Goal: Task Accomplishment & Management: Manage account settings

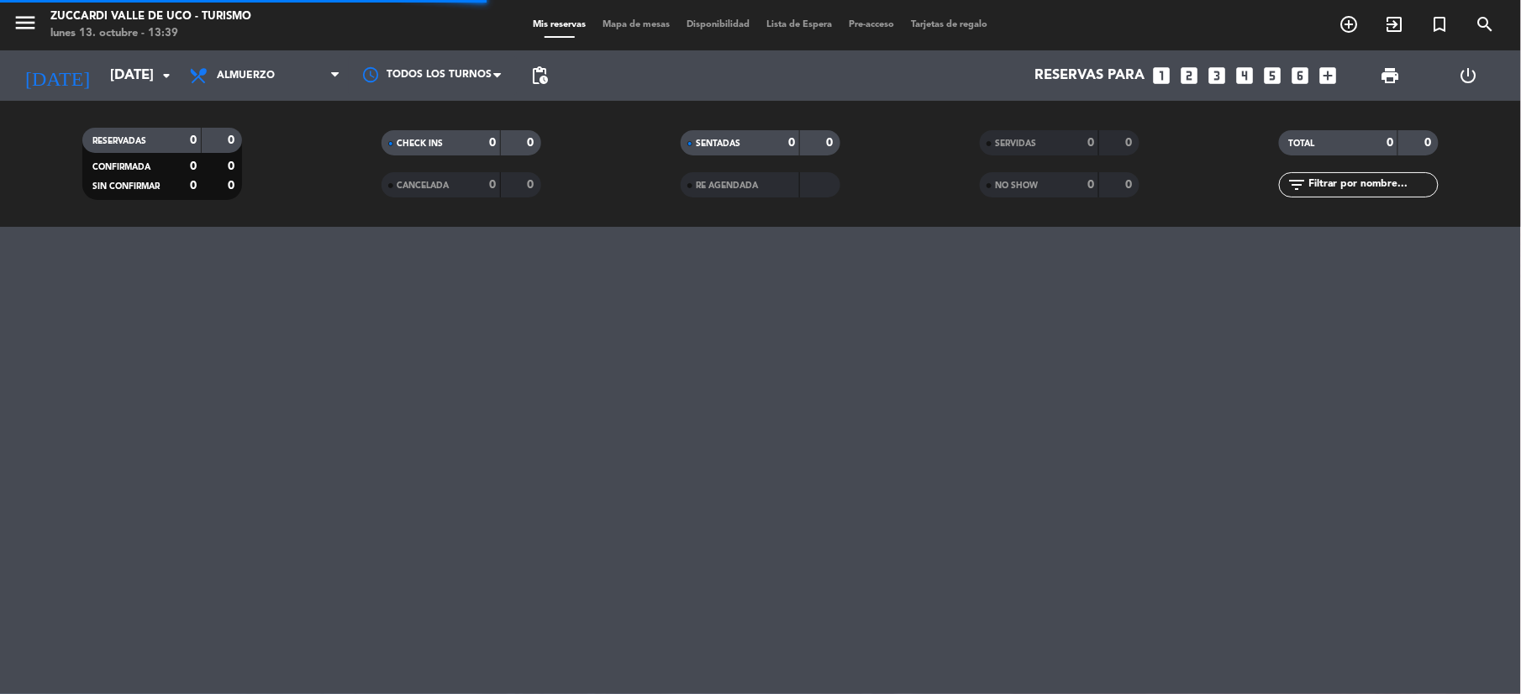
click at [114, 94] on div "[DATE] [DATE] arrow_drop_down" at bounding box center [97, 75] width 168 height 50
click at [102, 66] on input "[DATE]" at bounding box center [192, 76] width 181 height 33
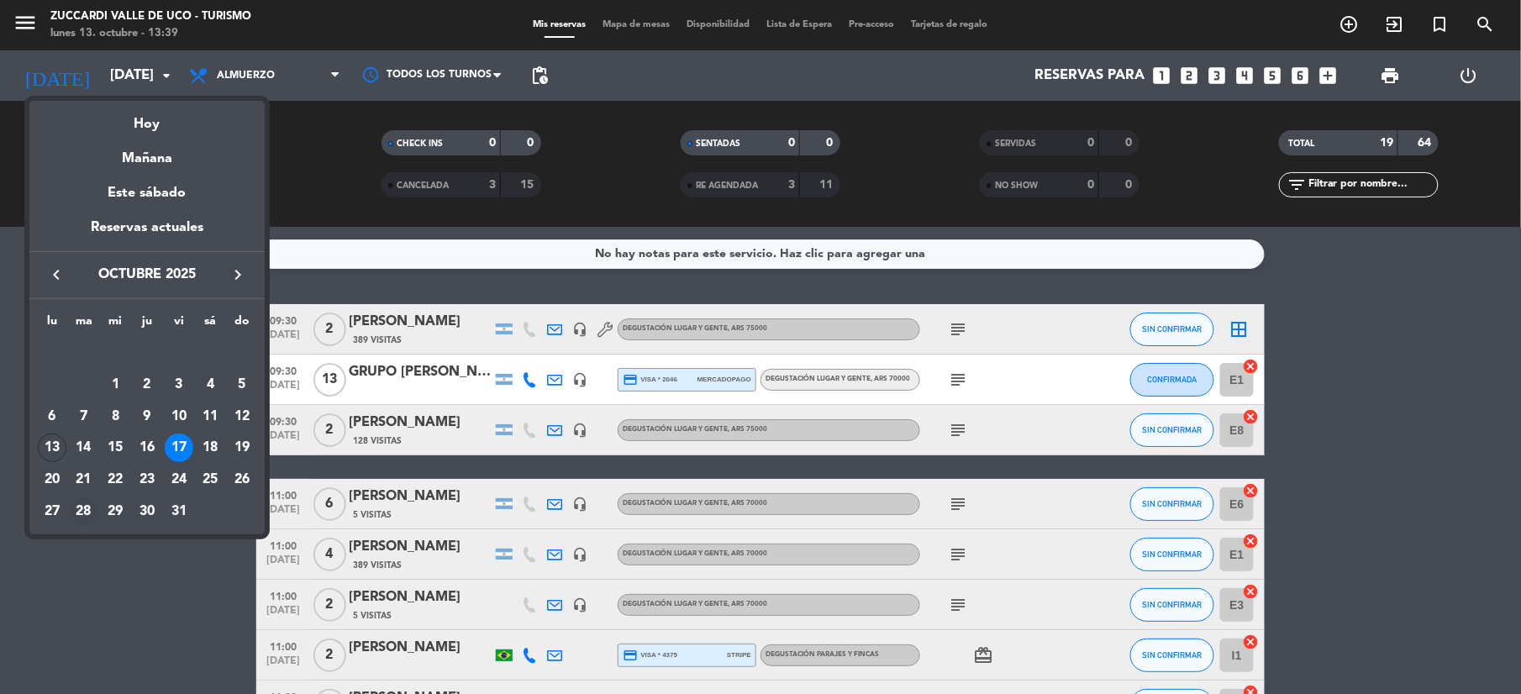
click at [88, 514] on div "28" at bounding box center [84, 511] width 29 height 29
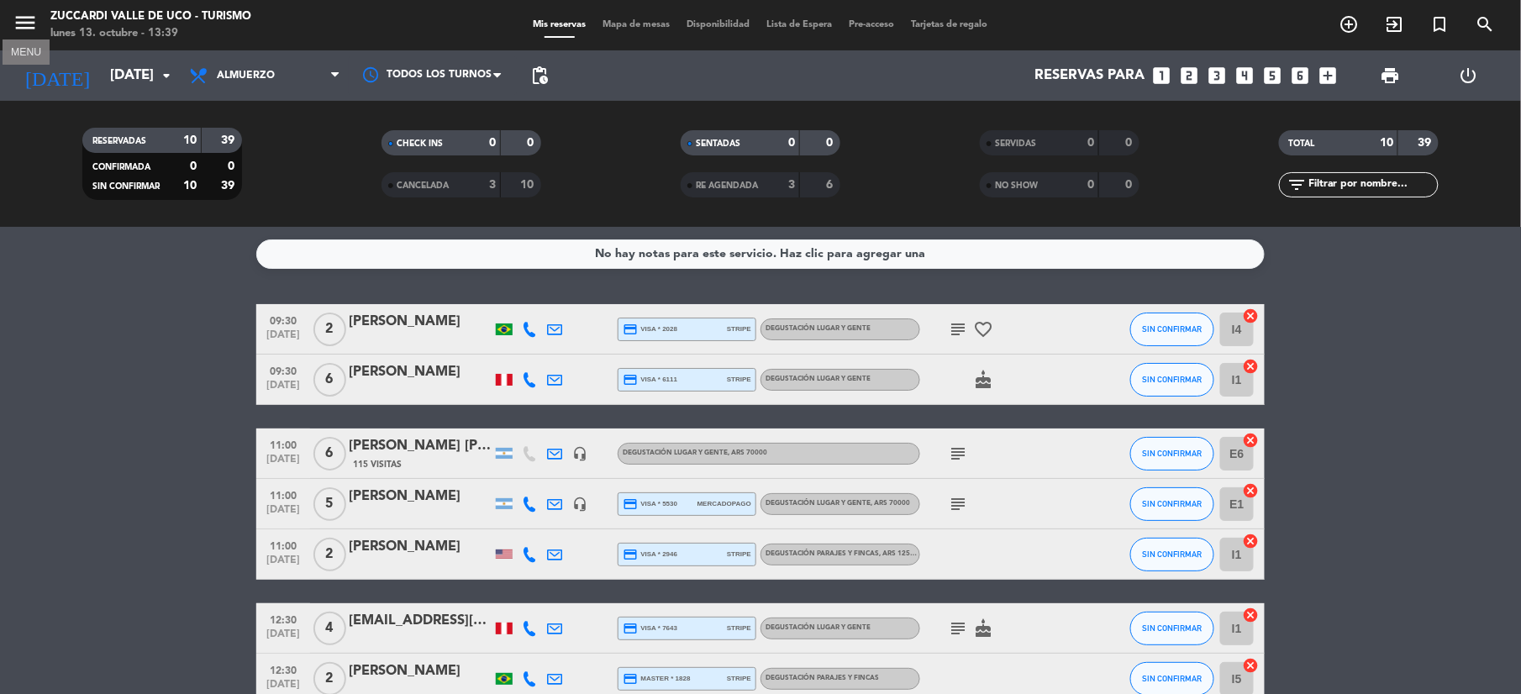
click at [29, 24] on icon "menu" at bounding box center [25, 22] width 25 height 25
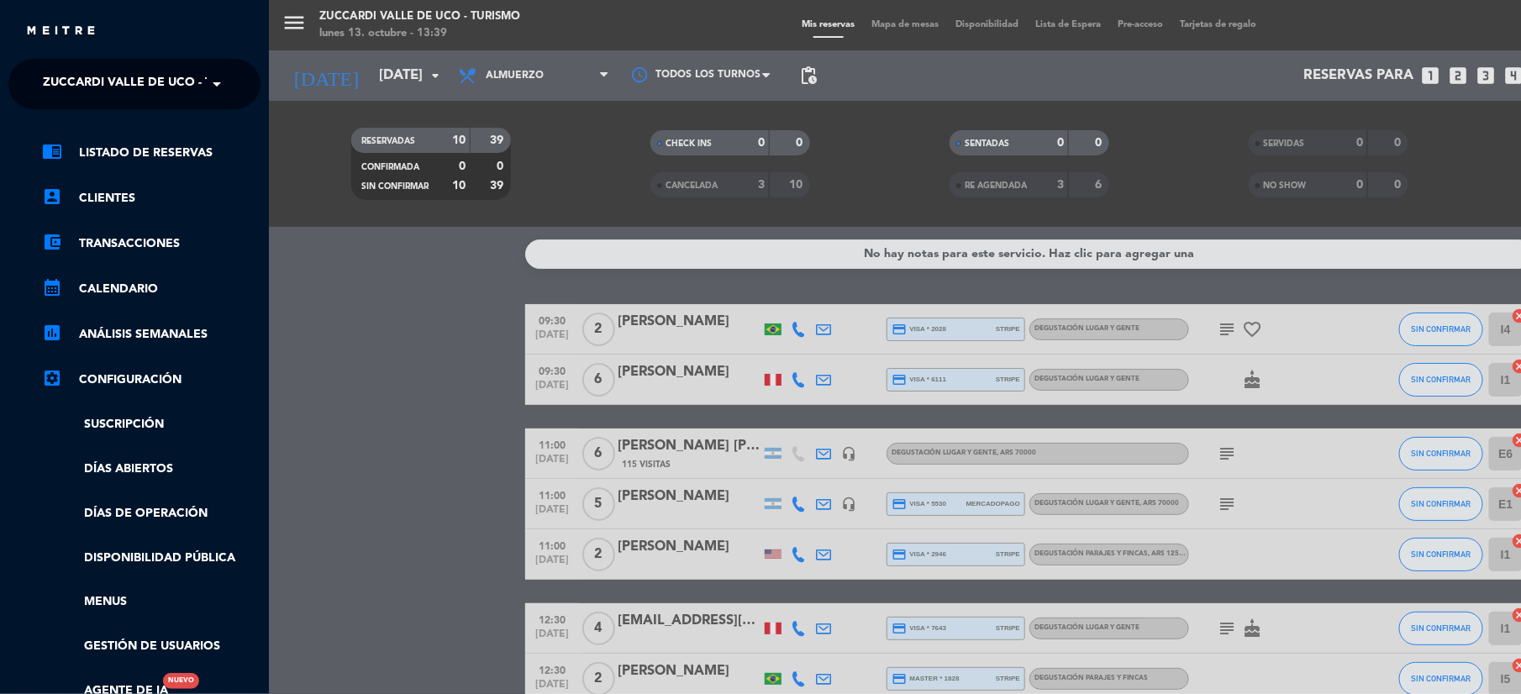
click at [115, 89] on span "Zuccardi Valle de Uco - Turismo" at bounding box center [151, 83] width 216 height 35
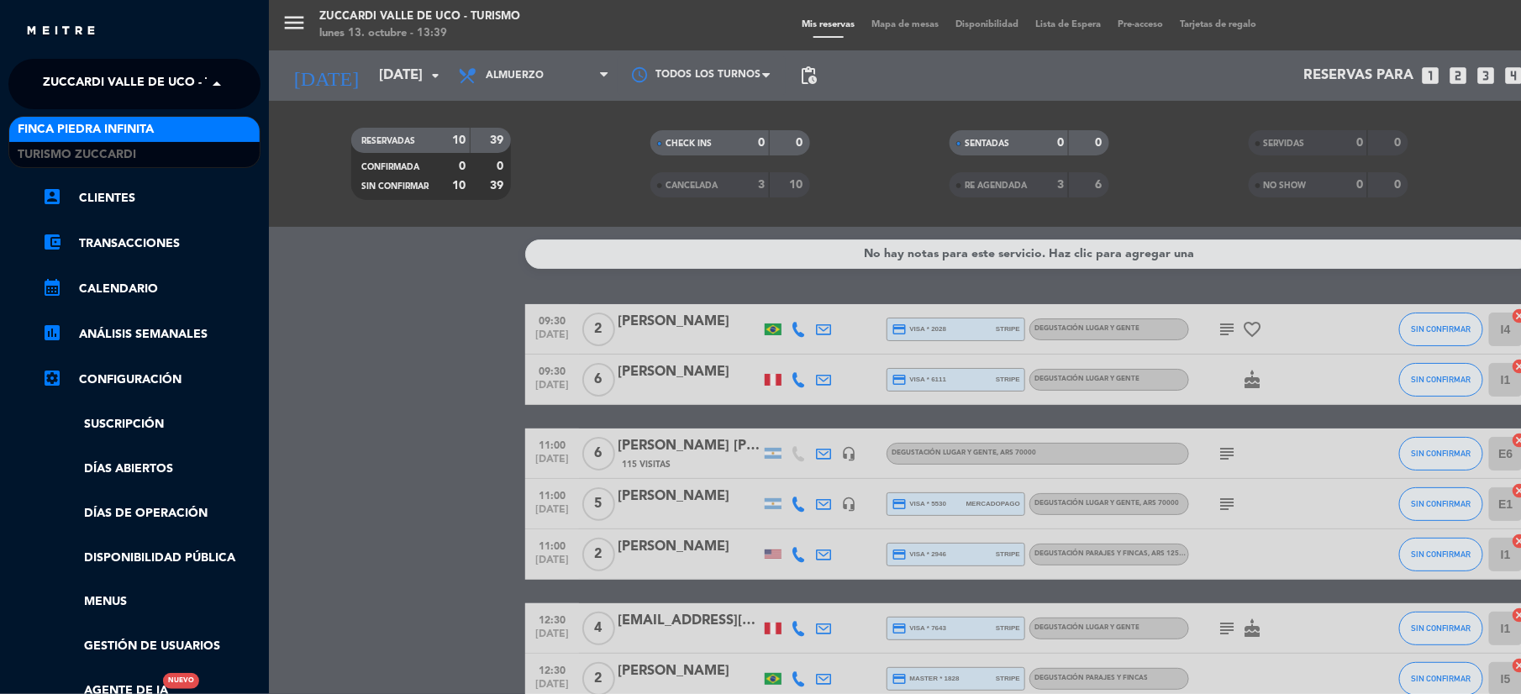
click at [104, 129] on span "Finca Piedra Infinita" at bounding box center [86, 129] width 136 height 19
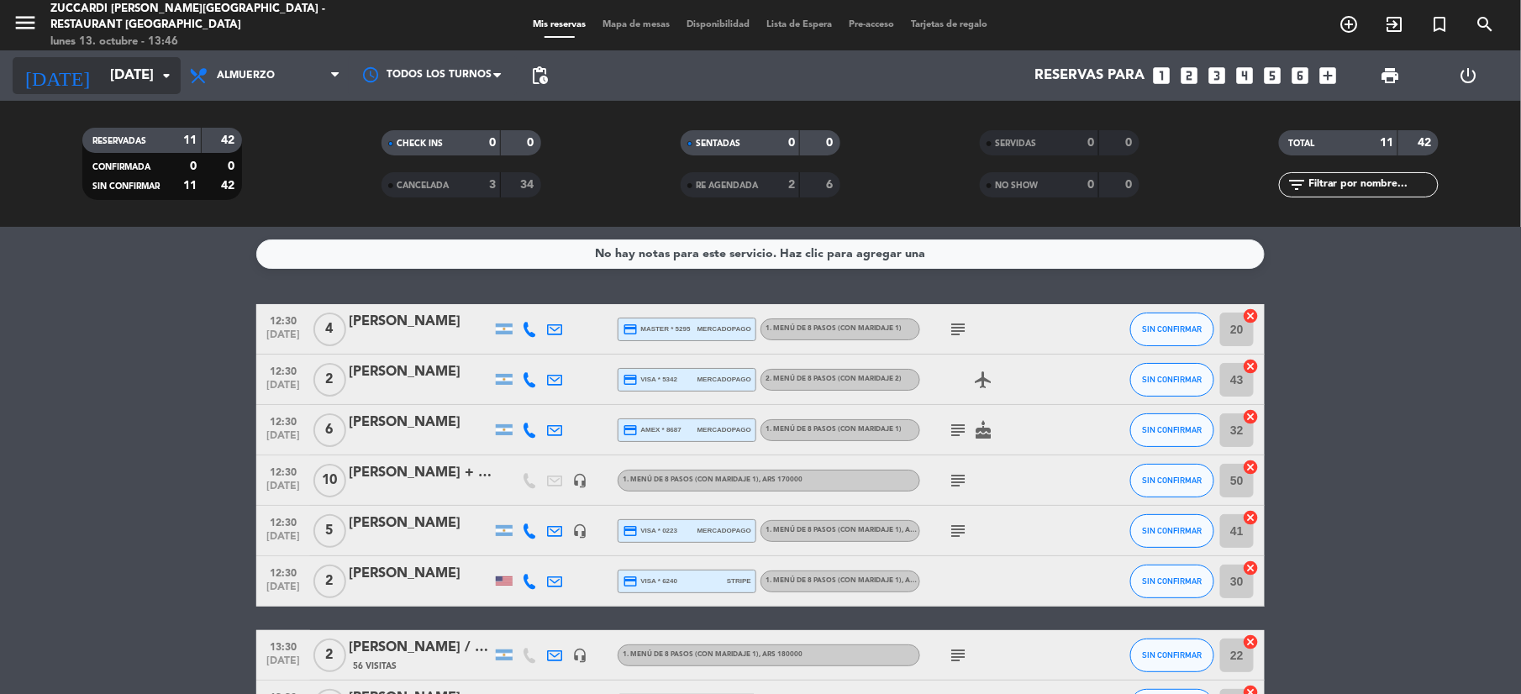
click at [116, 75] on input "[DATE]" at bounding box center [192, 76] width 181 height 33
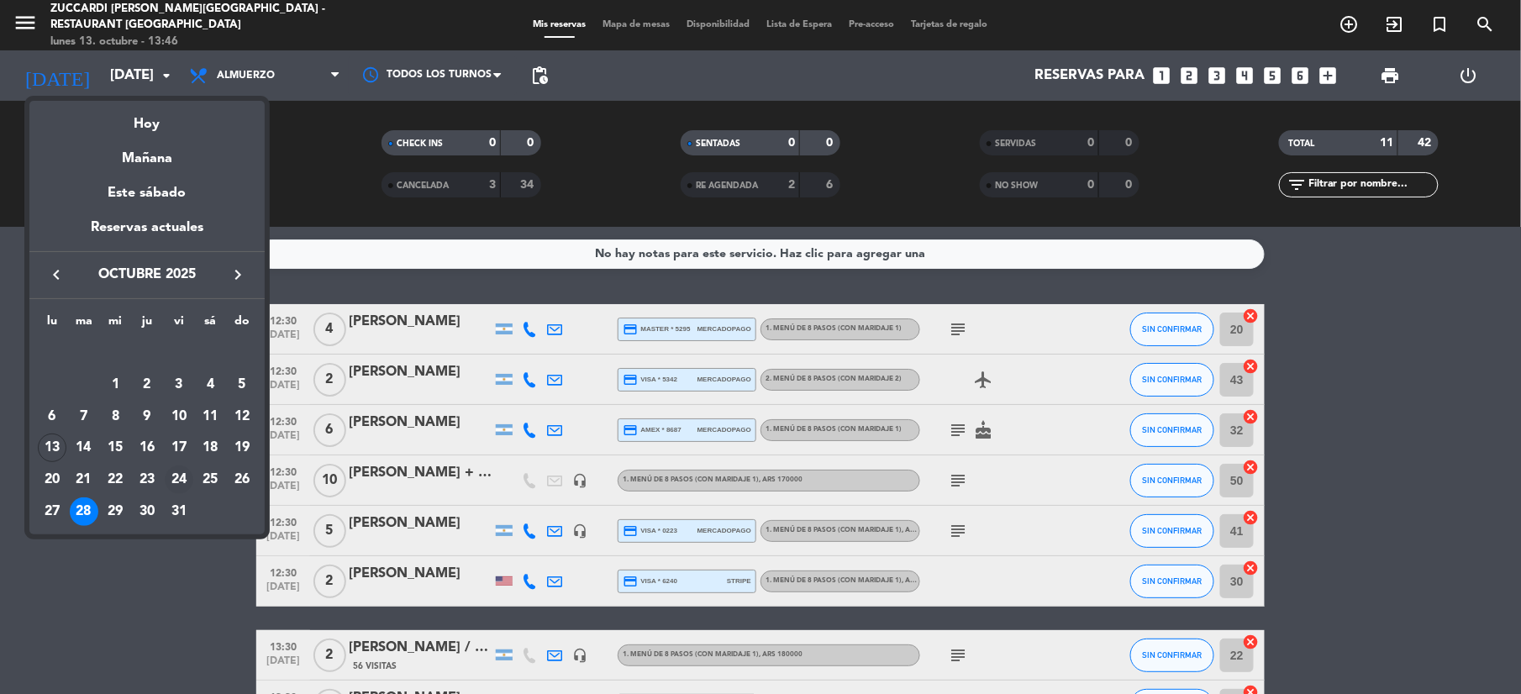
click at [170, 474] on div "24" at bounding box center [179, 480] width 29 height 29
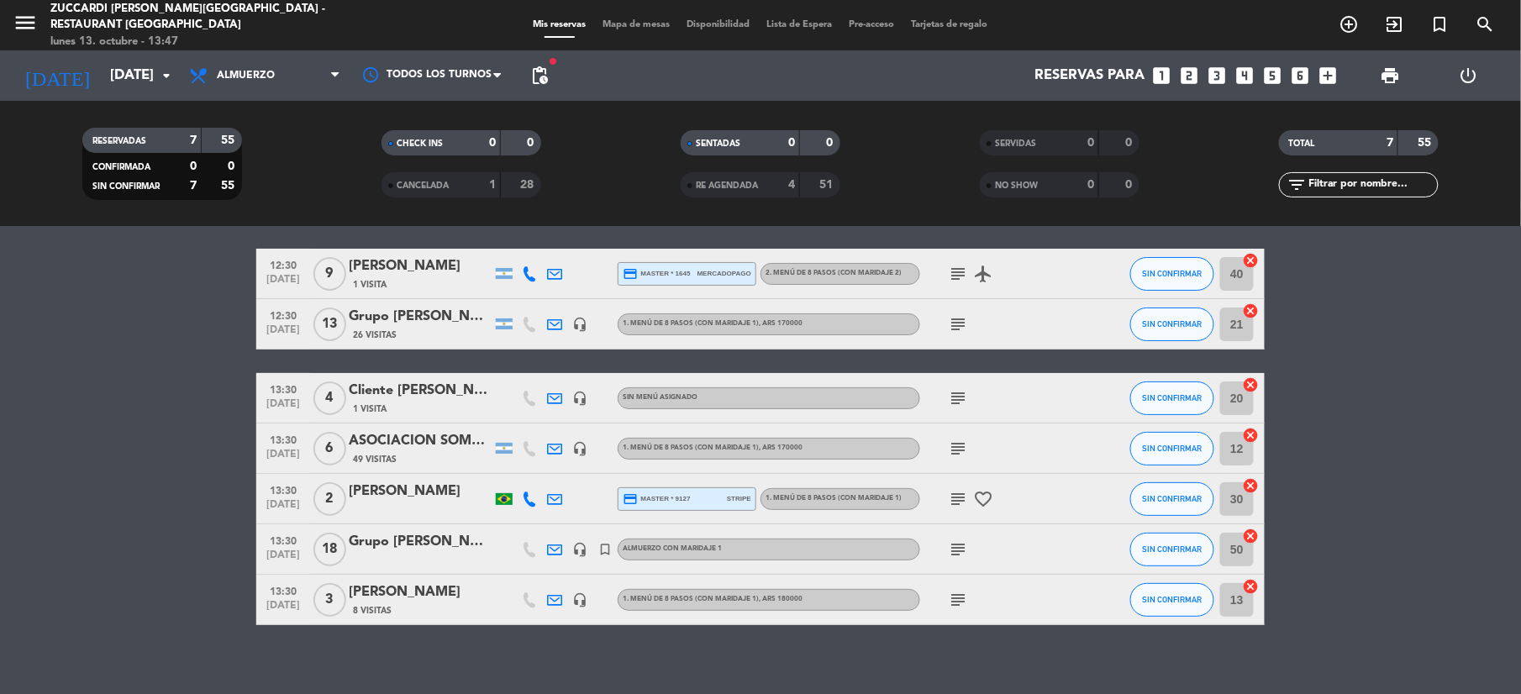
scroll to position [69, 0]
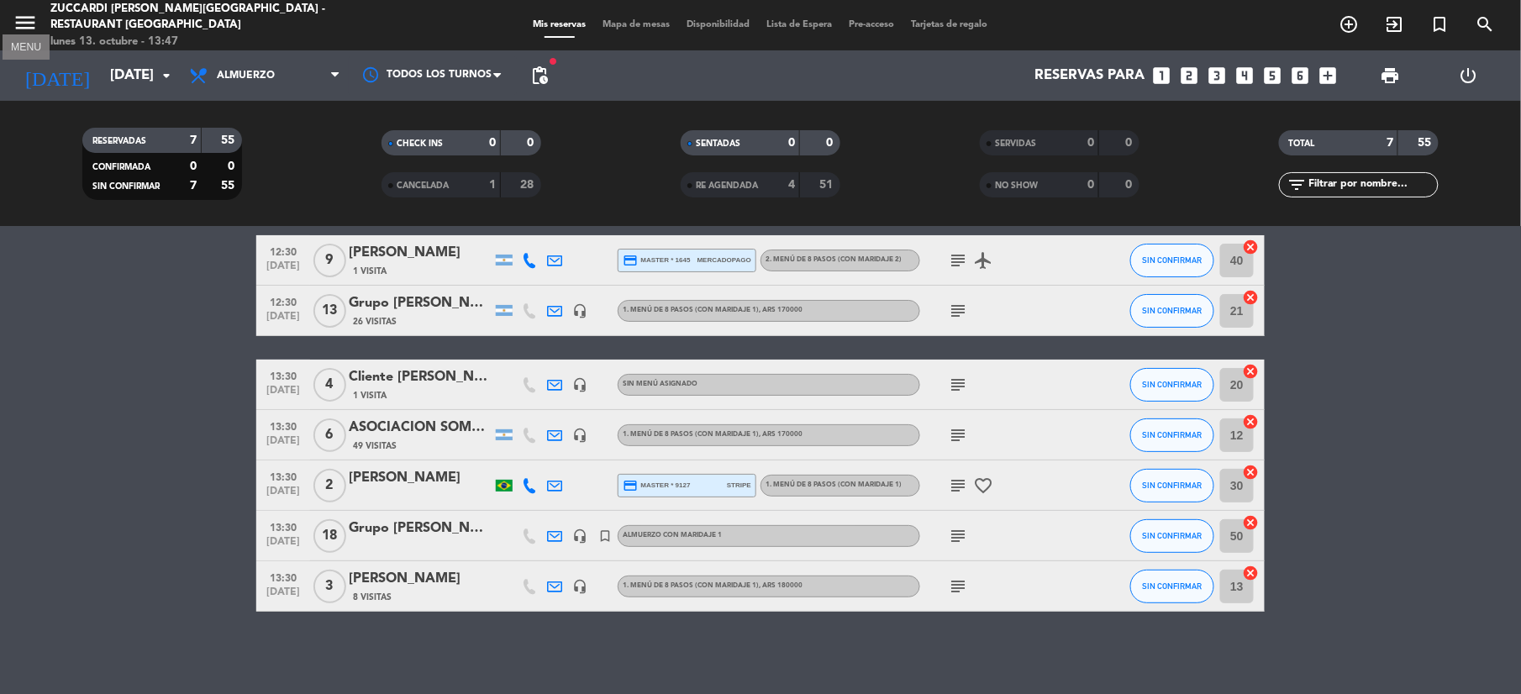
click at [22, 13] on icon "menu" at bounding box center [25, 22] width 25 height 25
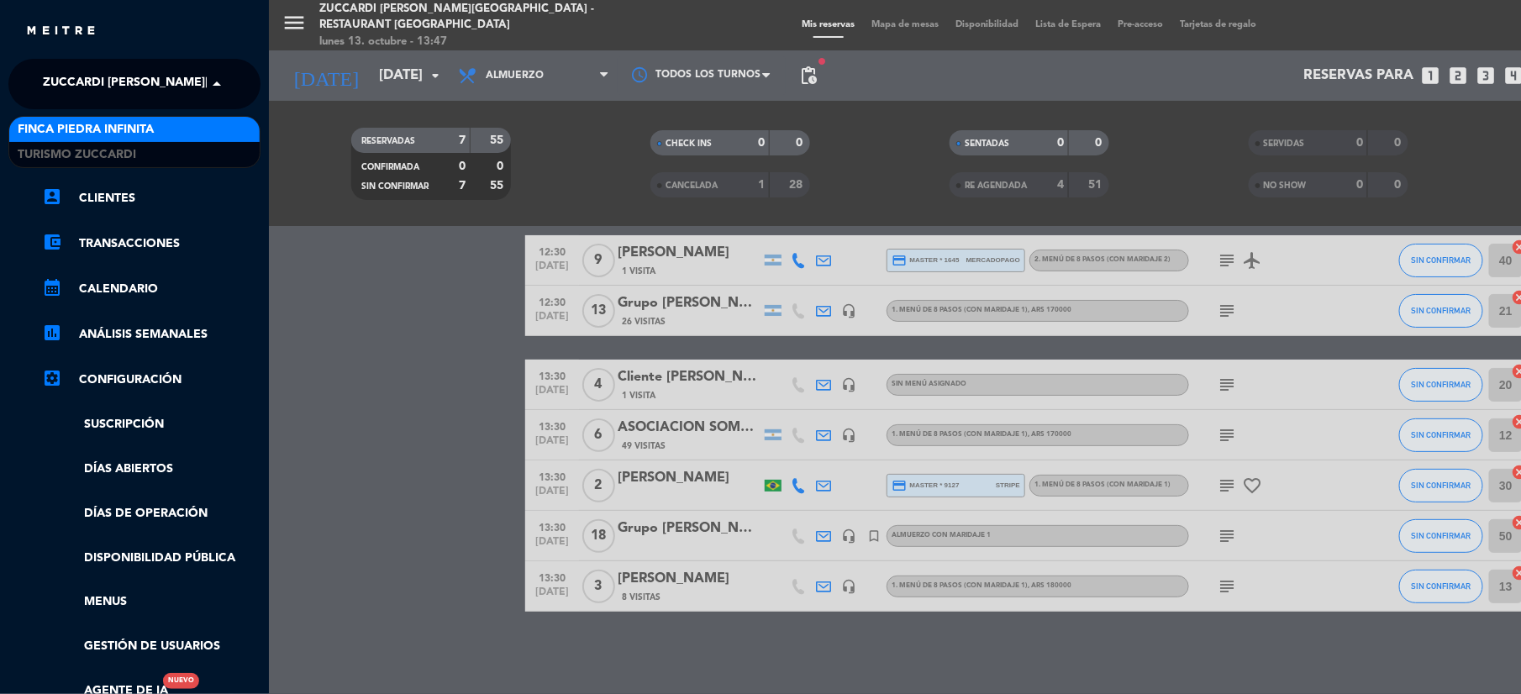
click at [170, 92] on span "Zuccardi [PERSON_NAME][GEOGRAPHIC_DATA] - Restaurant [GEOGRAPHIC_DATA]" at bounding box center [293, 83] width 501 height 35
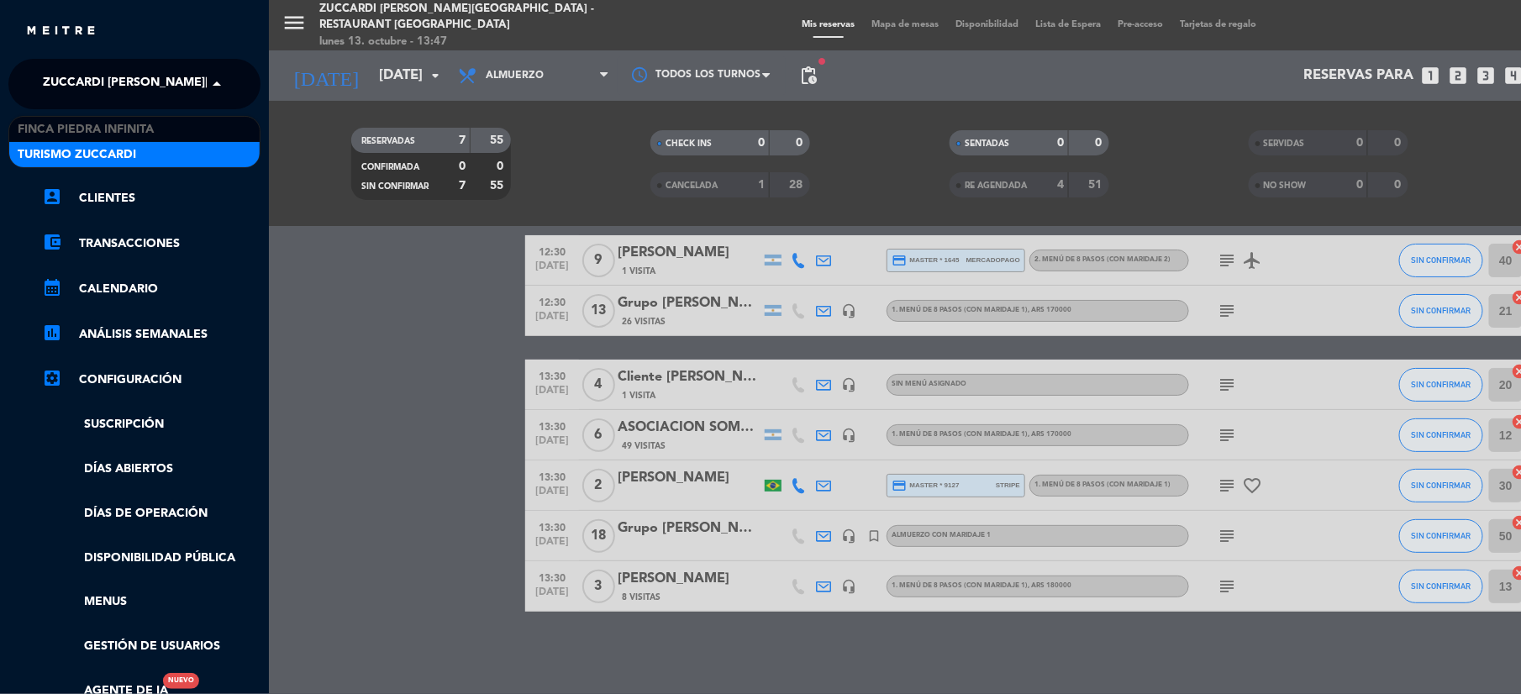
click at [89, 142] on div "Turismo Zuccardi" at bounding box center [134, 154] width 250 height 25
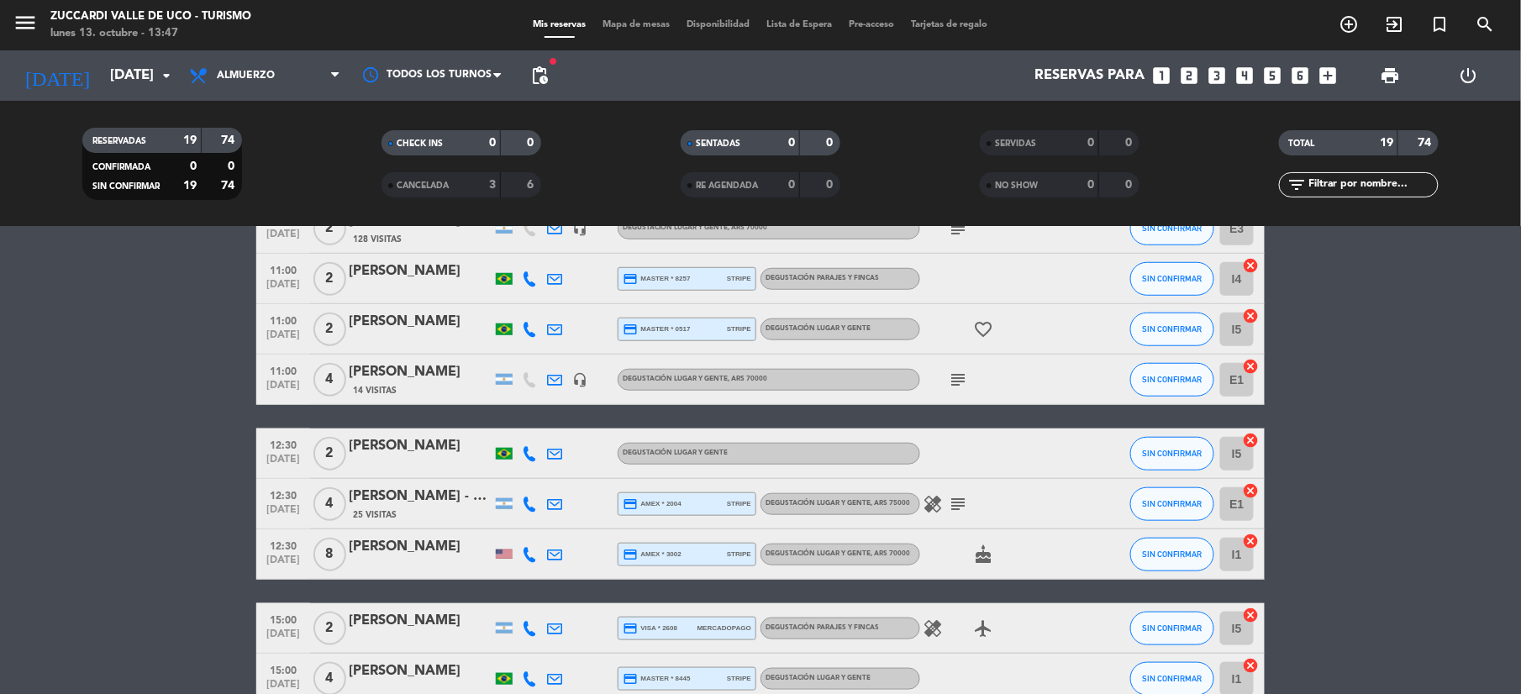
scroll to position [522, 0]
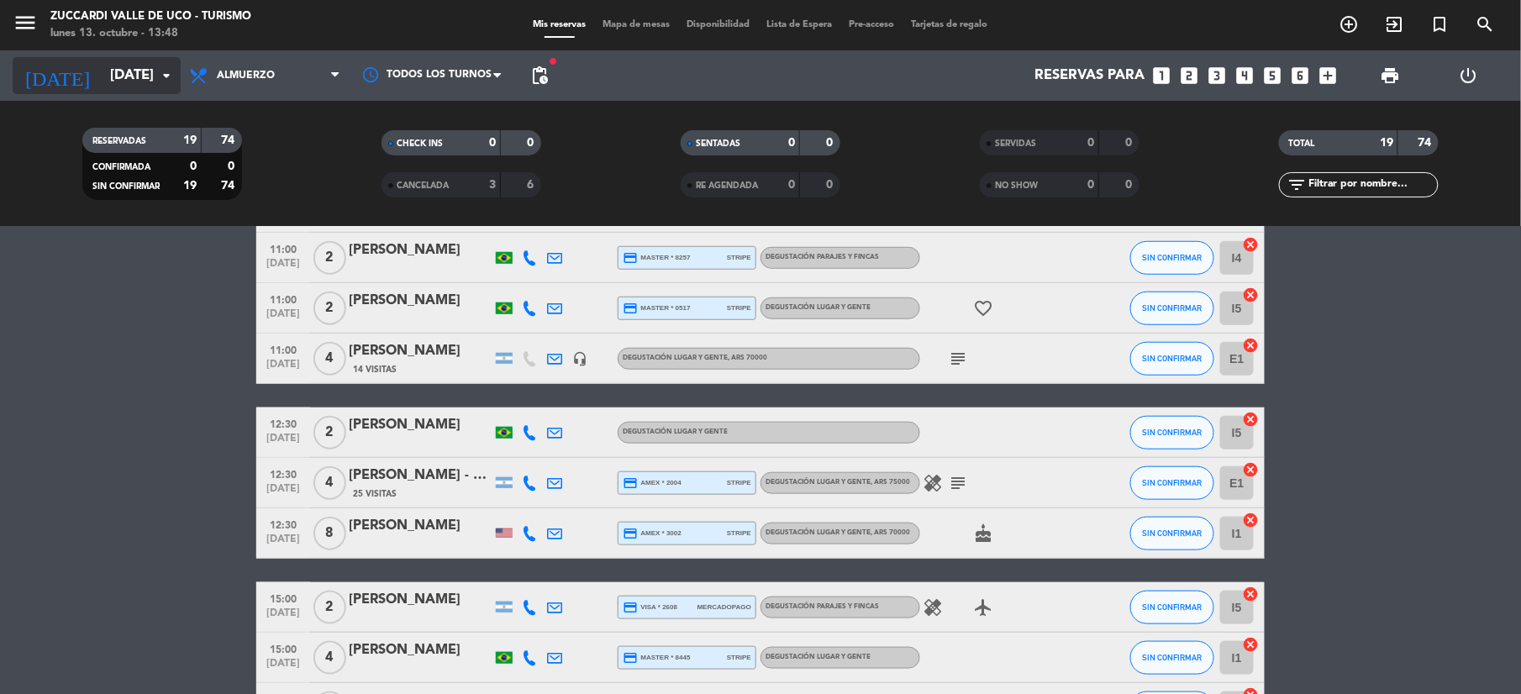
click at [102, 76] on input "[DATE]" at bounding box center [192, 76] width 181 height 33
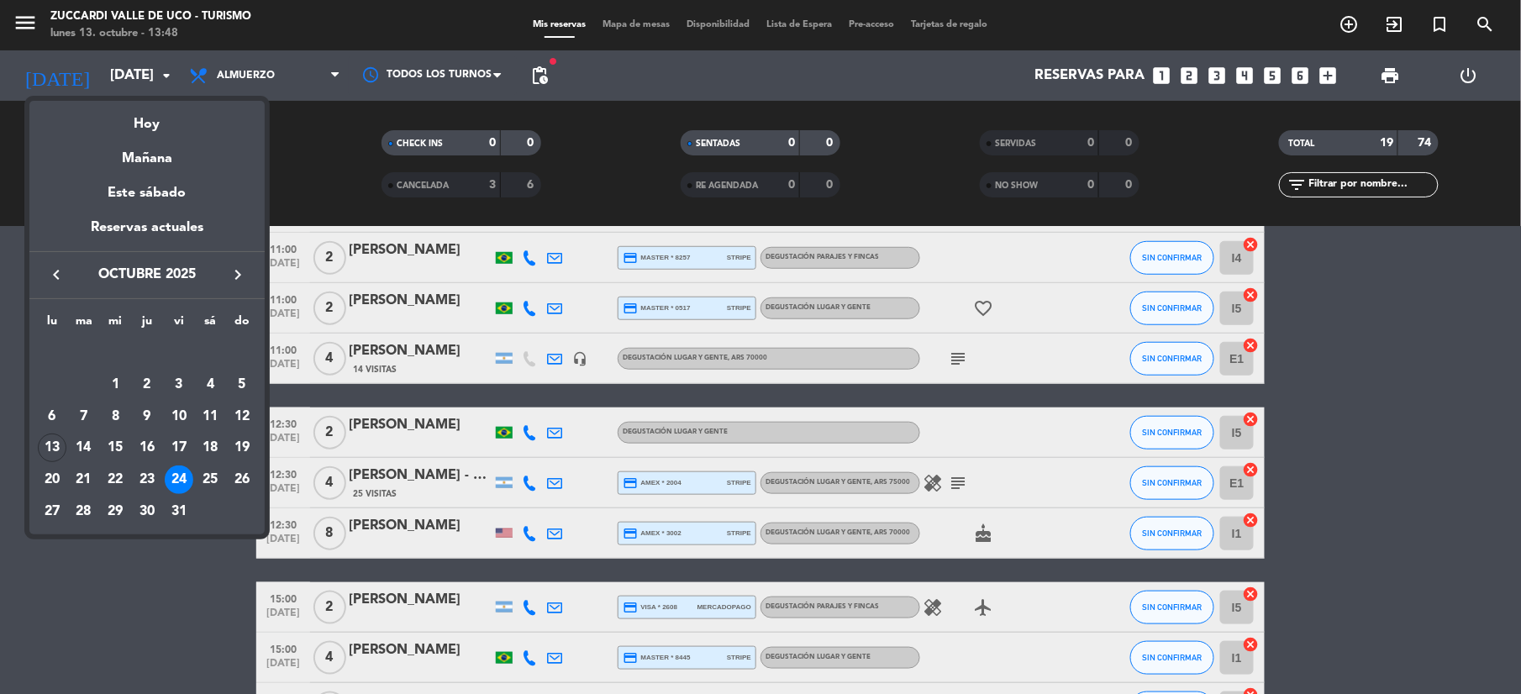
click at [239, 274] on icon "keyboard_arrow_right" at bounding box center [238, 275] width 20 height 20
click at [240, 415] on div "16" at bounding box center [242, 416] width 29 height 29
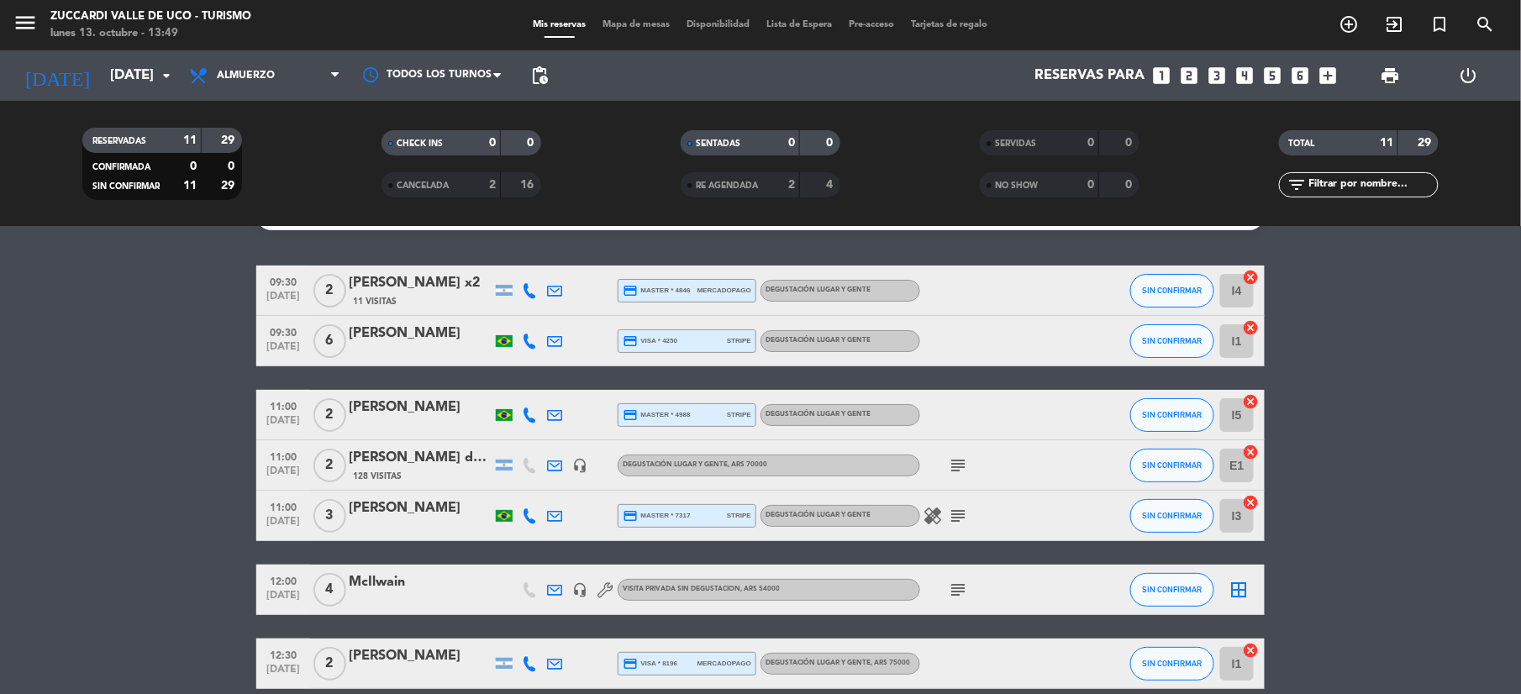
scroll to position [0, 0]
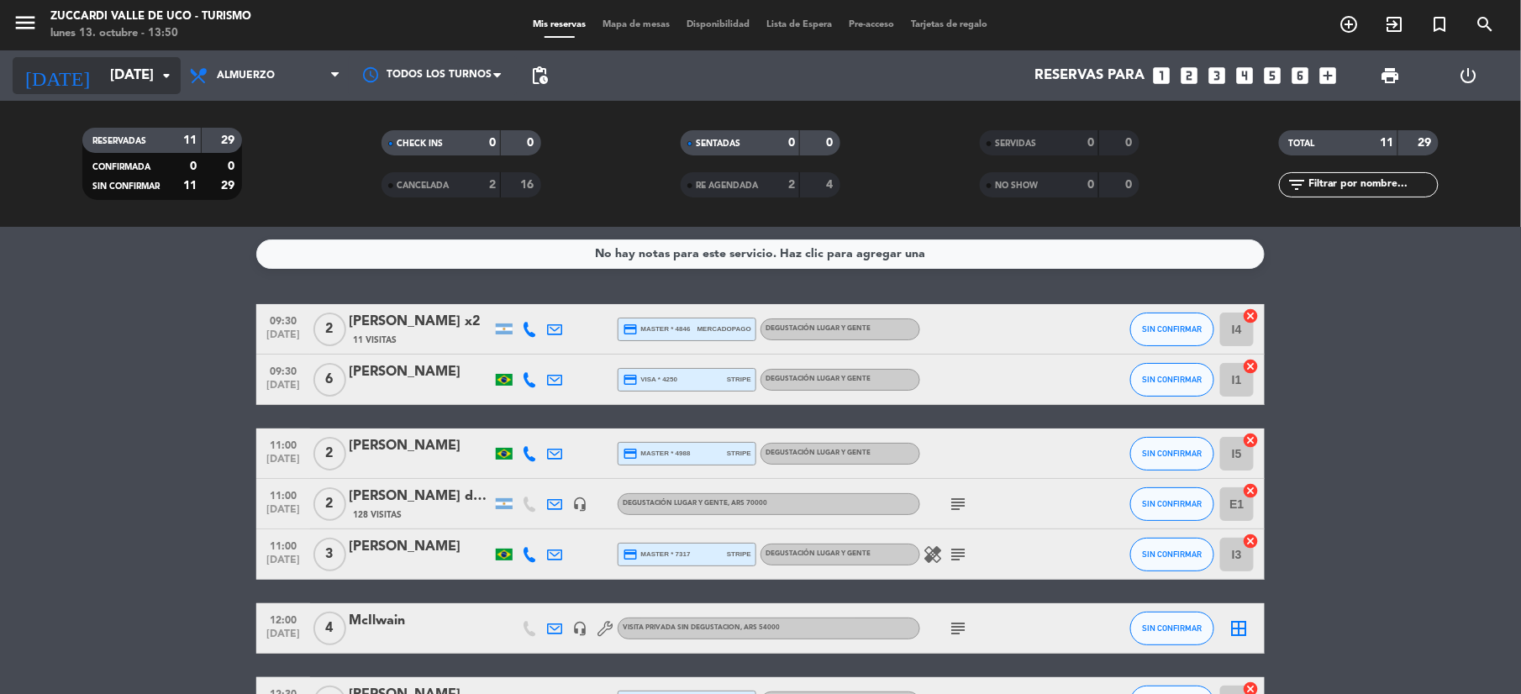
click at [102, 71] on input "[DATE]" at bounding box center [192, 76] width 181 height 33
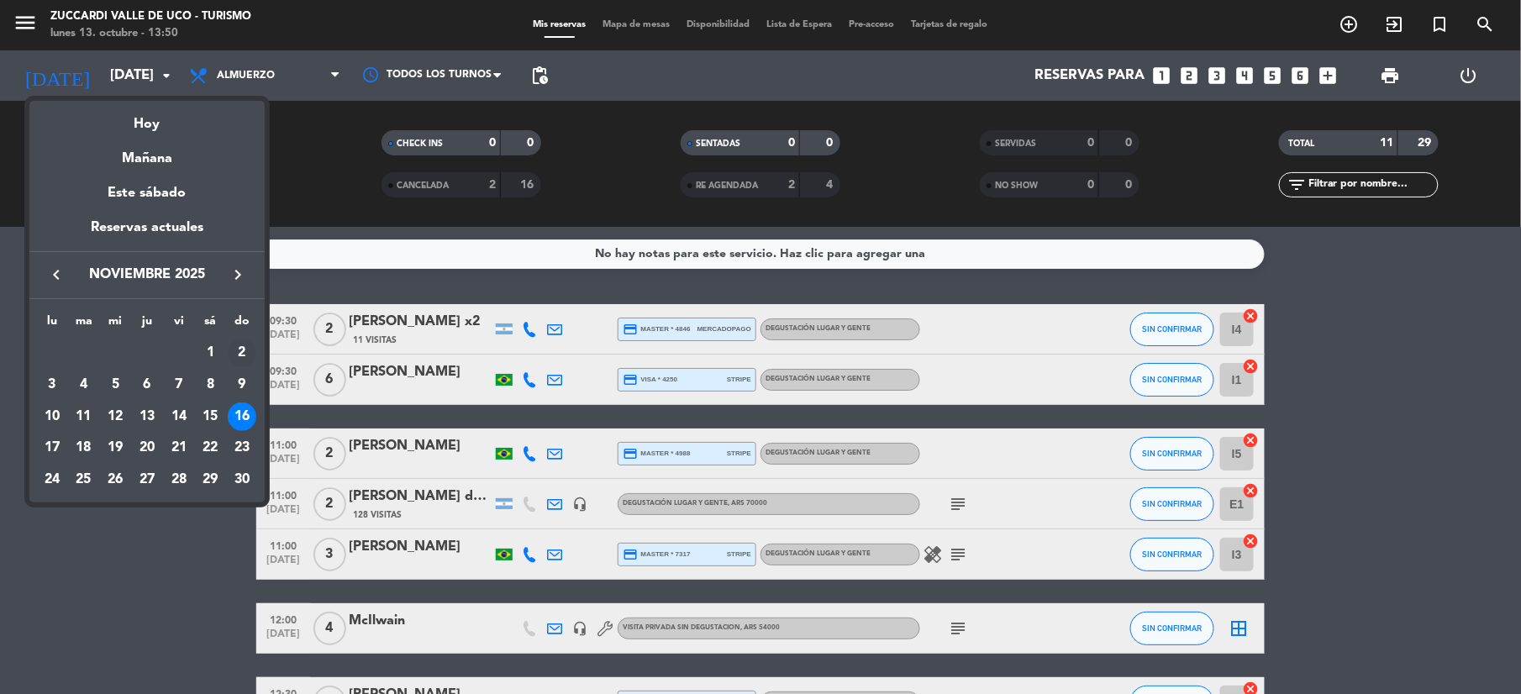
click at [235, 351] on div "2" at bounding box center [242, 353] width 29 height 29
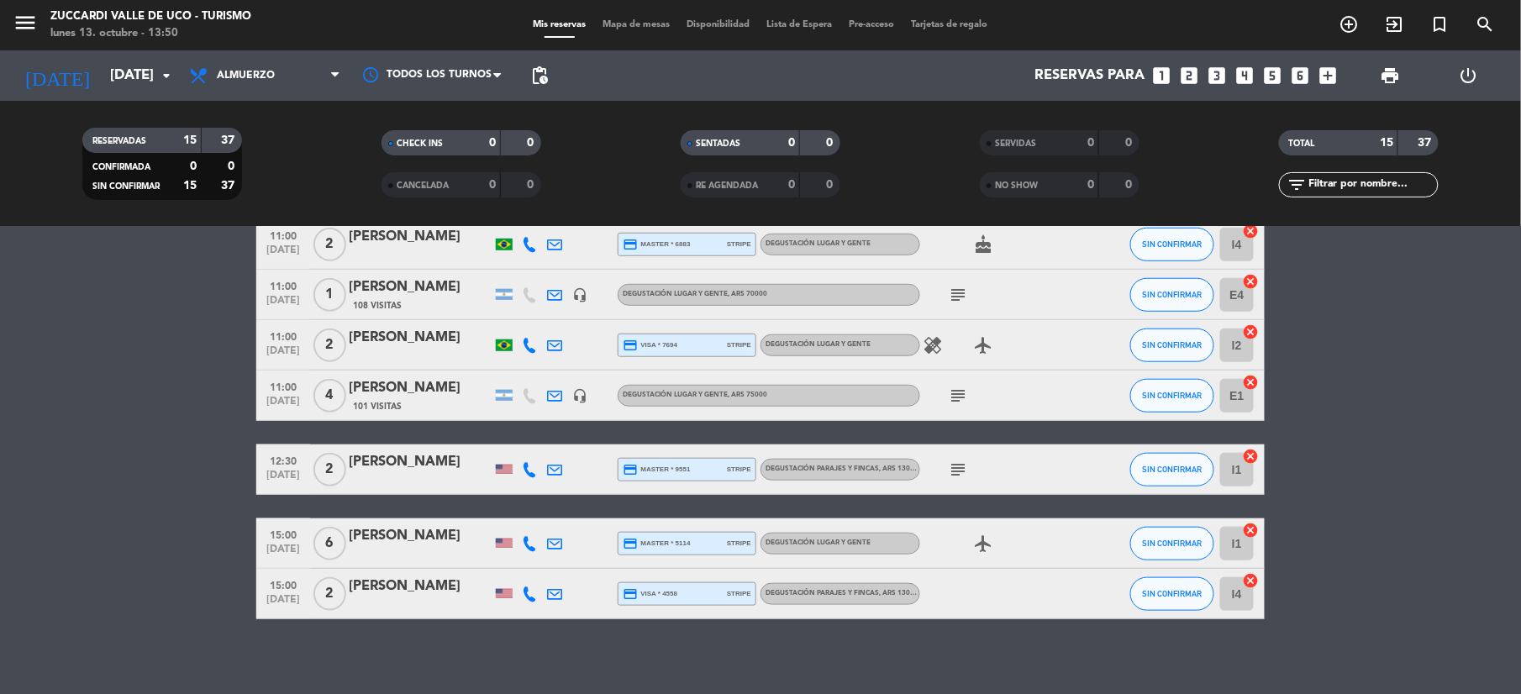
scroll to position [519, 0]
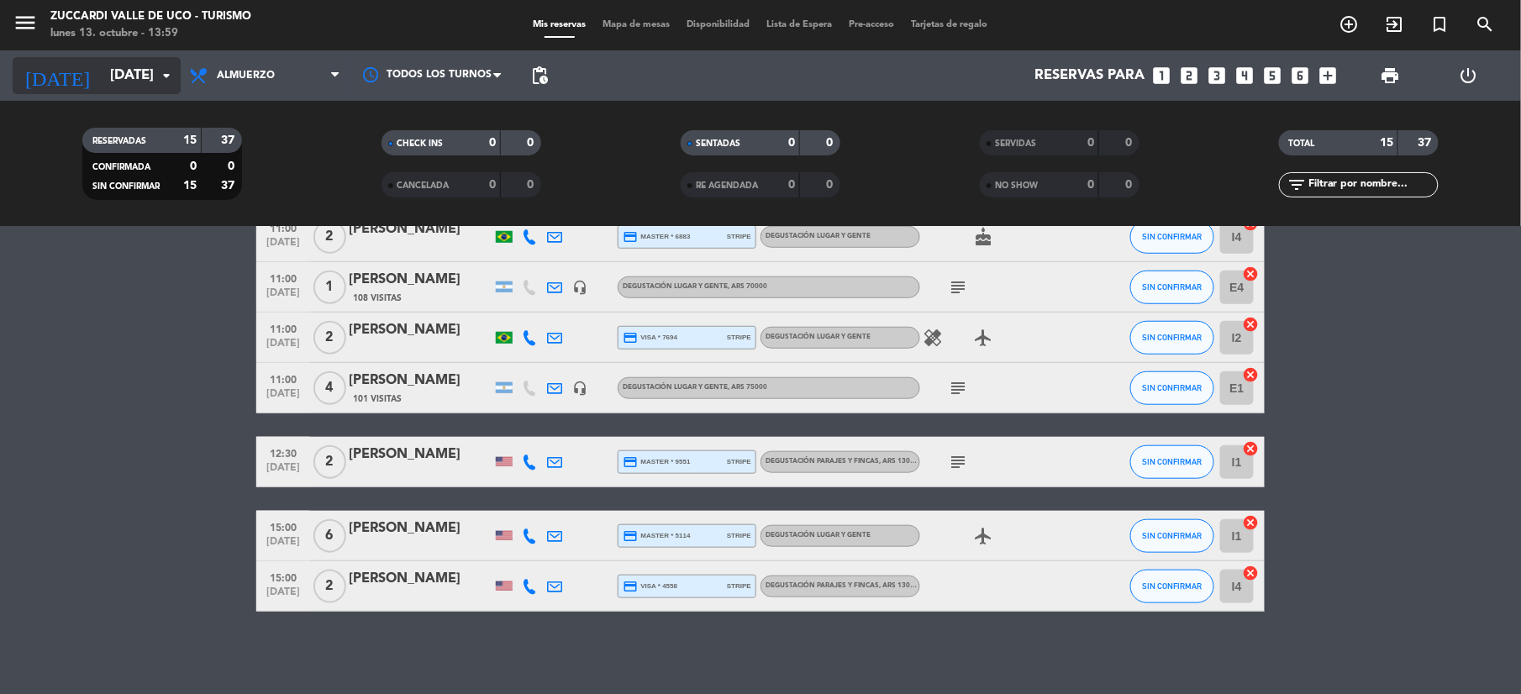
click at [129, 72] on input "[DATE]" at bounding box center [192, 76] width 181 height 33
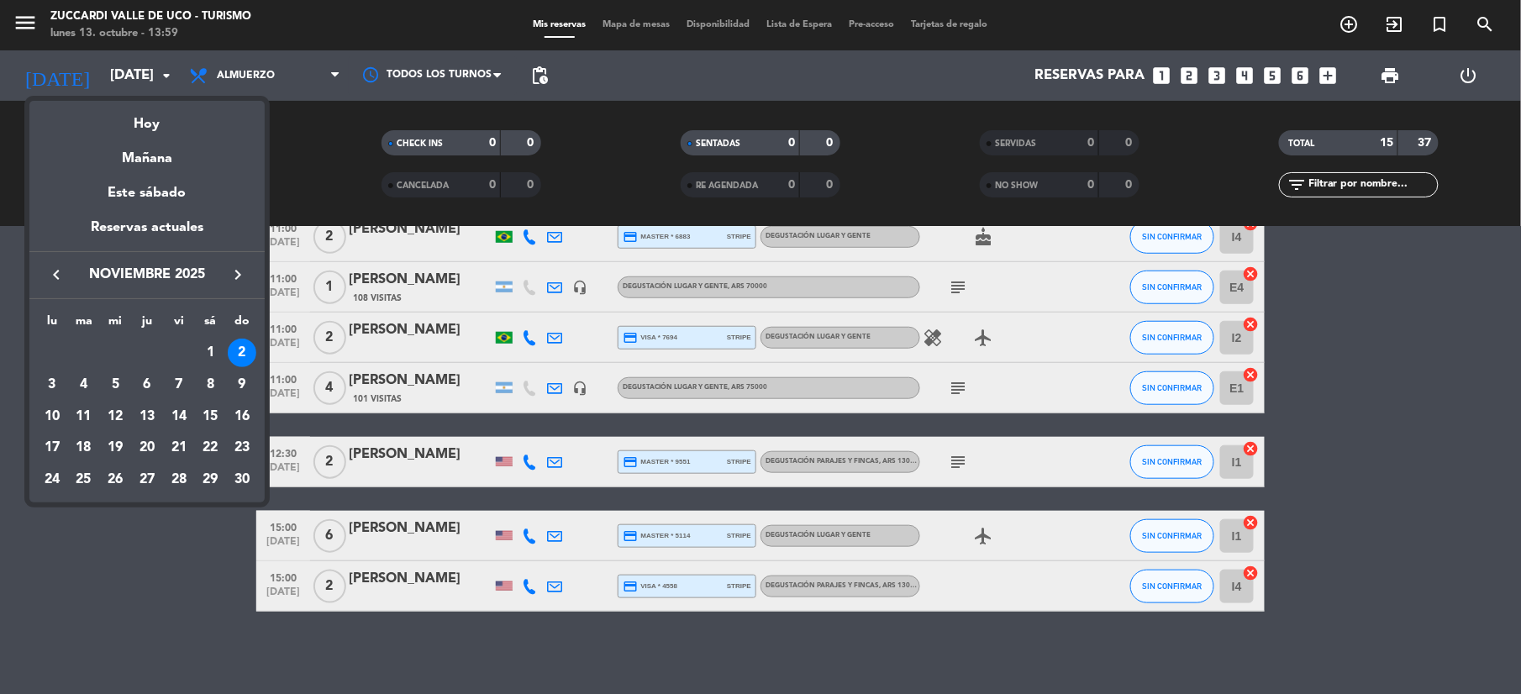
click at [235, 271] on icon "keyboard_arrow_right" at bounding box center [238, 275] width 20 height 20
click at [145, 481] on div "25" at bounding box center [147, 480] width 29 height 29
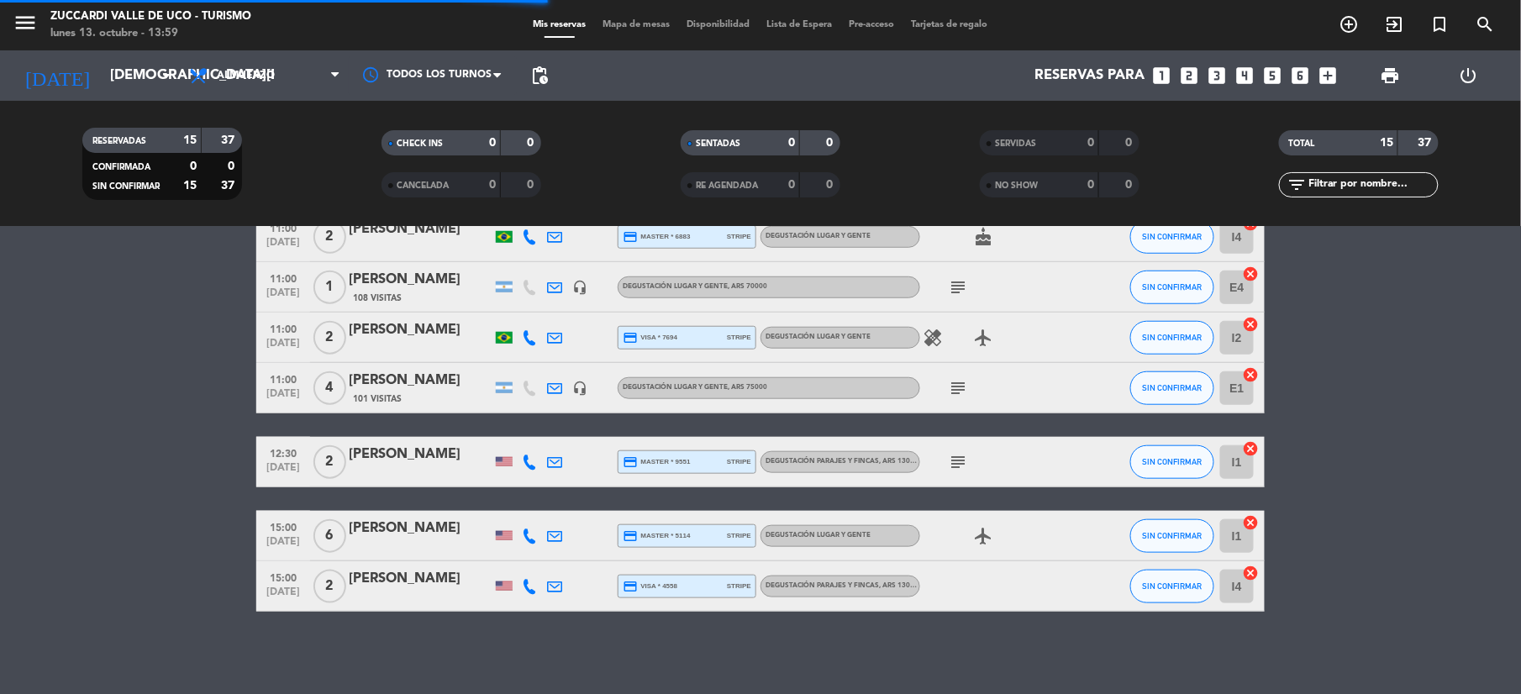
scroll to position [0, 0]
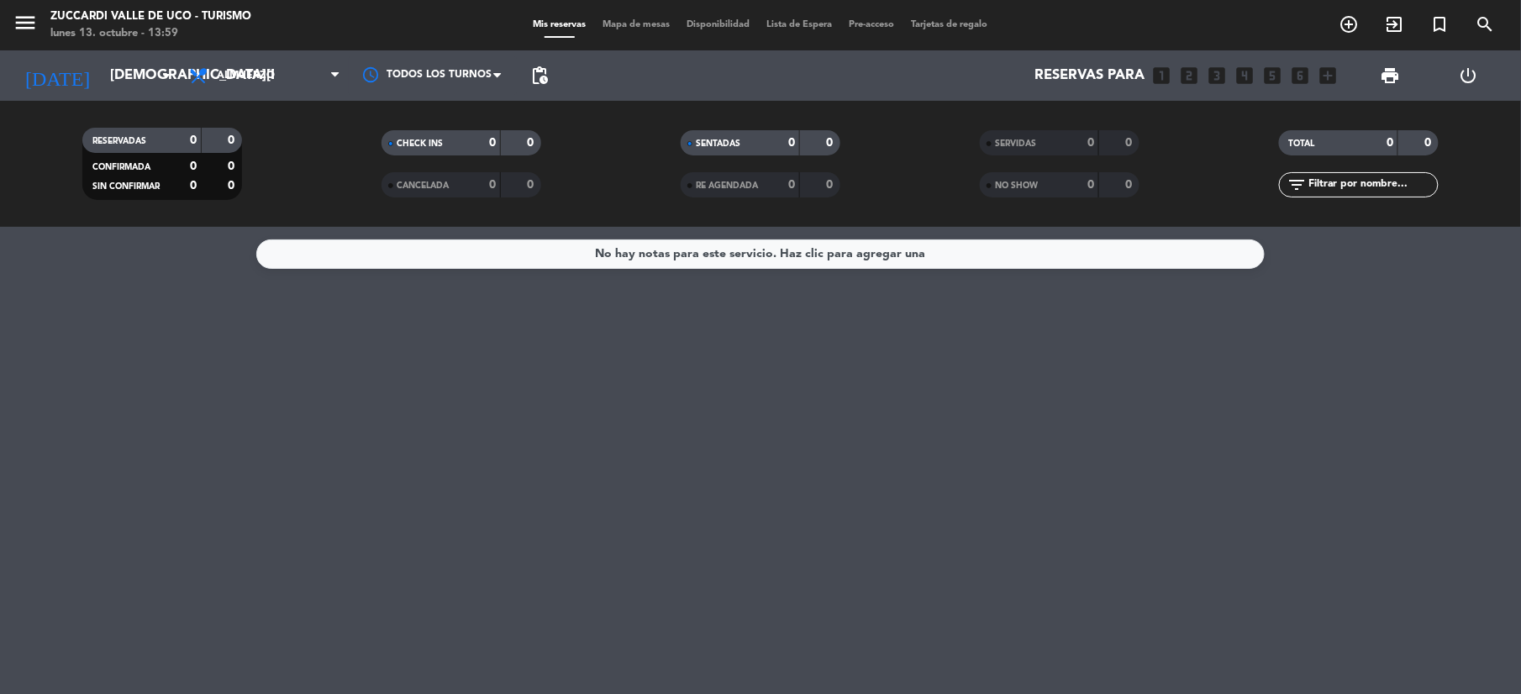
click at [549, 82] on span "pending_actions" at bounding box center [539, 76] width 20 height 20
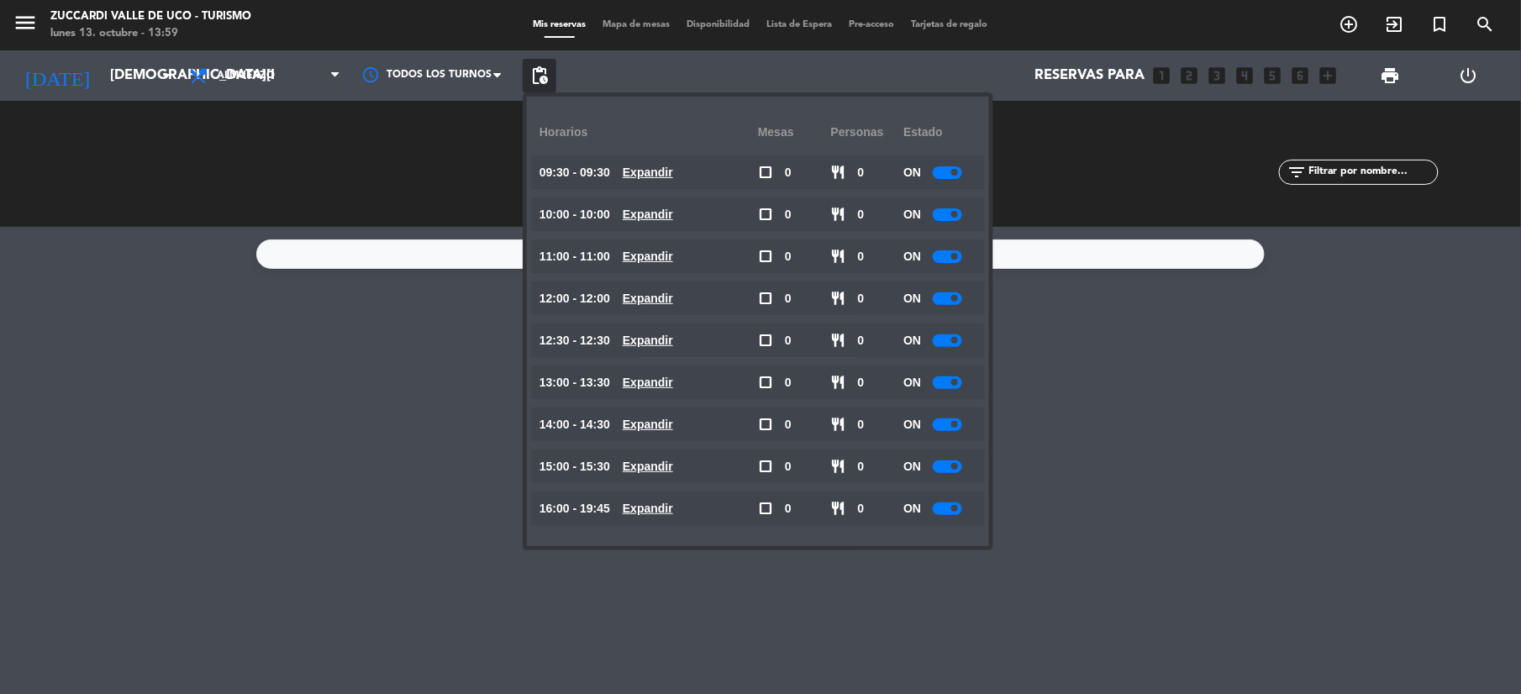
click at [955, 178] on div at bounding box center [947, 172] width 29 height 13
click at [949, 220] on div "ON" at bounding box center [939, 214] width 73 height 34
click at [951, 216] on div at bounding box center [947, 214] width 29 height 13
click at [953, 259] on span at bounding box center [954, 256] width 7 height 7
click at [958, 260] on div at bounding box center [947, 256] width 29 height 13
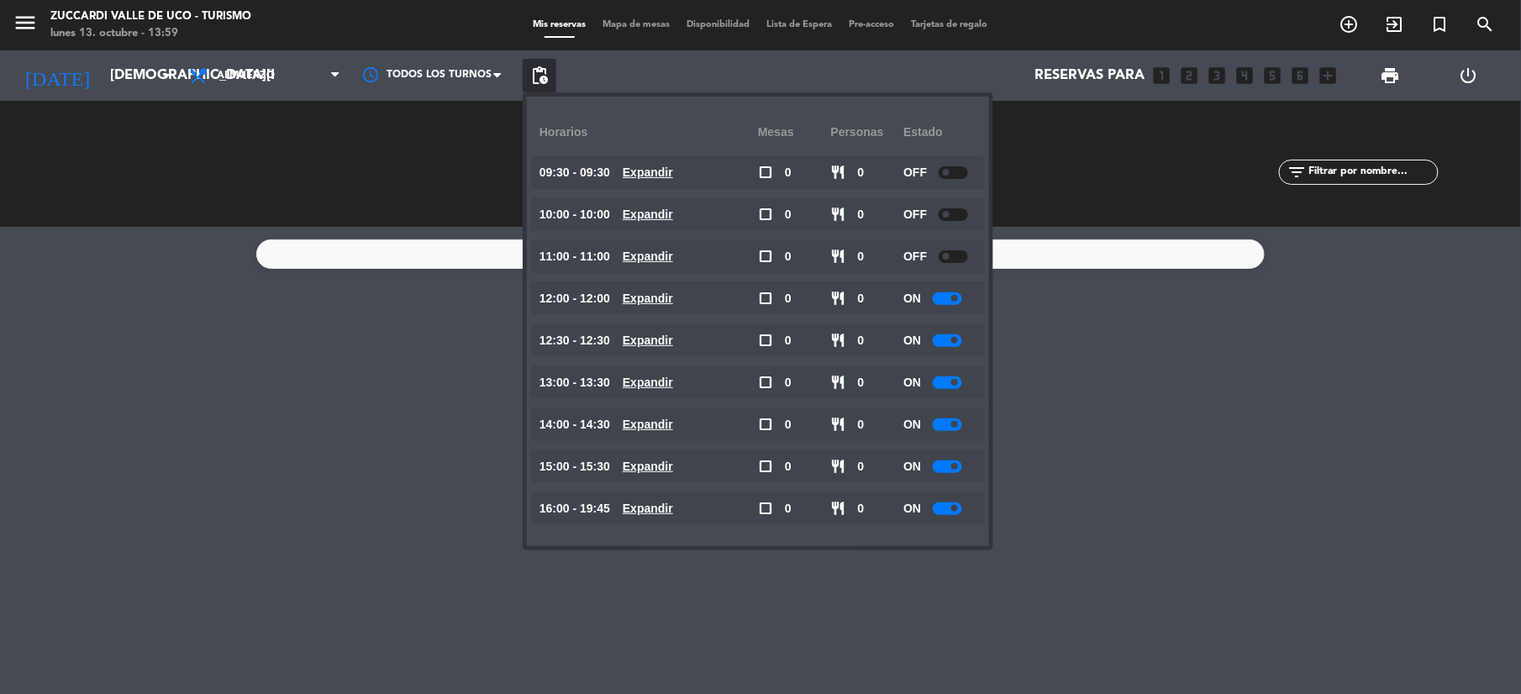
click at [953, 300] on span at bounding box center [954, 298] width 7 height 7
click at [949, 334] on div at bounding box center [947, 340] width 29 height 13
click at [959, 345] on div at bounding box center [947, 340] width 29 height 13
click at [955, 381] on span at bounding box center [954, 382] width 7 height 7
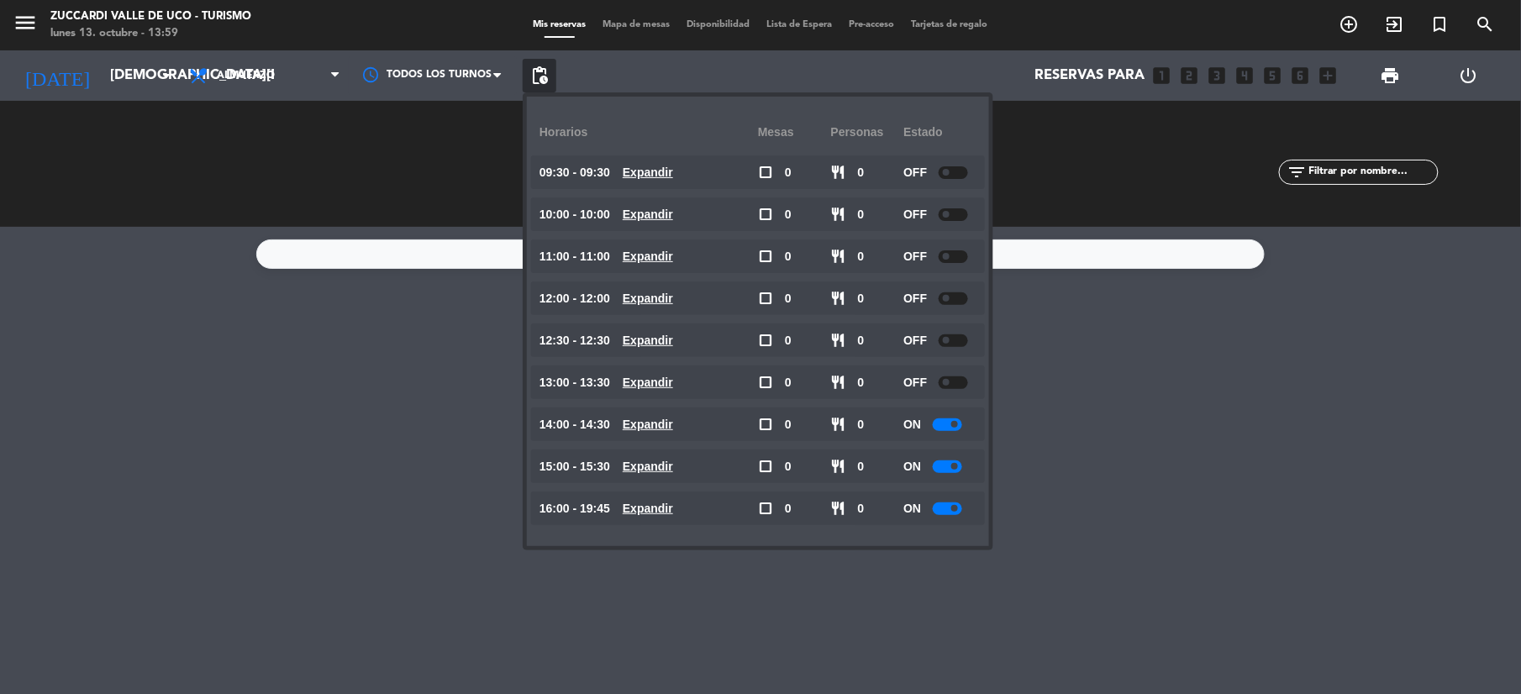
click at [945, 421] on div at bounding box center [947, 424] width 29 height 13
click at [943, 461] on div at bounding box center [947, 466] width 29 height 13
click at [944, 468] on div at bounding box center [947, 466] width 29 height 13
click at [944, 504] on div at bounding box center [947, 508] width 29 height 13
drag, startPoint x: 1097, startPoint y: 368, endPoint x: 1081, endPoint y: 370, distance: 16.1
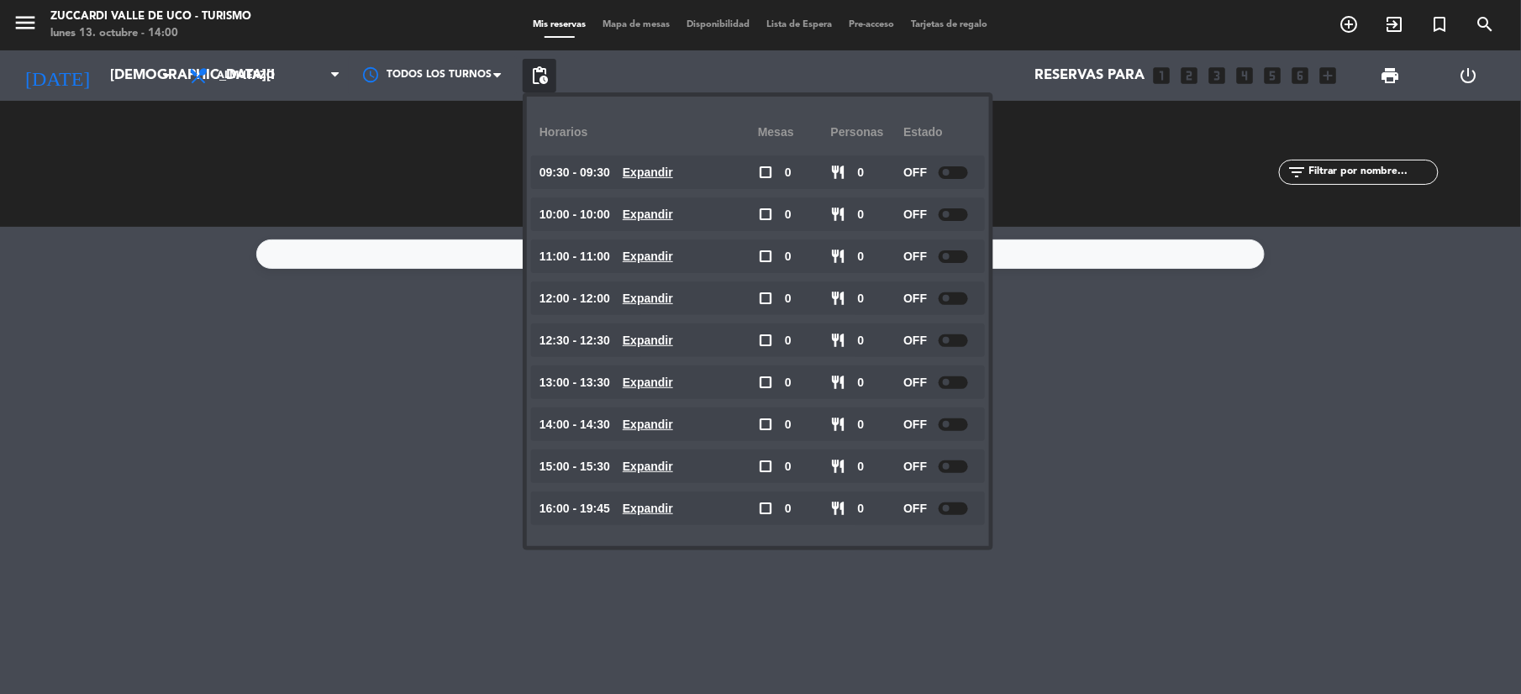
click at [1097, 370] on div "No hay notas para este servicio. Haz clic para agregar una" at bounding box center [760, 460] width 1521 height 467
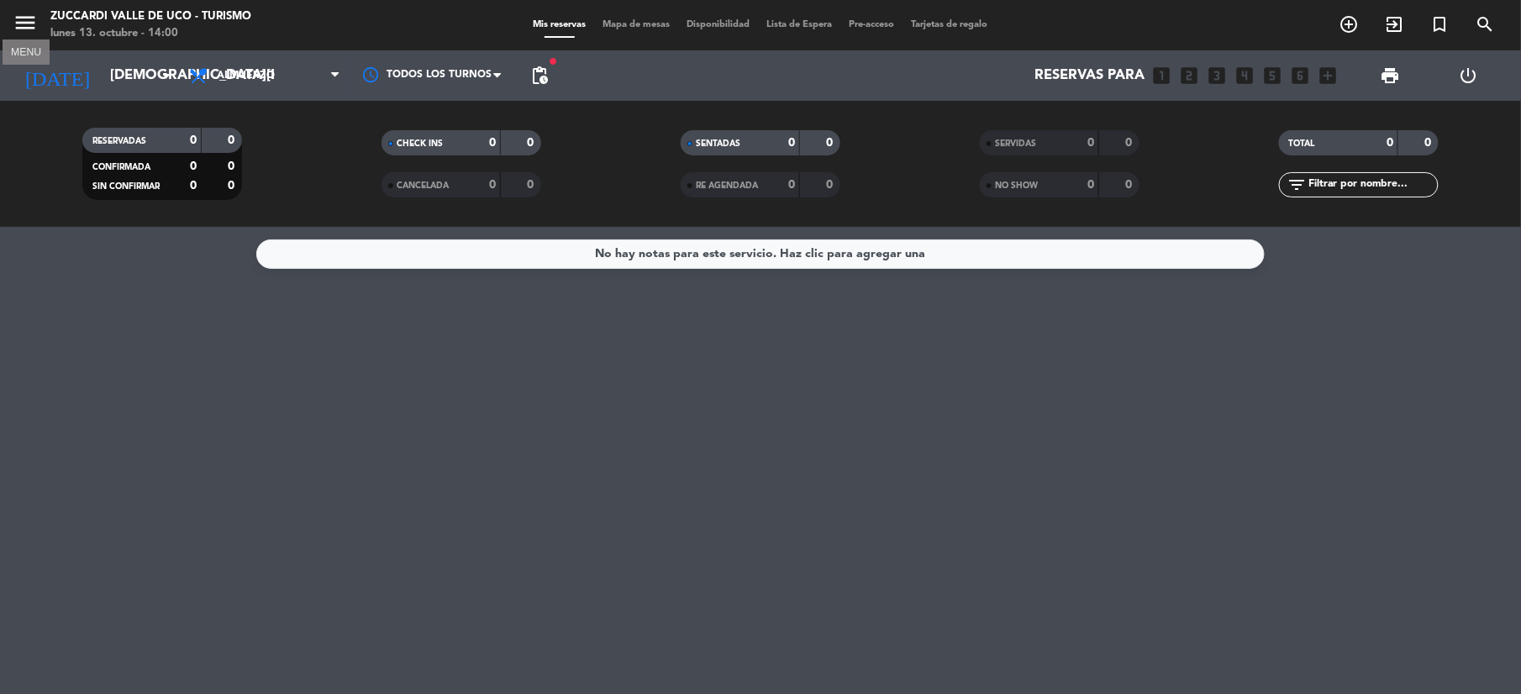
click at [31, 24] on icon "menu" at bounding box center [25, 22] width 25 height 25
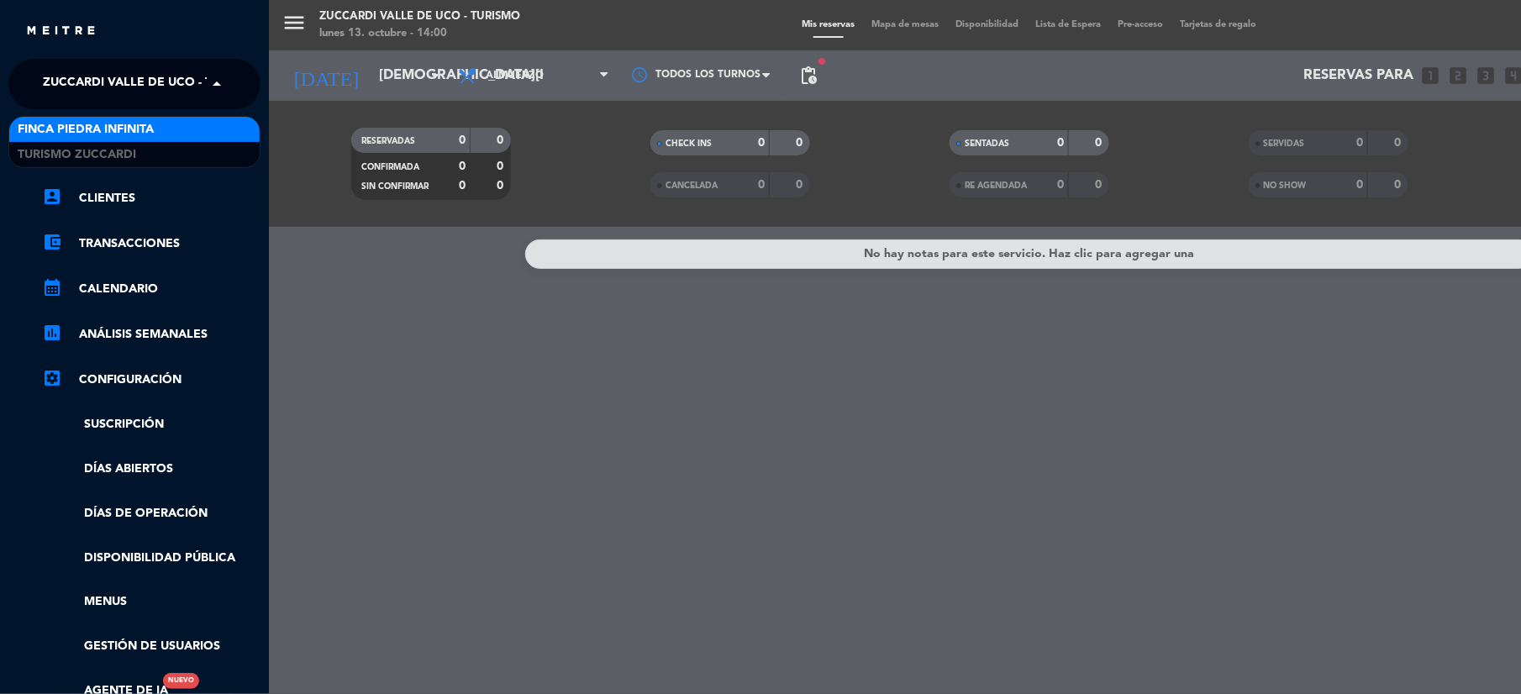
click at [128, 91] on span "Zuccardi Valle de Uco - Turismo" at bounding box center [151, 83] width 216 height 35
click at [121, 136] on span "Finca Piedra Infinita" at bounding box center [86, 129] width 136 height 19
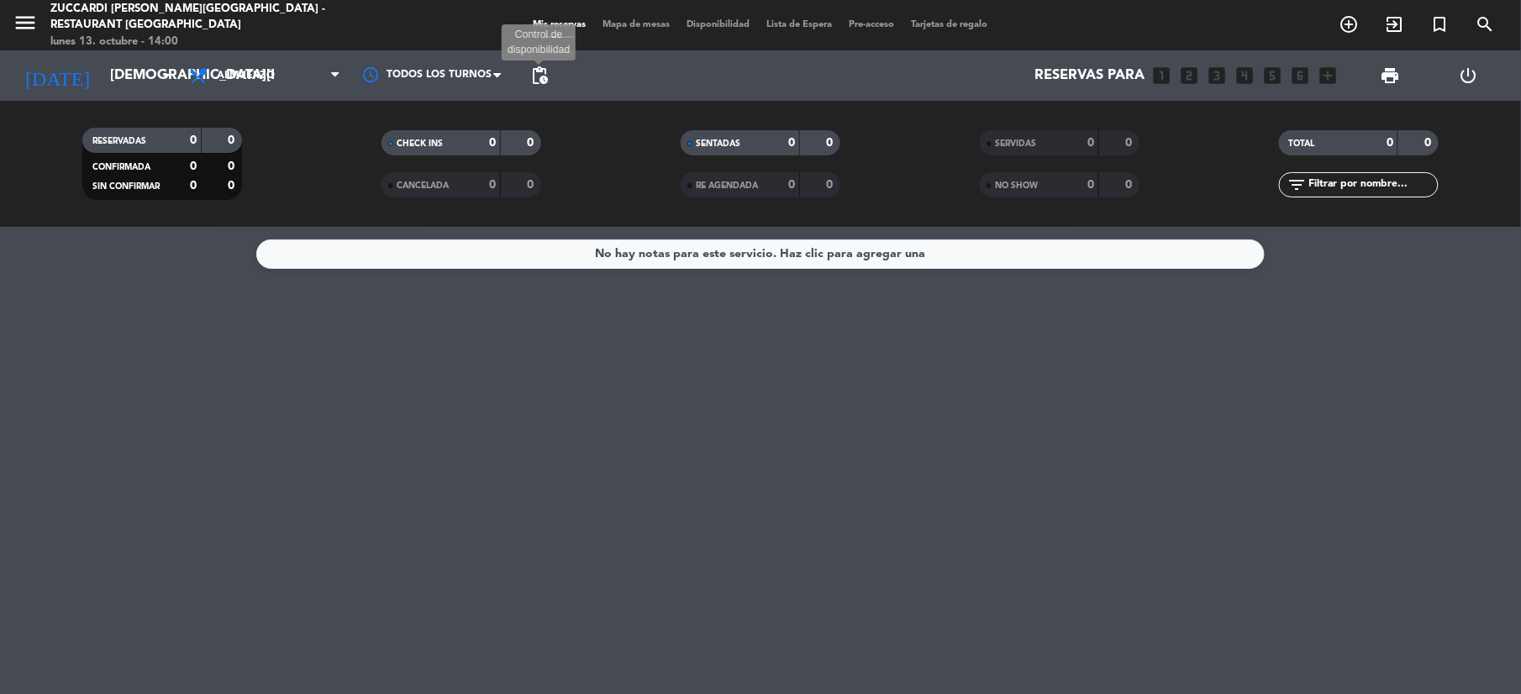
click at [546, 74] on span "pending_actions" at bounding box center [539, 76] width 20 height 20
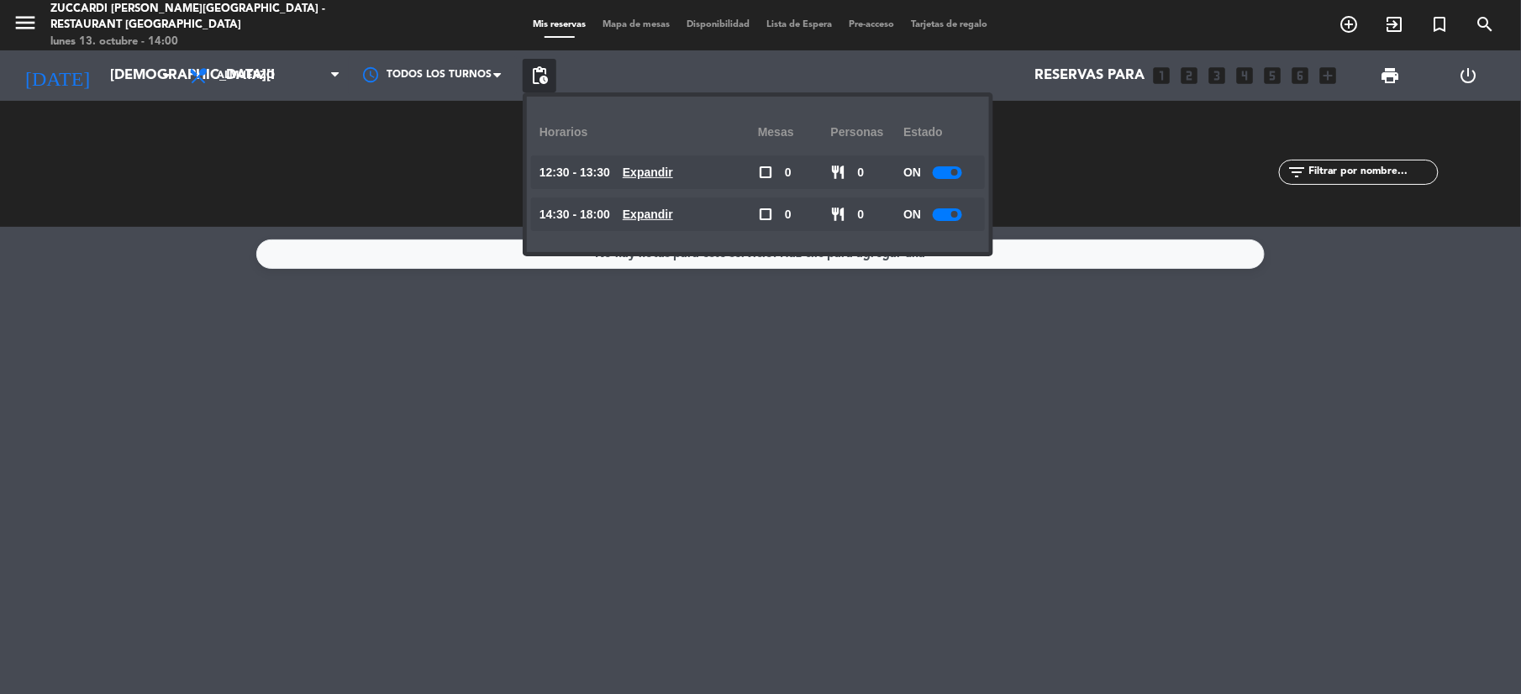
click at [952, 171] on div at bounding box center [947, 172] width 29 height 13
click at [943, 212] on div at bounding box center [947, 214] width 29 height 13
click at [943, 213] on div at bounding box center [947, 214] width 29 height 13
click at [1097, 392] on div "No hay notas para este servicio. Haz clic para agregar una" at bounding box center [760, 460] width 1521 height 467
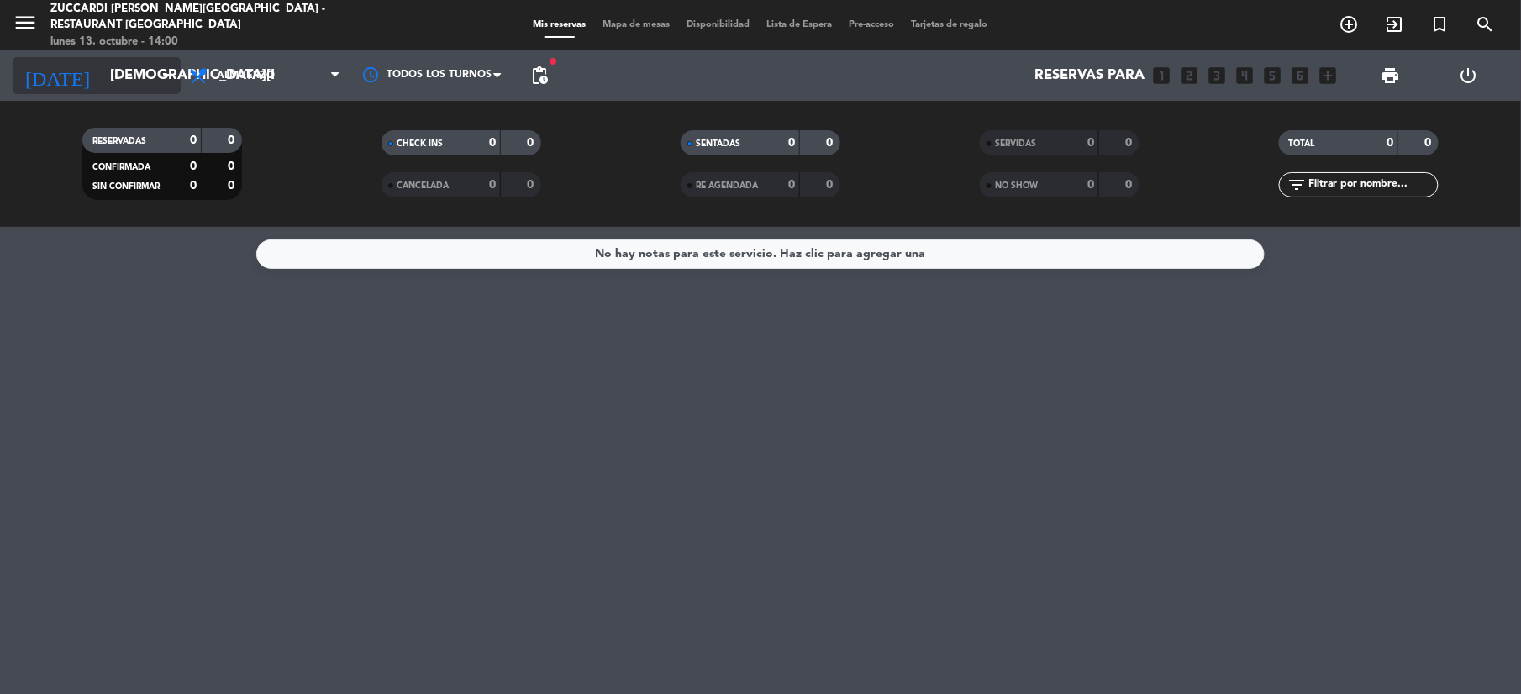
click at [102, 62] on input "[DEMOGRAPHIC_DATA][DATE]" at bounding box center [192, 76] width 181 height 33
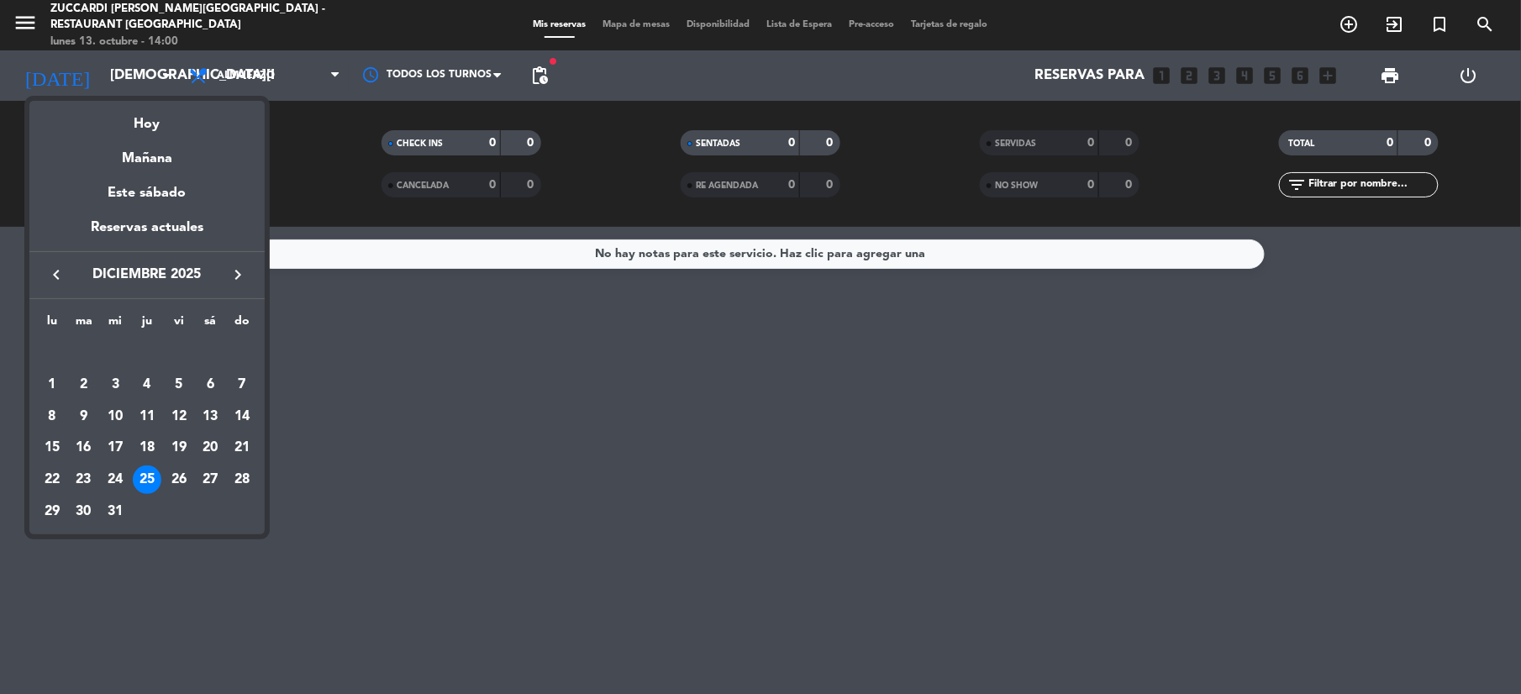
drag, startPoint x: 242, startPoint y: 279, endPoint x: 212, endPoint y: 291, distance: 32.5
click at [239, 279] on icon "keyboard_arrow_right" at bounding box center [238, 275] width 20 height 20
click at [145, 358] on div "1" at bounding box center [147, 353] width 29 height 29
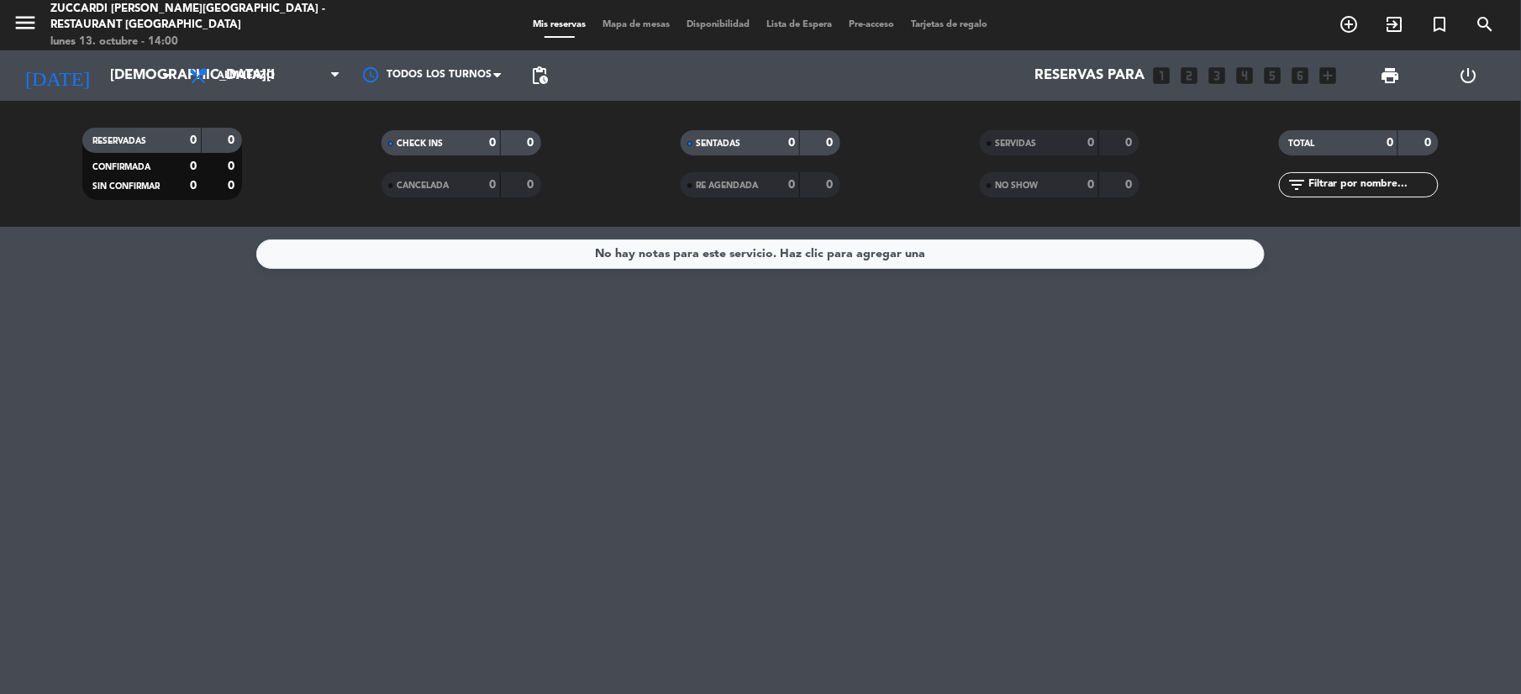
click at [553, 85] on span "pending_actions" at bounding box center [540, 76] width 34 height 34
click at [543, 89] on span "pending_actions" at bounding box center [540, 76] width 34 height 34
click at [539, 74] on span "pending_actions" at bounding box center [539, 76] width 20 height 20
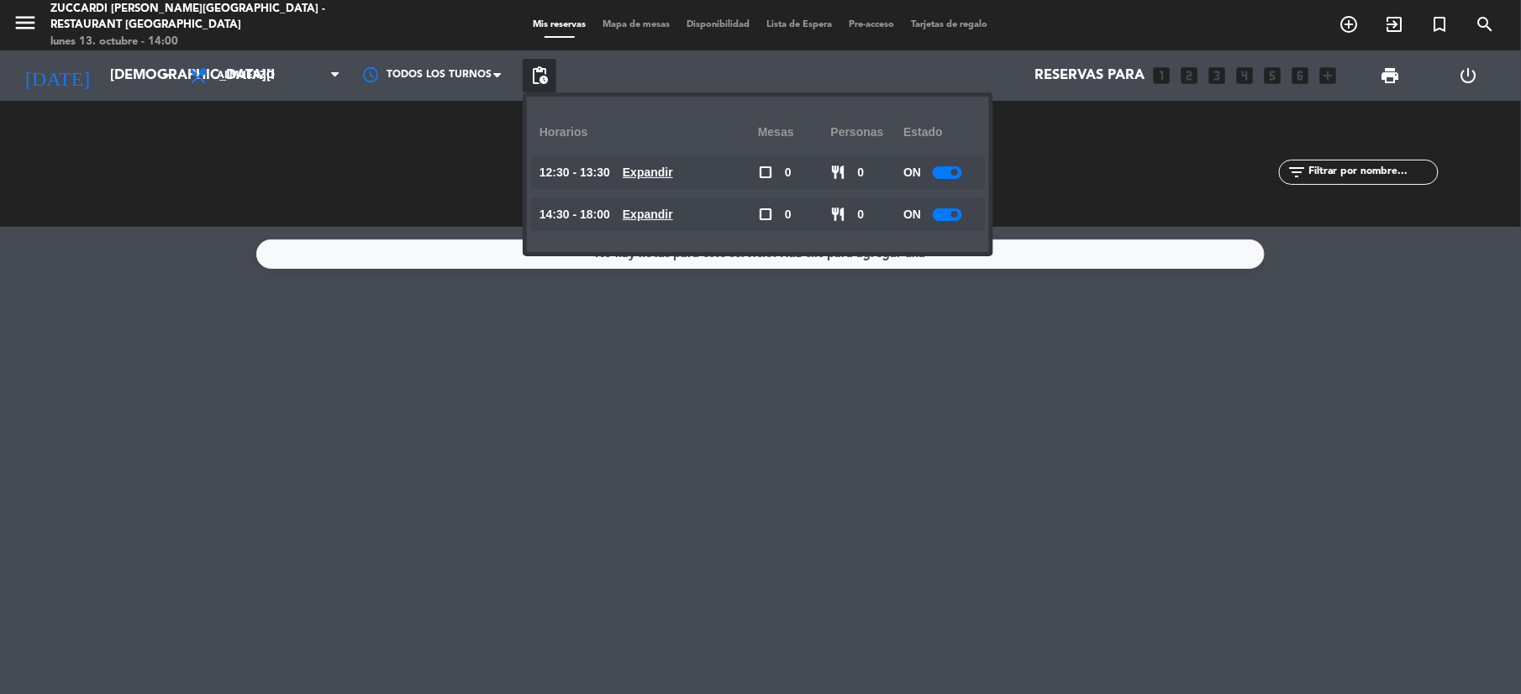
click at [941, 175] on div at bounding box center [947, 172] width 29 height 13
click at [941, 217] on div at bounding box center [947, 214] width 29 height 13
click at [875, 329] on div "No hay notas para este servicio. Haz clic para agregar una" at bounding box center [760, 460] width 1521 height 467
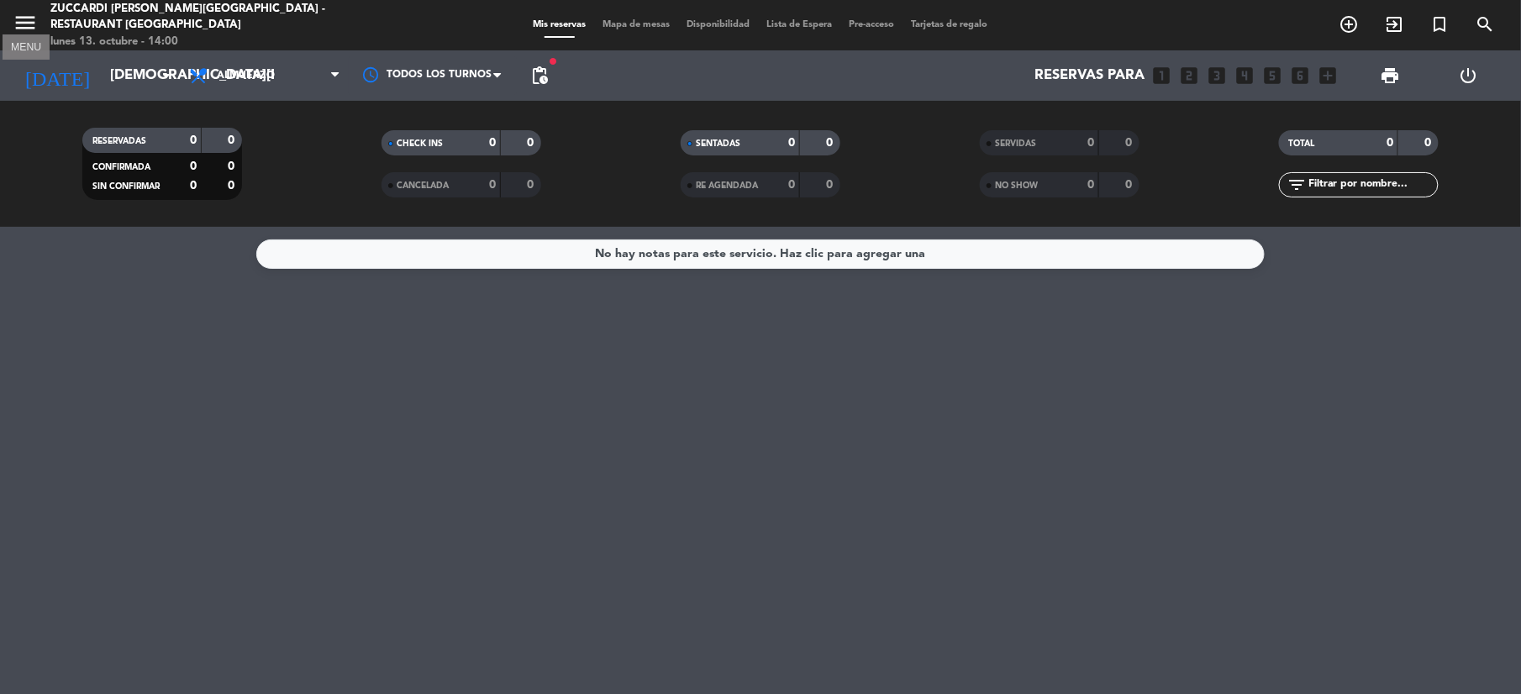
click at [25, 21] on icon "menu" at bounding box center [25, 22] width 25 height 25
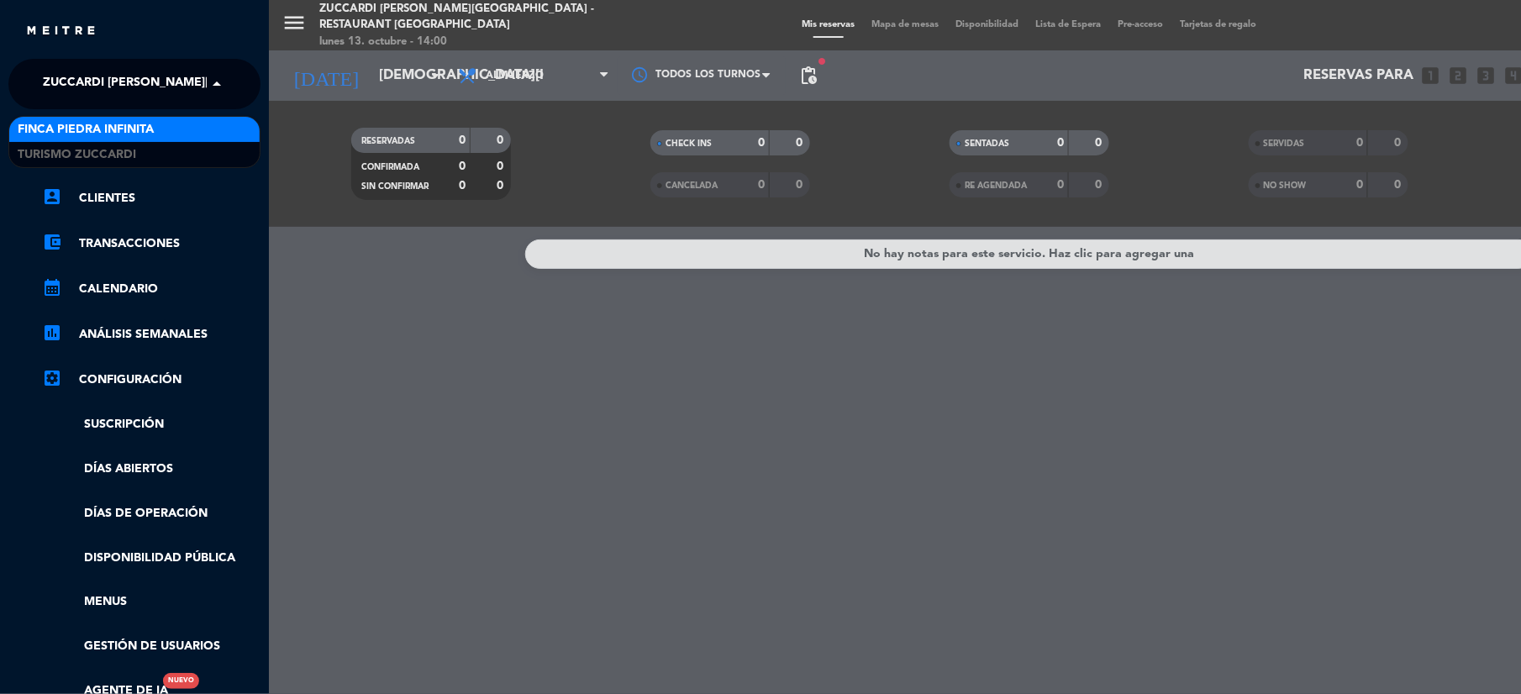
click at [109, 74] on span "Zuccardi [PERSON_NAME][GEOGRAPHIC_DATA] - Restaurant [GEOGRAPHIC_DATA]" at bounding box center [293, 83] width 501 height 35
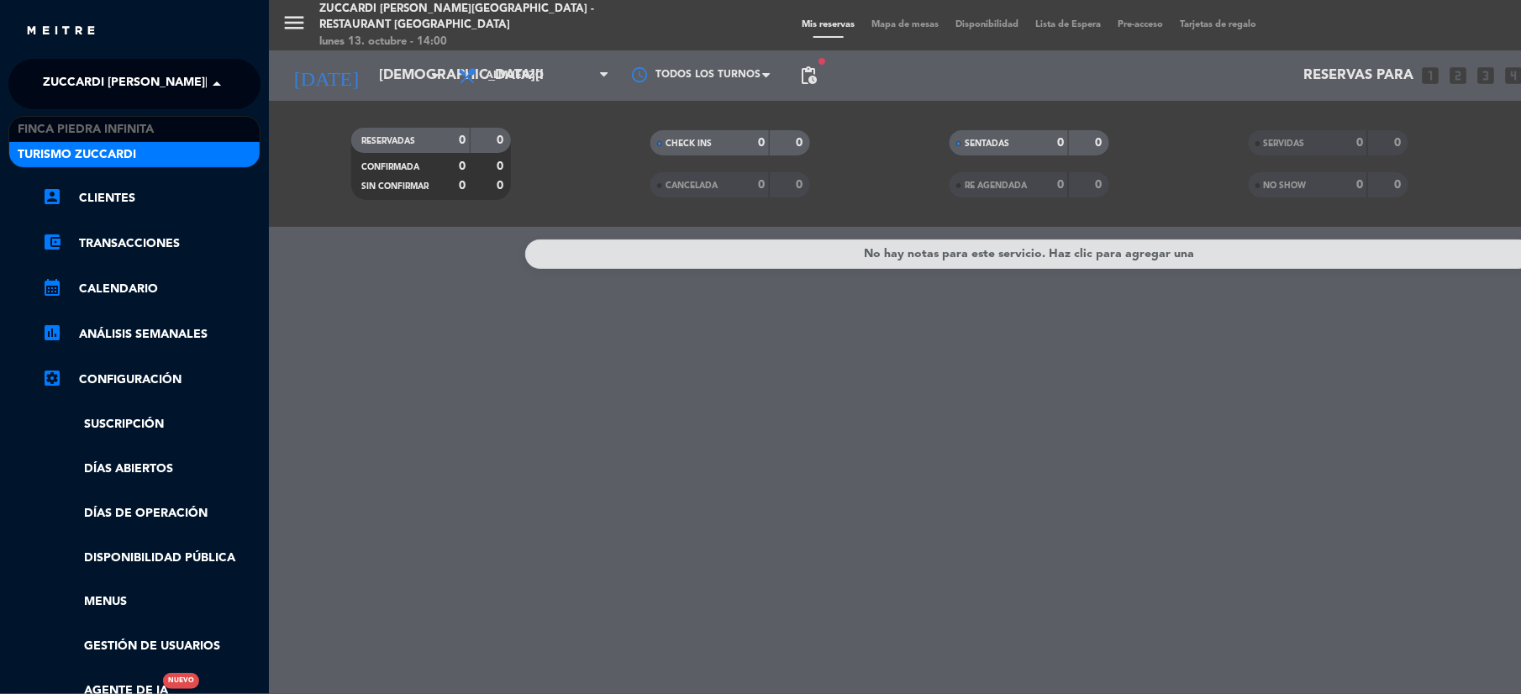
click at [82, 156] on span "Turismo Zuccardi" at bounding box center [77, 154] width 118 height 19
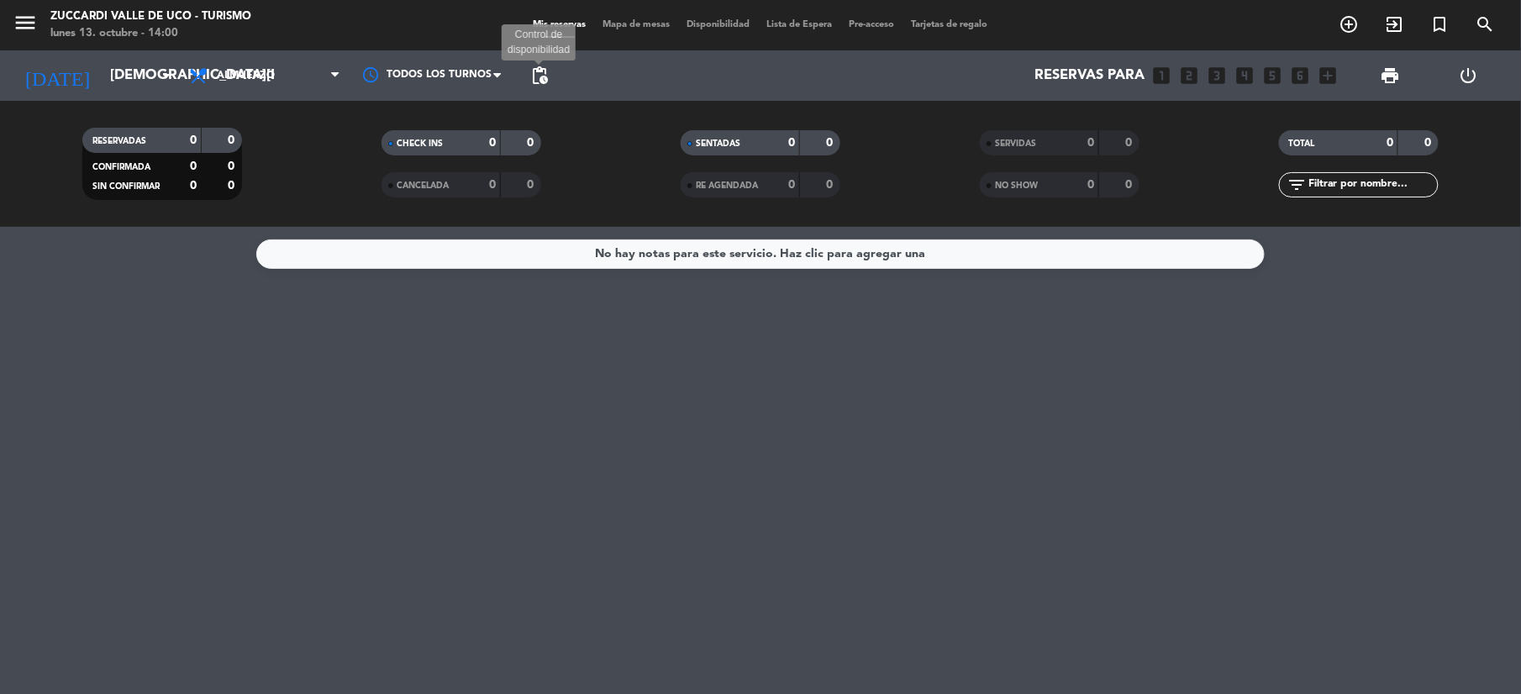
click at [548, 85] on span "pending_actions" at bounding box center [539, 76] width 20 height 20
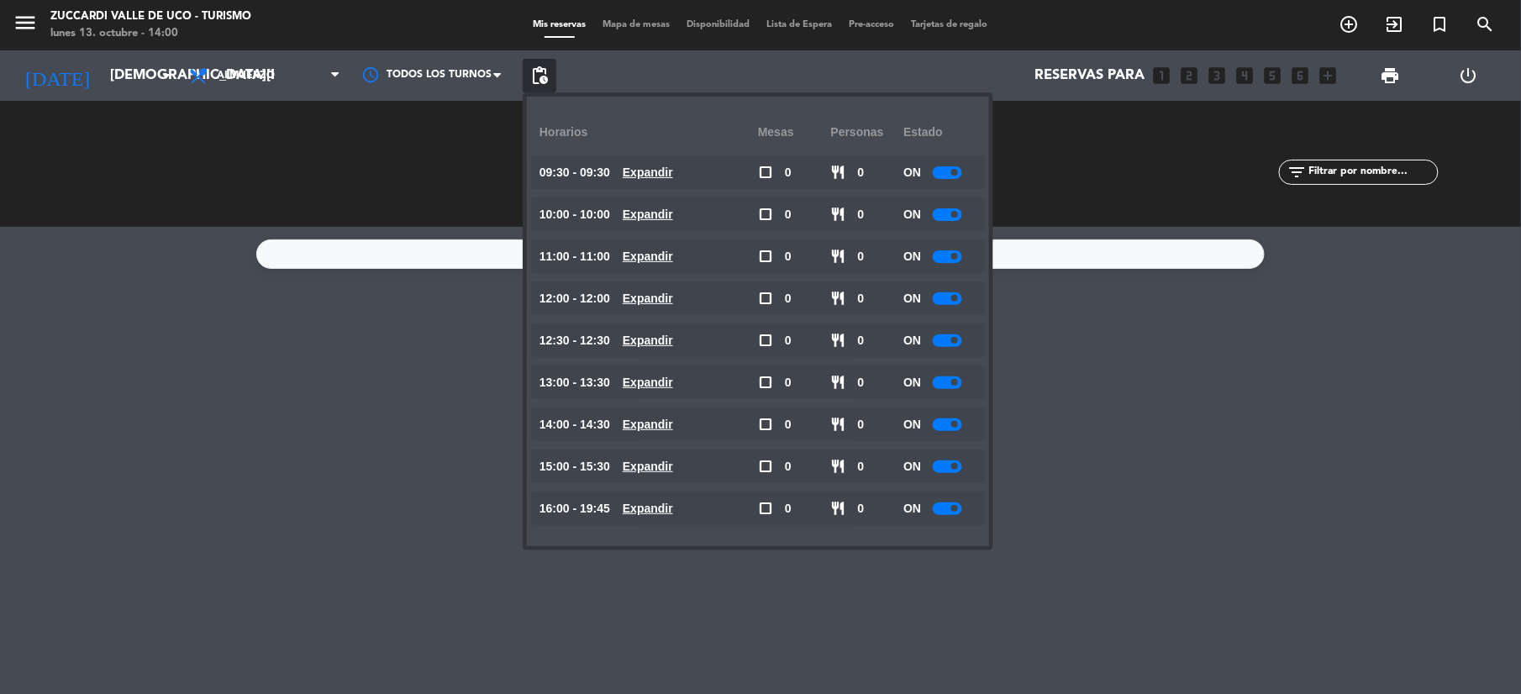
click at [943, 171] on div at bounding box center [947, 172] width 29 height 13
click at [938, 217] on div at bounding box center [947, 214] width 29 height 13
click at [943, 213] on div at bounding box center [947, 214] width 29 height 13
click at [945, 260] on div at bounding box center [947, 256] width 29 height 13
click at [943, 296] on div at bounding box center [947, 298] width 29 height 13
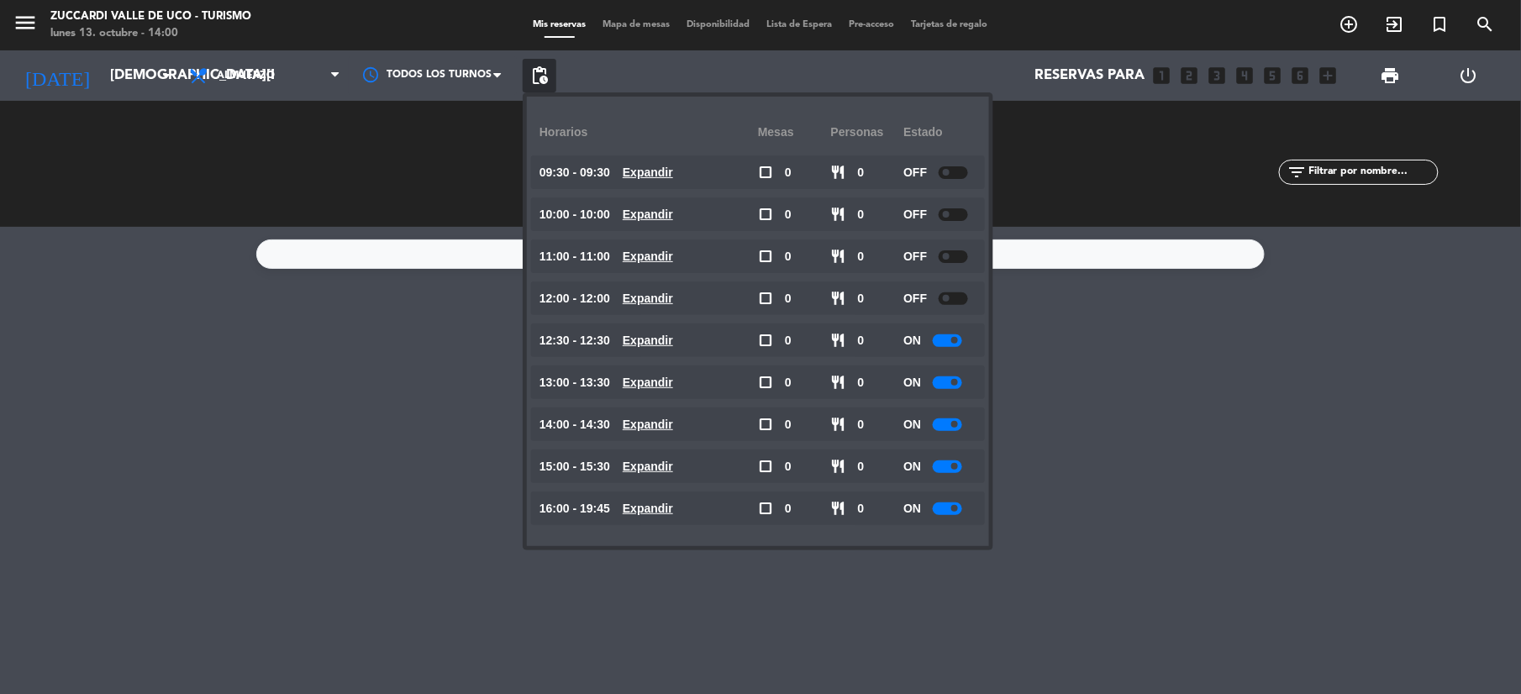
click at [935, 336] on div at bounding box center [947, 340] width 29 height 13
click at [936, 381] on div at bounding box center [947, 382] width 29 height 13
click at [948, 425] on div at bounding box center [947, 424] width 29 height 13
click at [939, 469] on div at bounding box center [947, 466] width 29 height 13
click at [939, 501] on div "ON" at bounding box center [939, 509] width 73 height 34
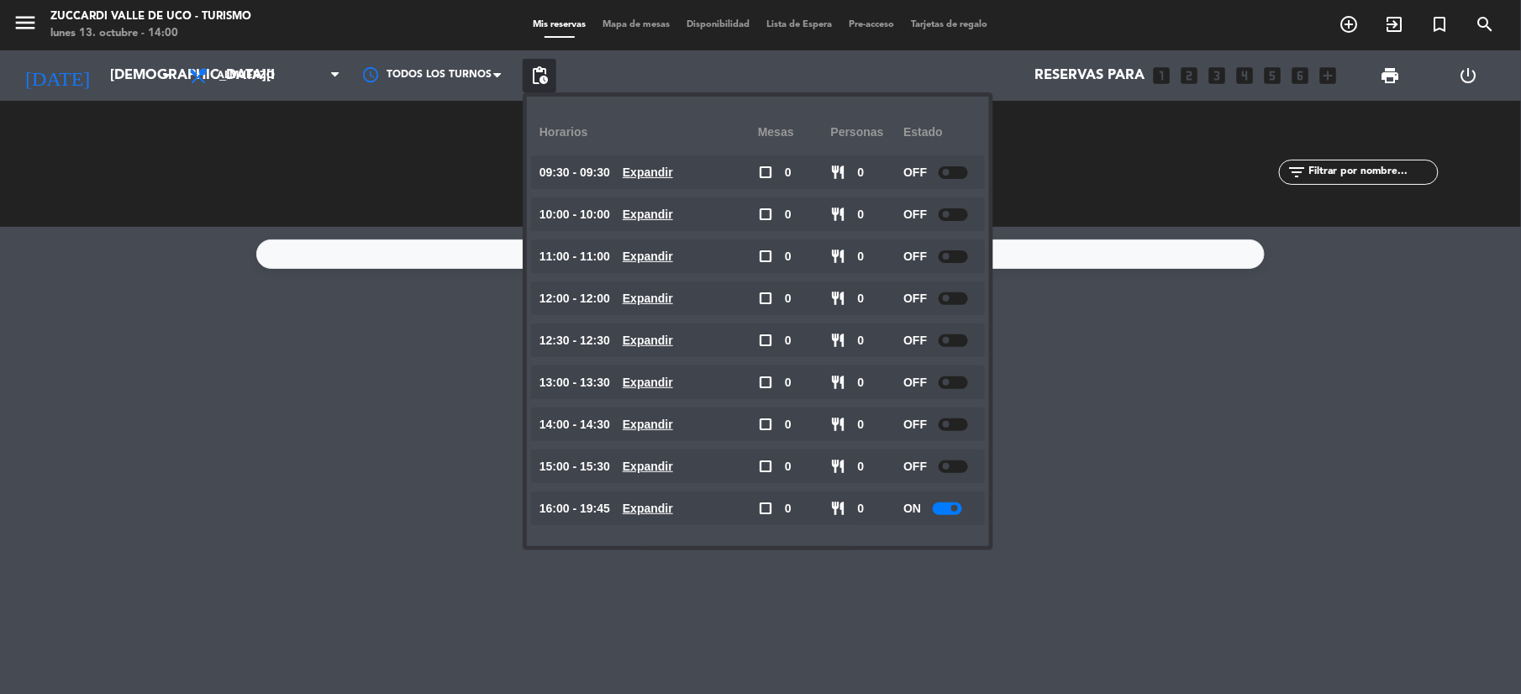
click at [941, 509] on div at bounding box center [947, 508] width 29 height 13
click at [1365, 347] on div "No hay notas para este servicio. Haz clic para agregar una" at bounding box center [760, 460] width 1521 height 467
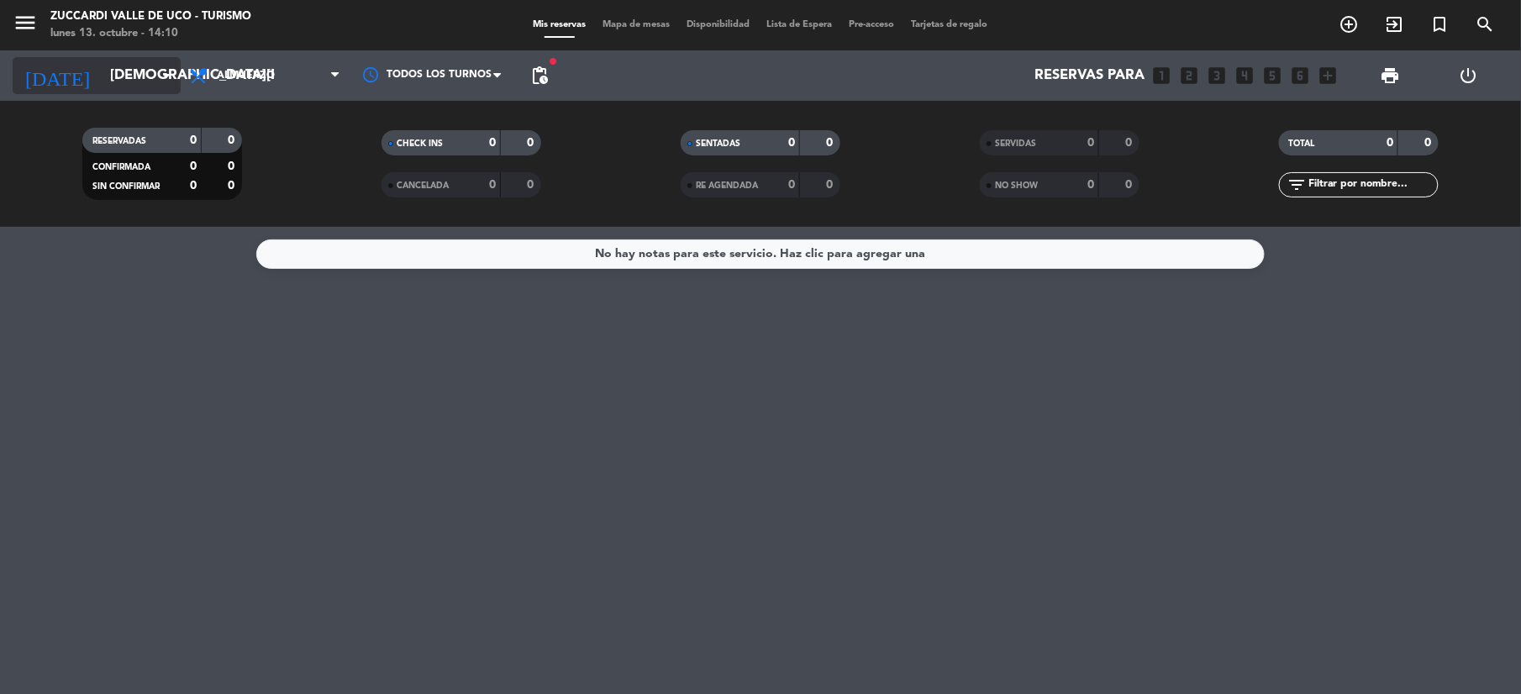
drag, startPoint x: 122, startPoint y: 50, endPoint x: 122, endPoint y: 61, distance: 10.9
click at [122, 61] on div "[DATE] [DATE] arrow_drop_down" at bounding box center [97, 75] width 168 height 50
click at [116, 74] on input "[DEMOGRAPHIC_DATA][DATE]" at bounding box center [192, 76] width 181 height 33
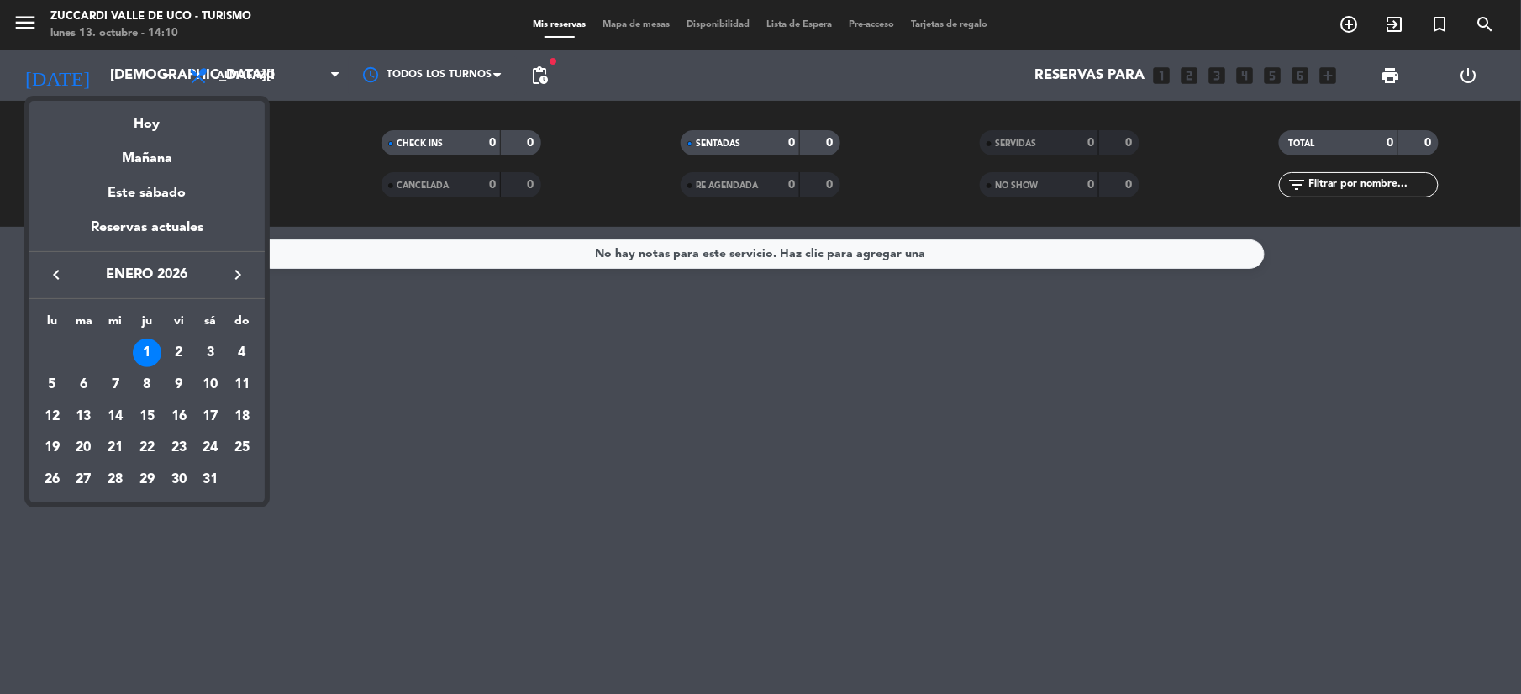
click at [47, 273] on icon "keyboard_arrow_left" at bounding box center [56, 275] width 20 height 20
click at [48, 273] on icon "keyboard_arrow_left" at bounding box center [56, 275] width 20 height 20
drag, startPoint x: 145, startPoint y: 449, endPoint x: 133, endPoint y: 398, distance: 51.8
click at [148, 450] on div "16" at bounding box center [147, 448] width 29 height 29
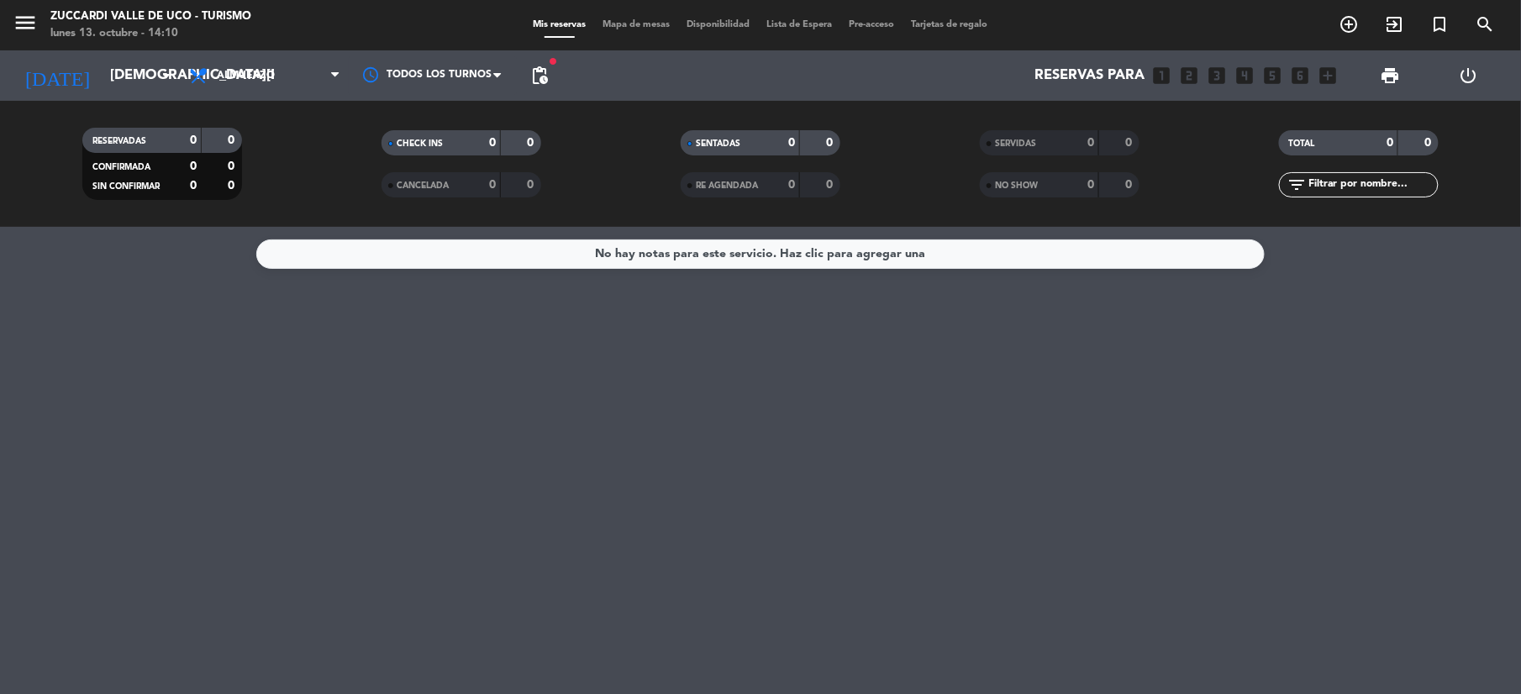
type input "[DEMOGRAPHIC_DATA][DATE]"
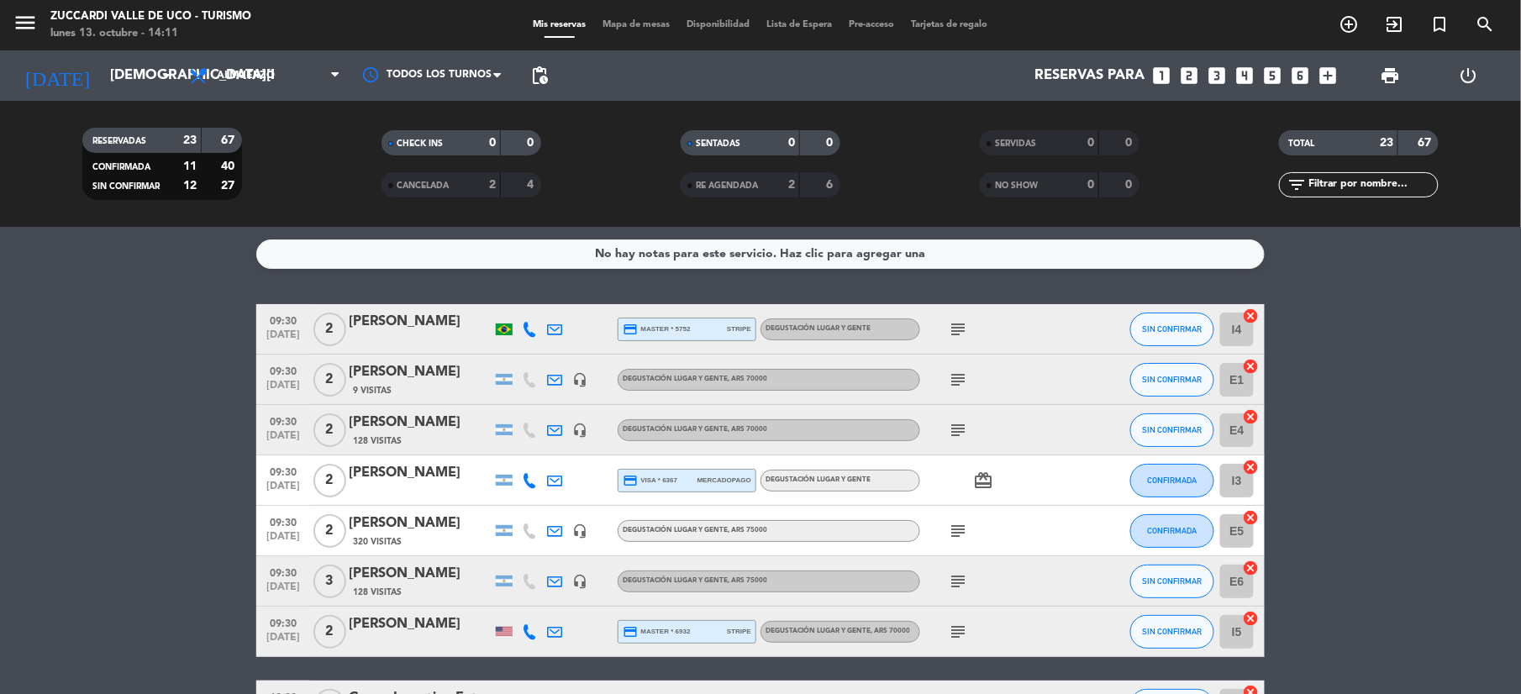
click at [455, 327] on div "[PERSON_NAME]" at bounding box center [420, 322] width 143 height 22
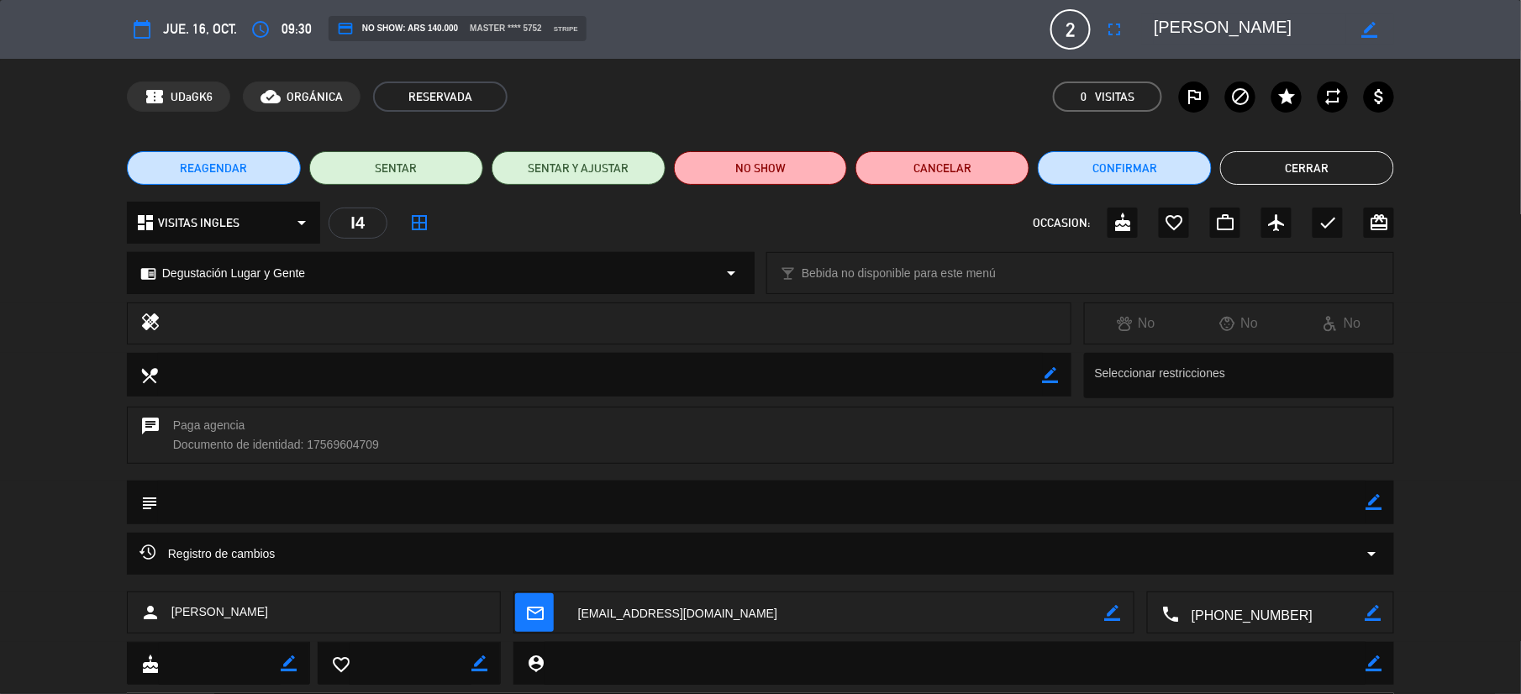
click at [1378, 502] on icon "border_color" at bounding box center [1373, 502] width 16 height 16
click at [220, 496] on textarea at bounding box center [761, 502] width 1207 height 43
click at [1369, 506] on icon at bounding box center [1373, 502] width 16 height 16
click at [1370, 505] on icon "border_color" at bounding box center [1373, 502] width 16 height 16
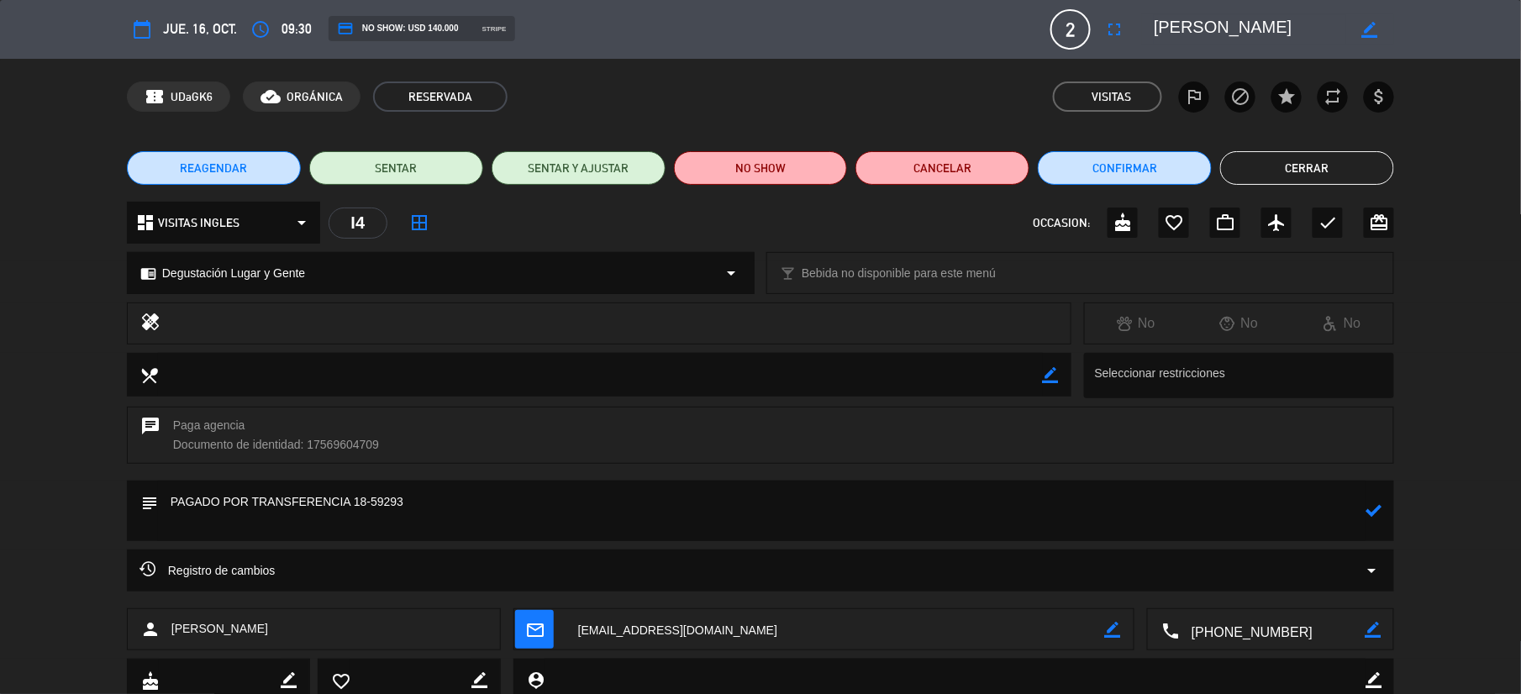
click at [1375, 509] on icon at bounding box center [1373, 510] width 16 height 16
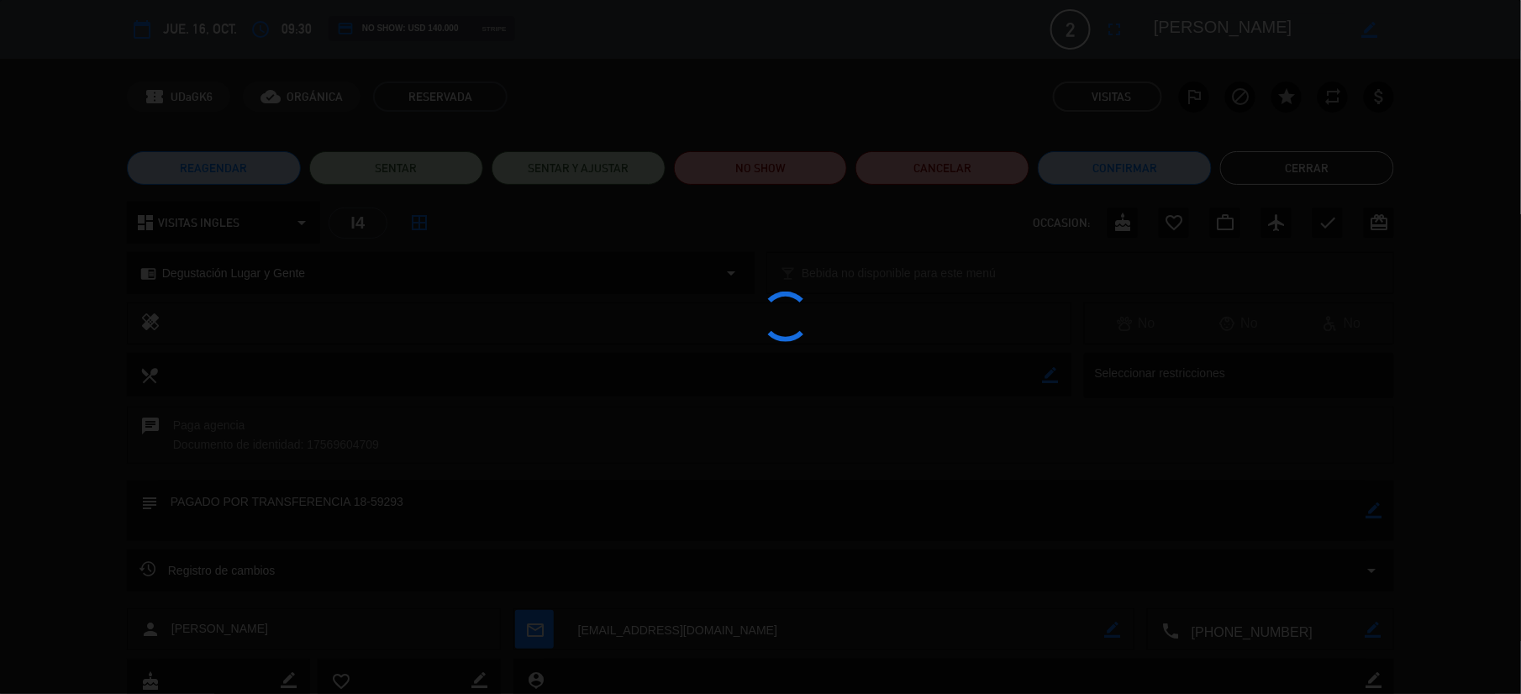
type textarea "PAGADO POR TRANSFERENCIA 18-59293"
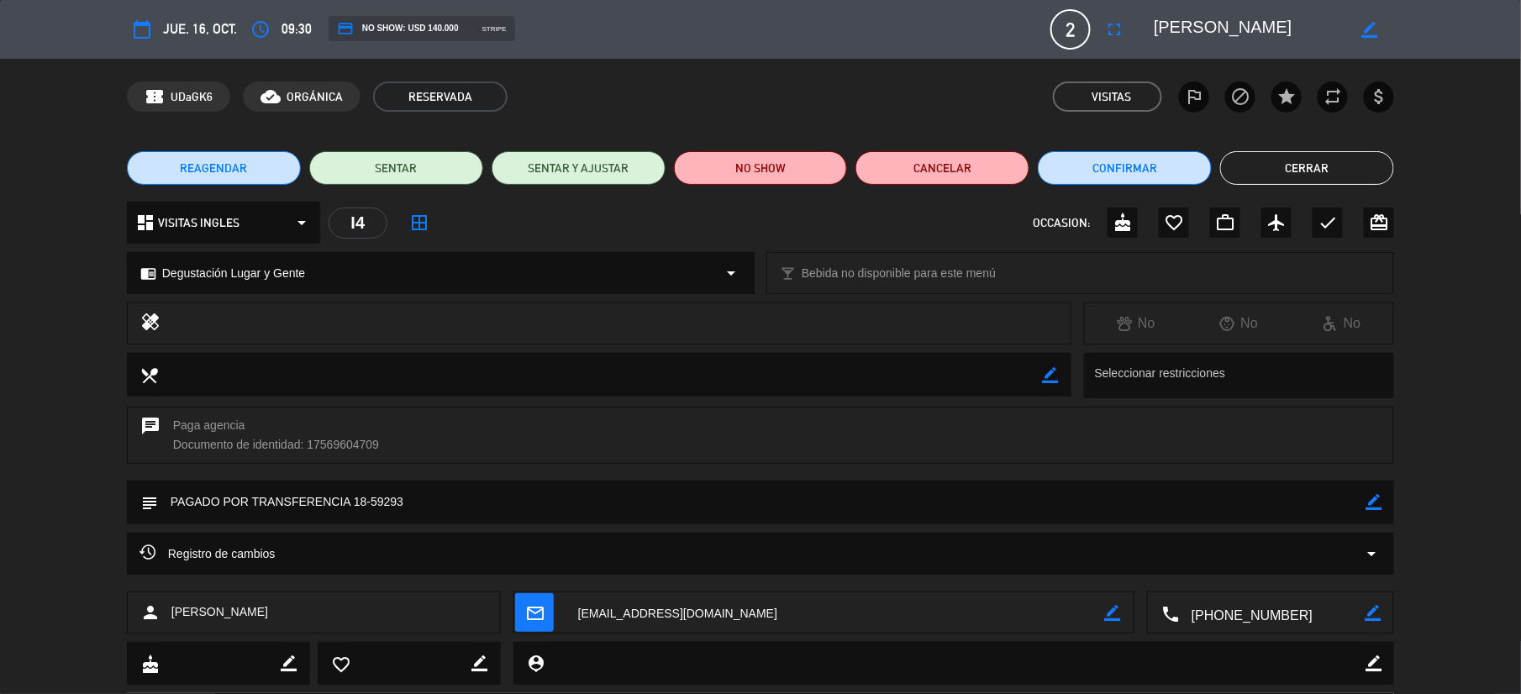
drag, startPoint x: 1336, startPoint y: 166, endPoint x: 597, endPoint y: 111, distance: 741.5
click at [1334, 166] on button "Cerrar" at bounding box center [1307, 168] width 174 height 34
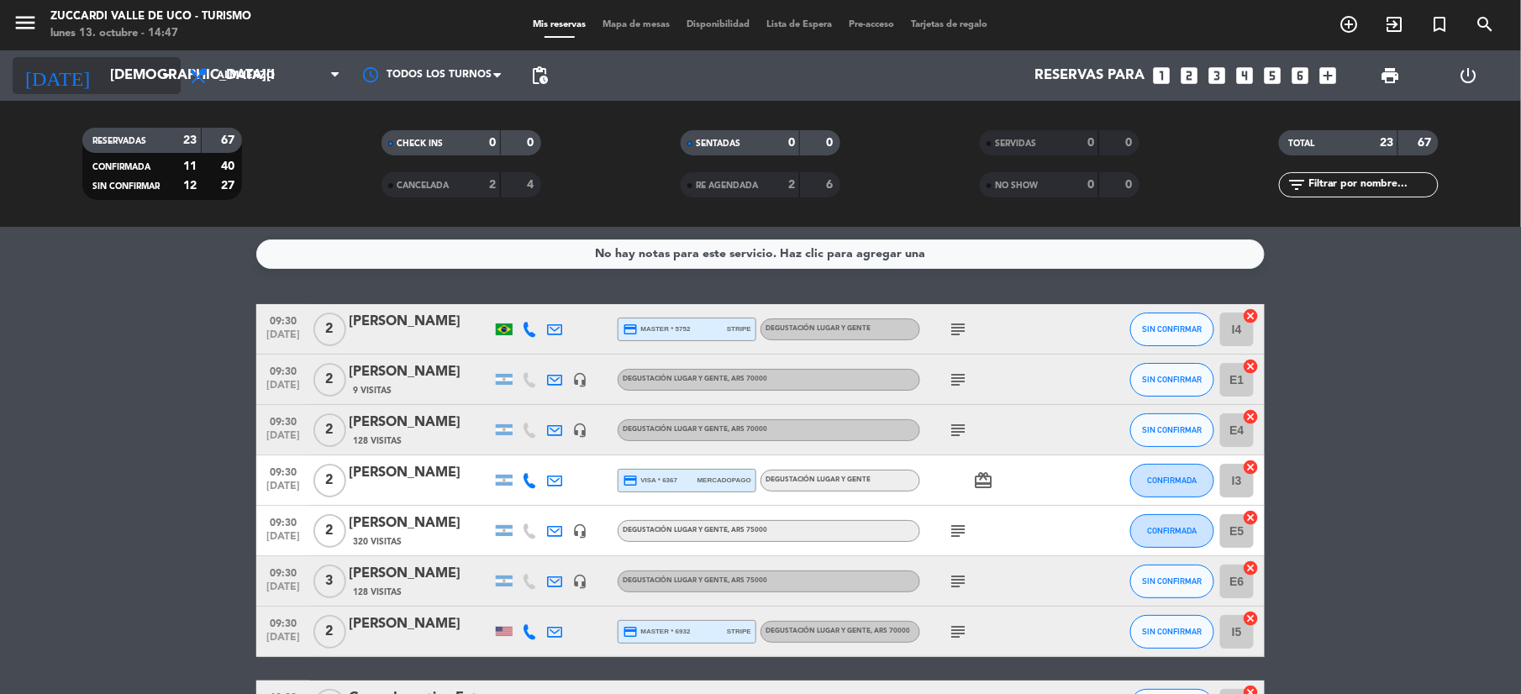
click at [102, 62] on input "[DEMOGRAPHIC_DATA][DATE]" at bounding box center [192, 76] width 181 height 33
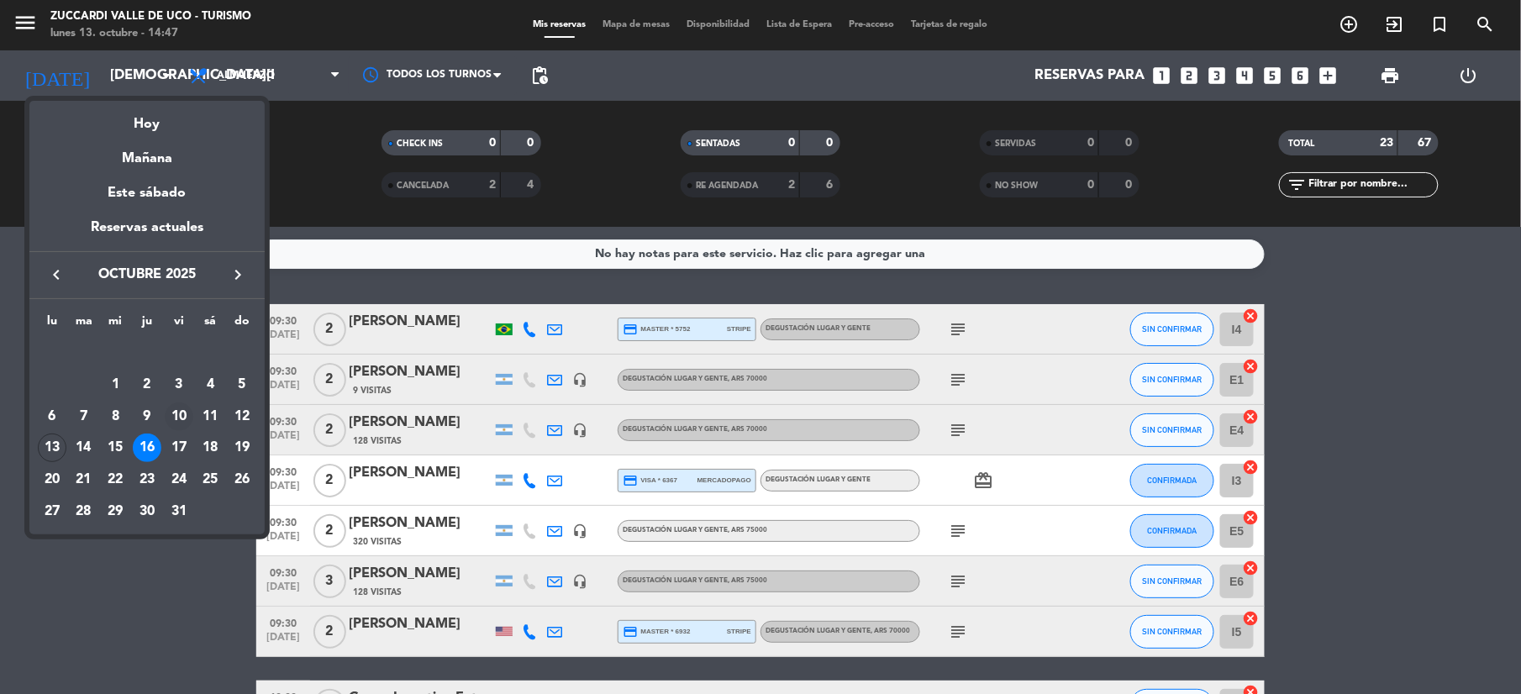
click at [187, 418] on div "10" at bounding box center [179, 416] width 29 height 29
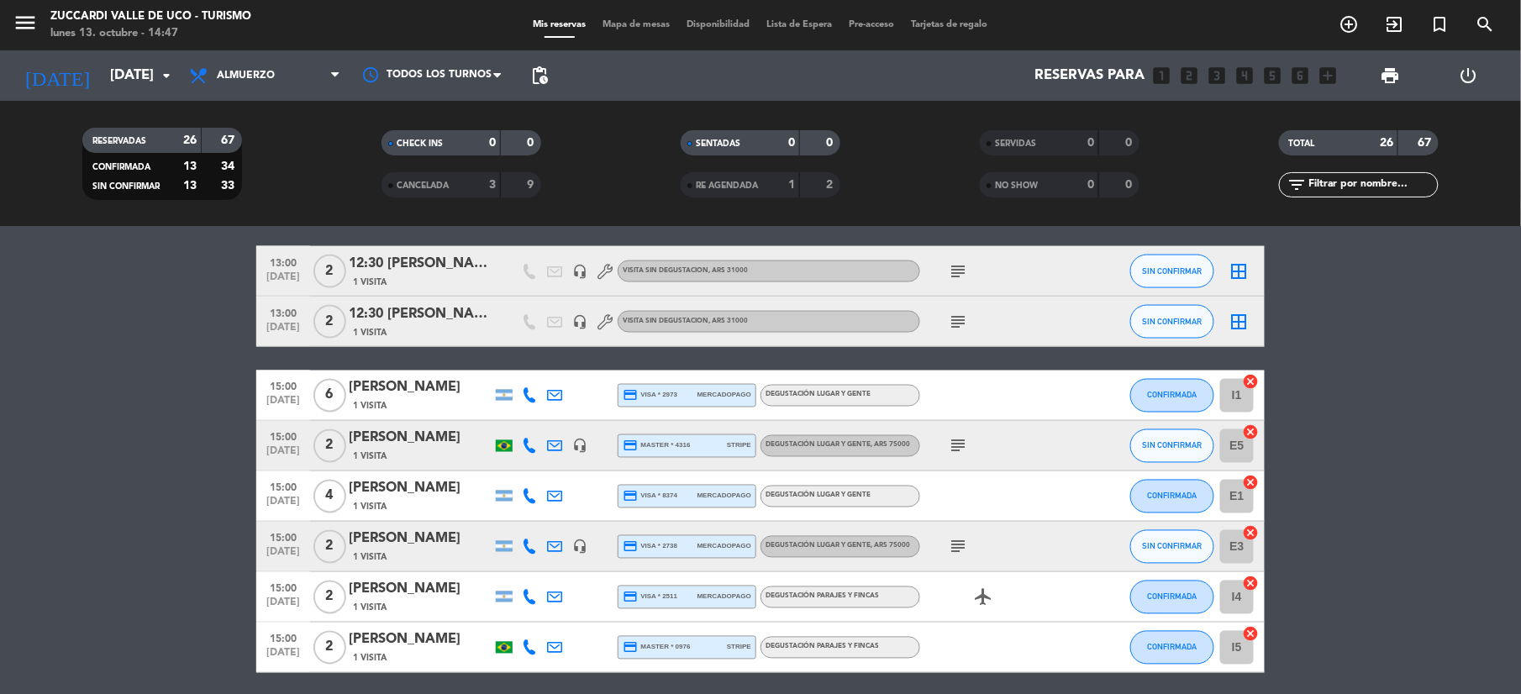
scroll to position [1121, 0]
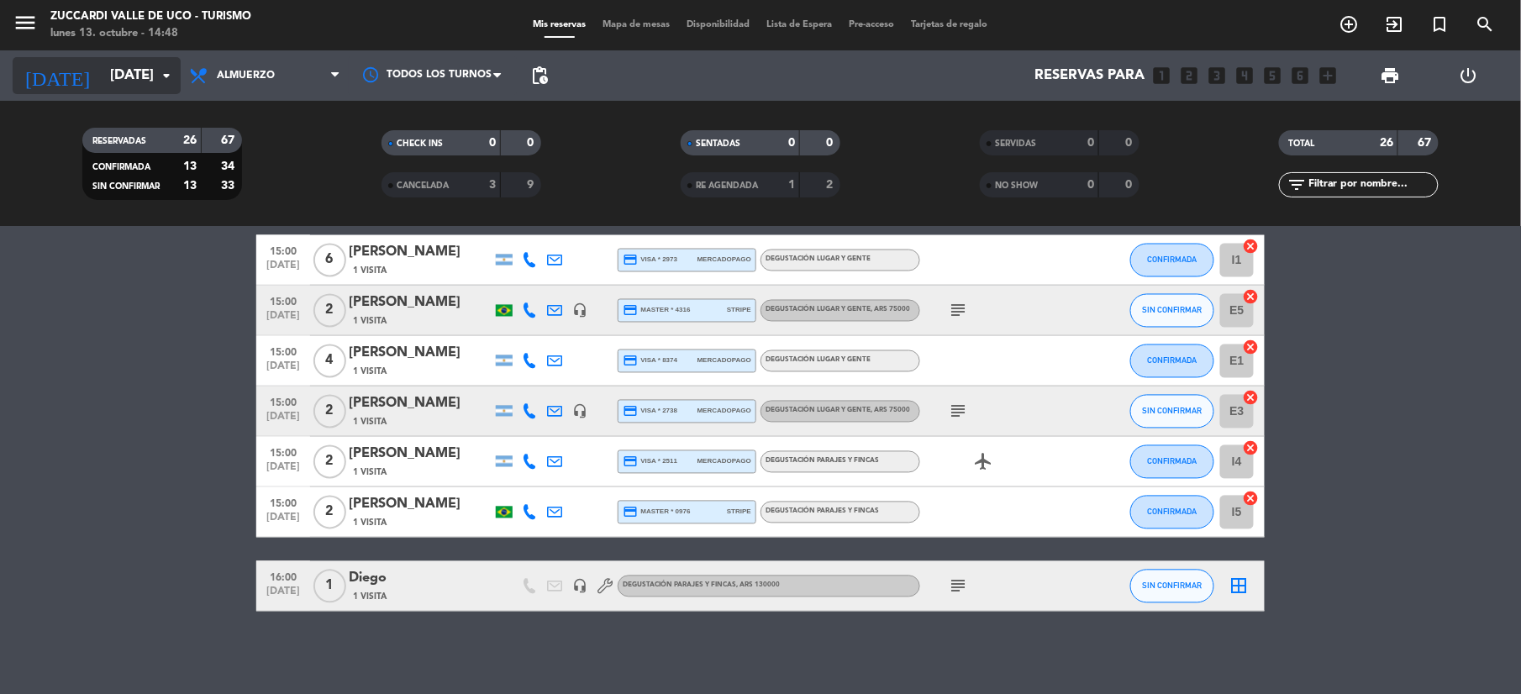
click at [119, 84] on input "[DATE]" at bounding box center [192, 76] width 181 height 33
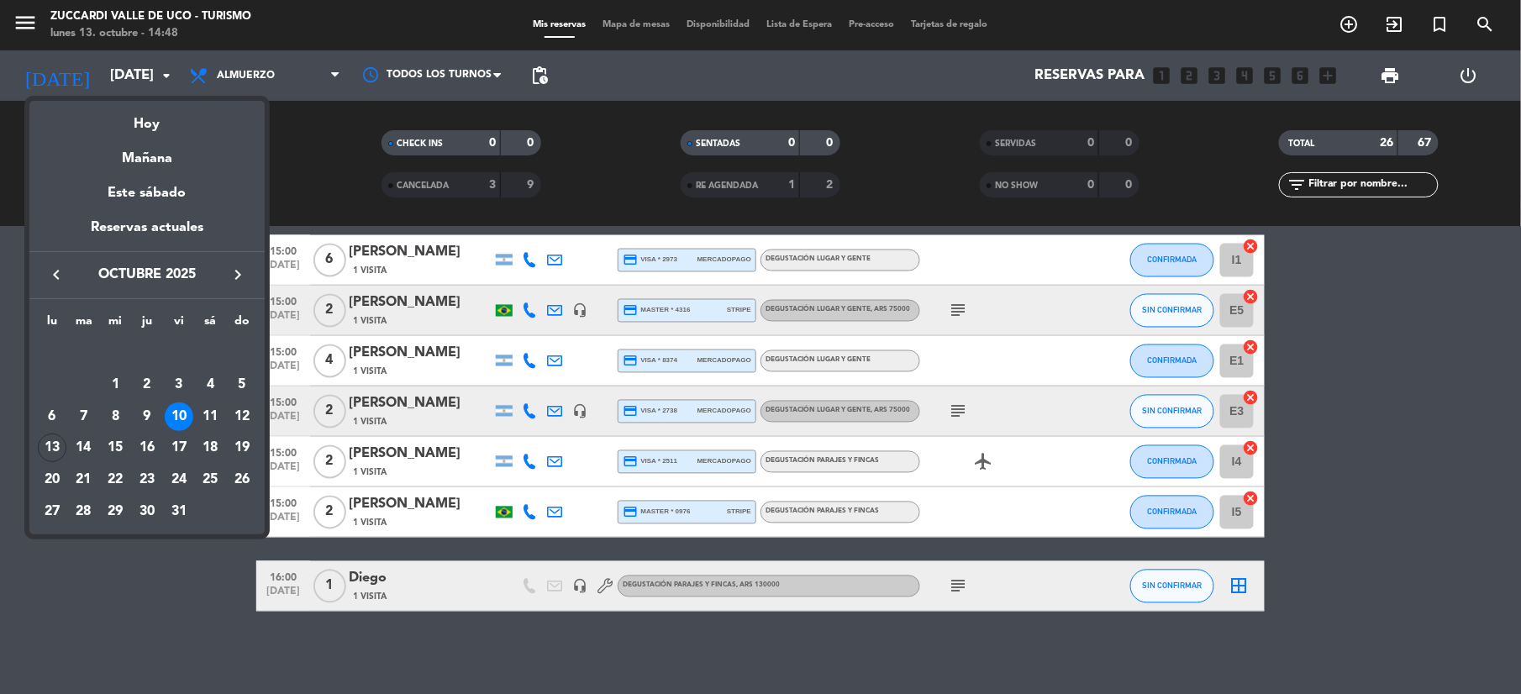
click at [188, 413] on div "10" at bounding box center [179, 416] width 29 height 29
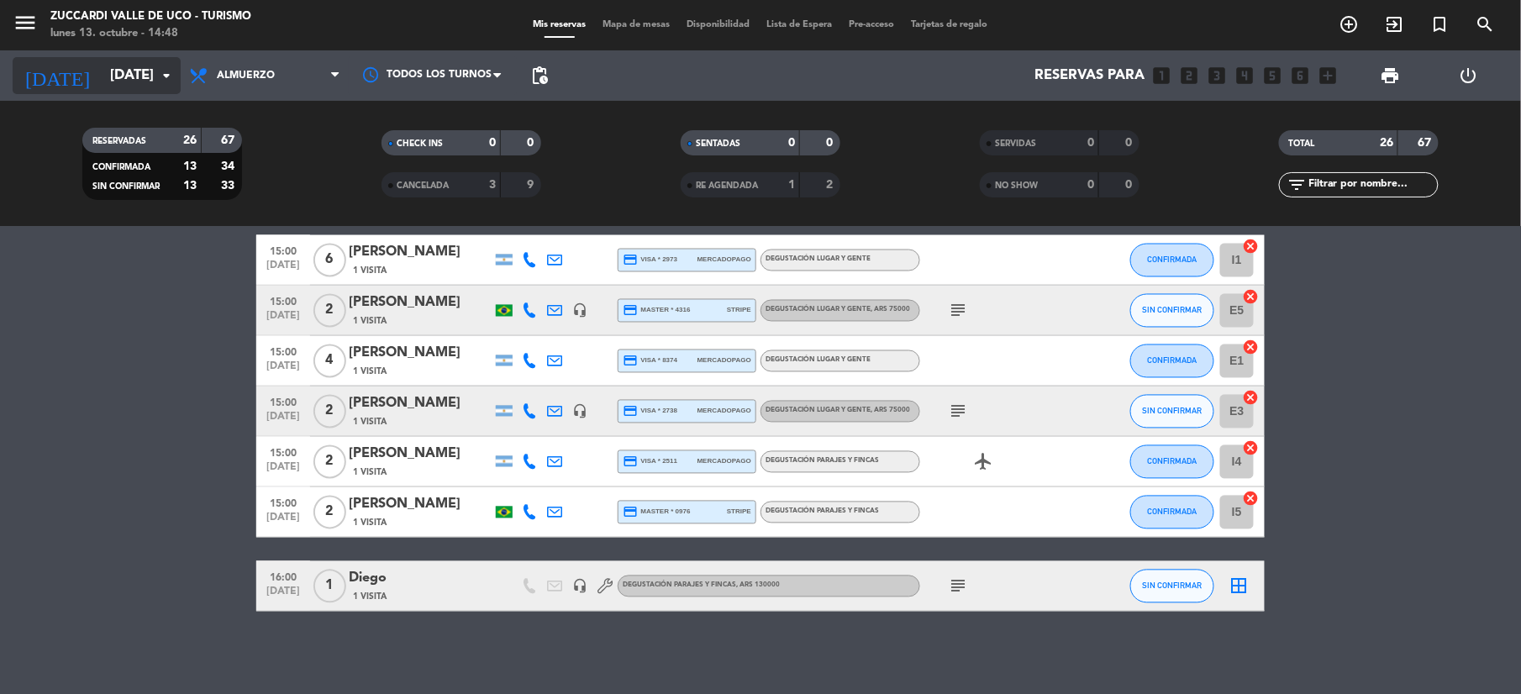
click at [133, 92] on div "[DATE] [DATE] arrow_drop_down" at bounding box center [97, 75] width 168 height 37
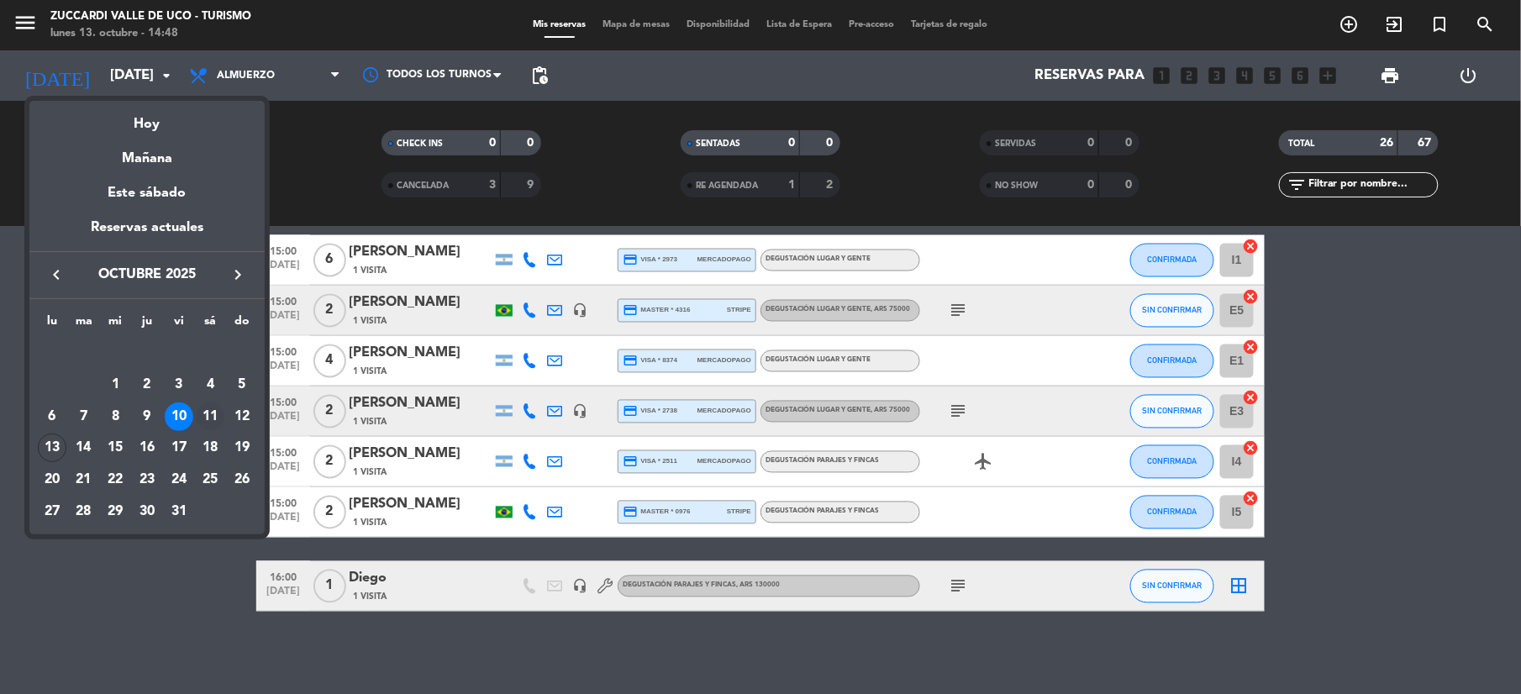
click at [213, 408] on div "11" at bounding box center [210, 416] width 29 height 29
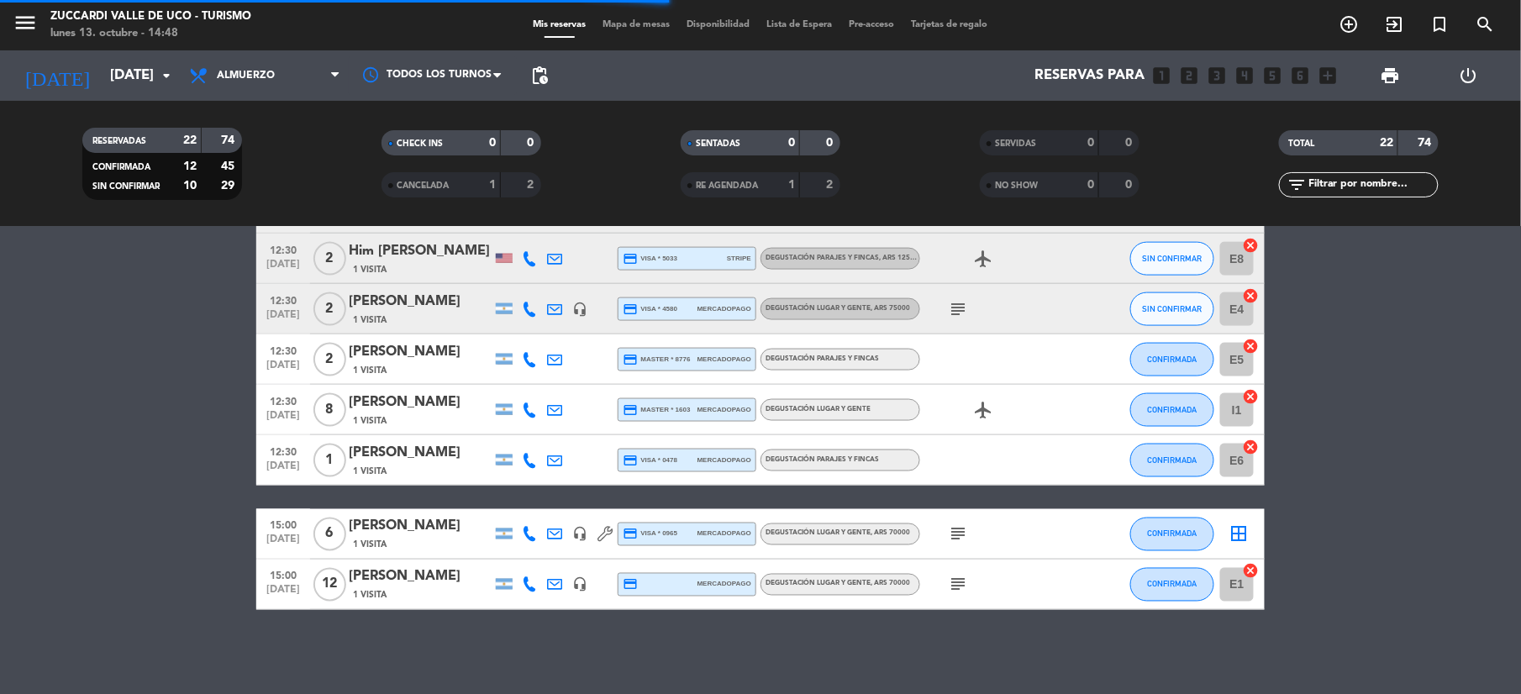
scroll to position [872, 0]
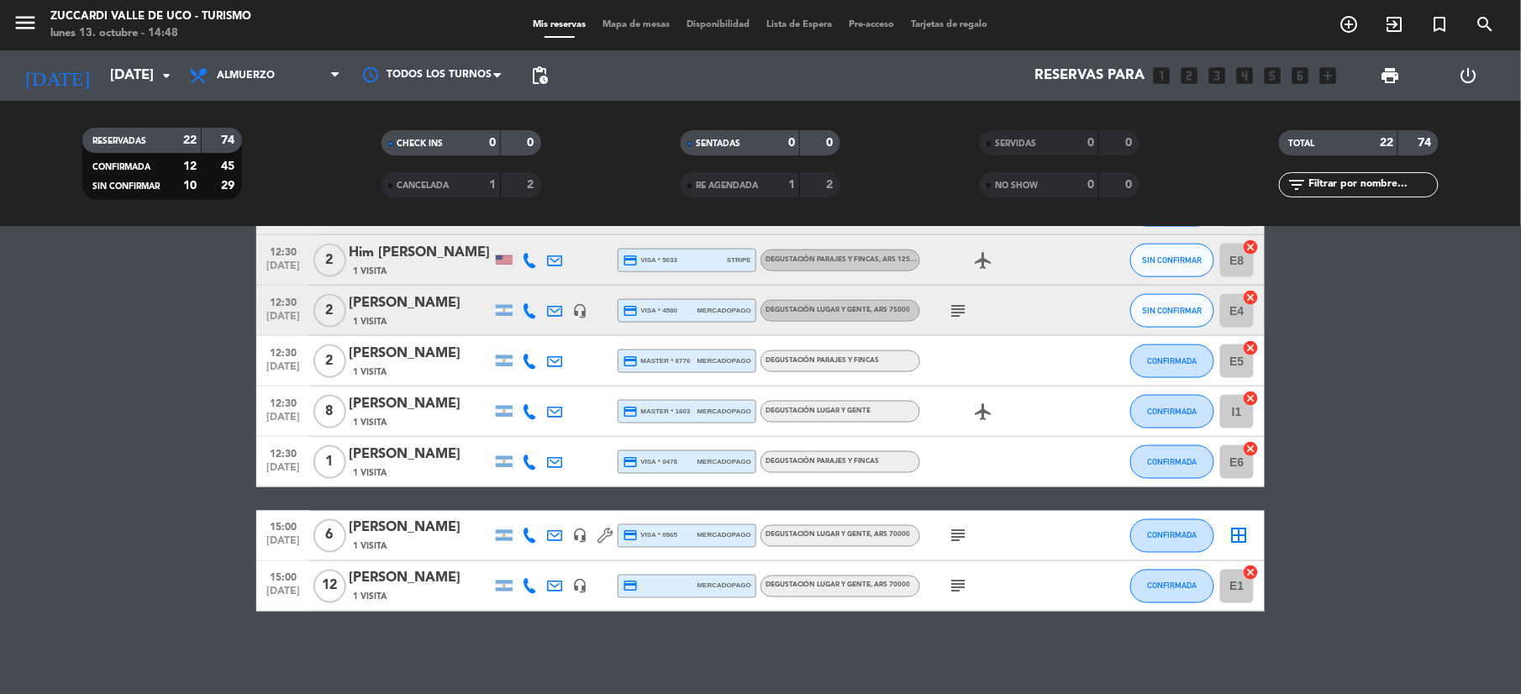
click at [946, 531] on span "subject" at bounding box center [957, 536] width 25 height 20
click at [953, 532] on icon "subject" at bounding box center [958, 536] width 20 height 20
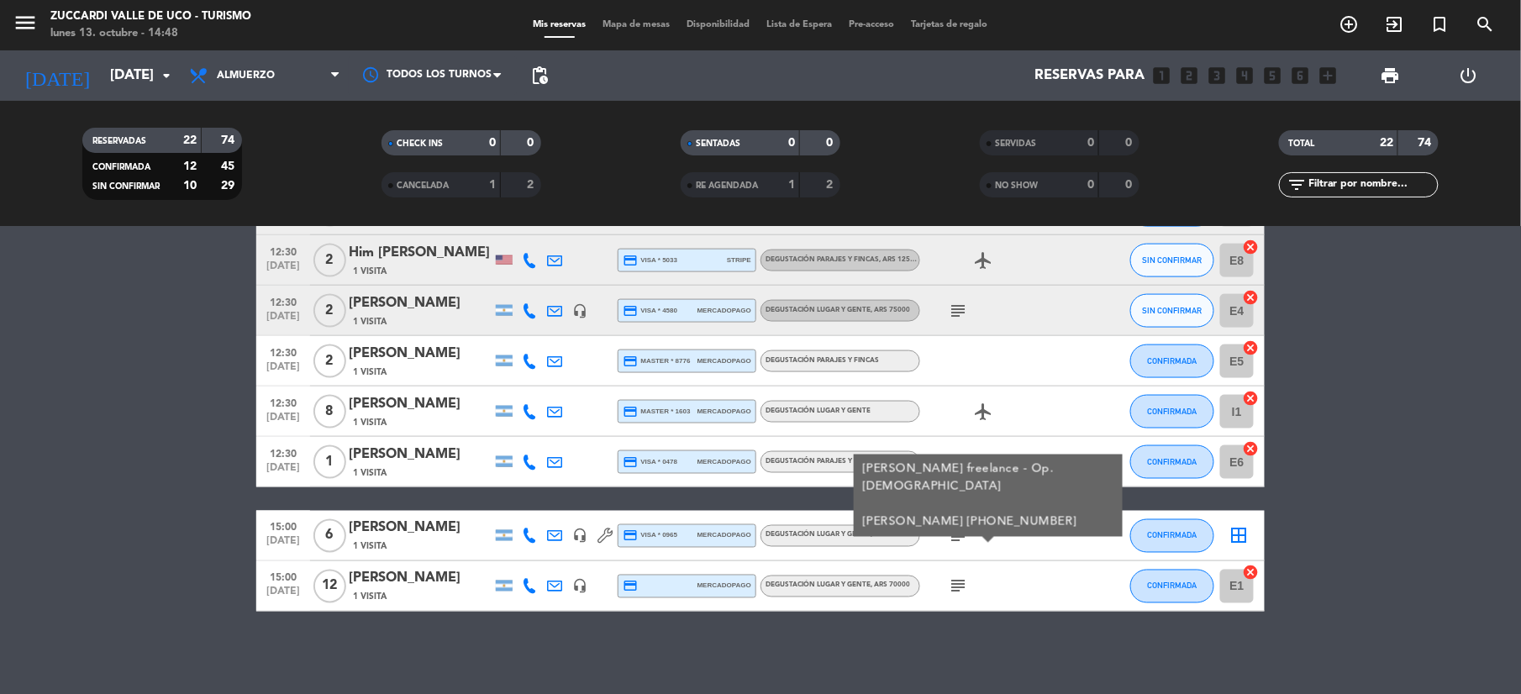
click at [408, 534] on div "[PERSON_NAME]" at bounding box center [420, 529] width 143 height 22
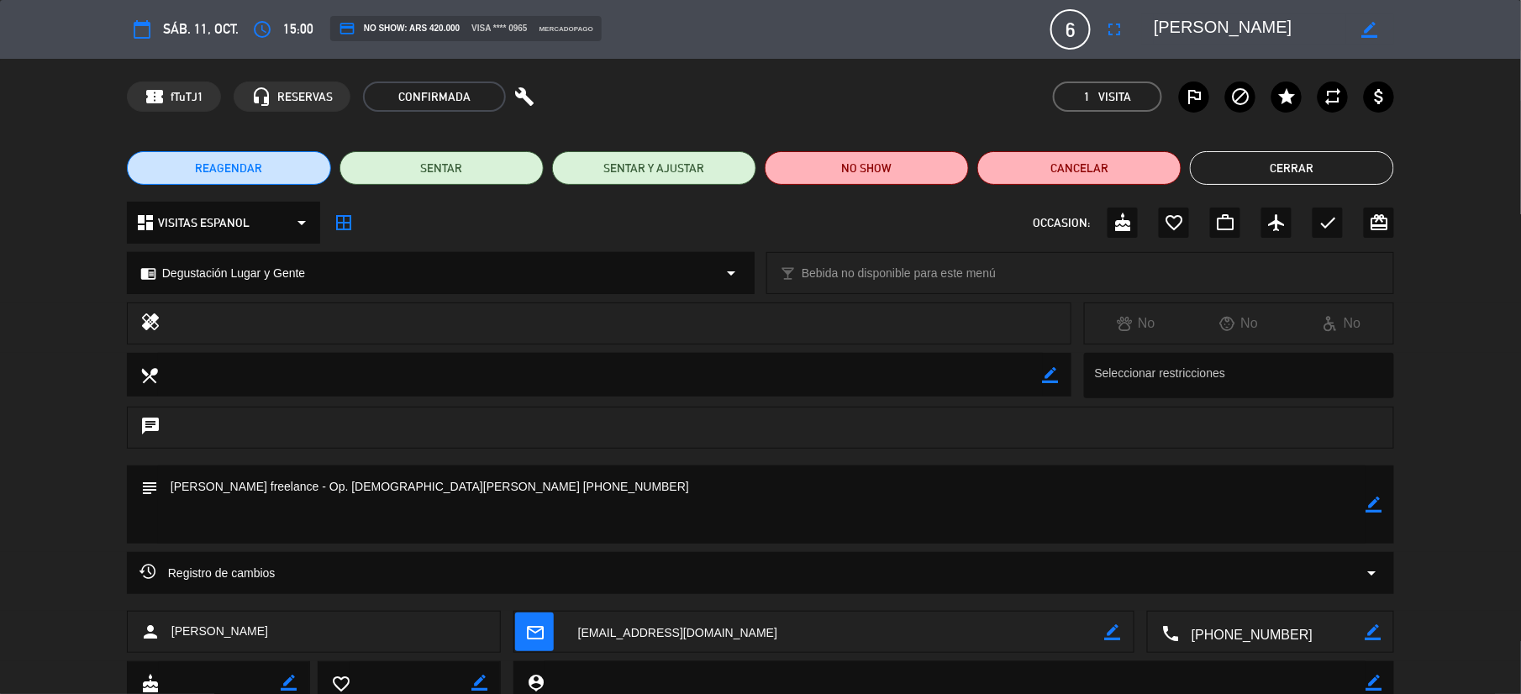
click at [1324, 172] on button "Cerrar" at bounding box center [1292, 168] width 204 height 34
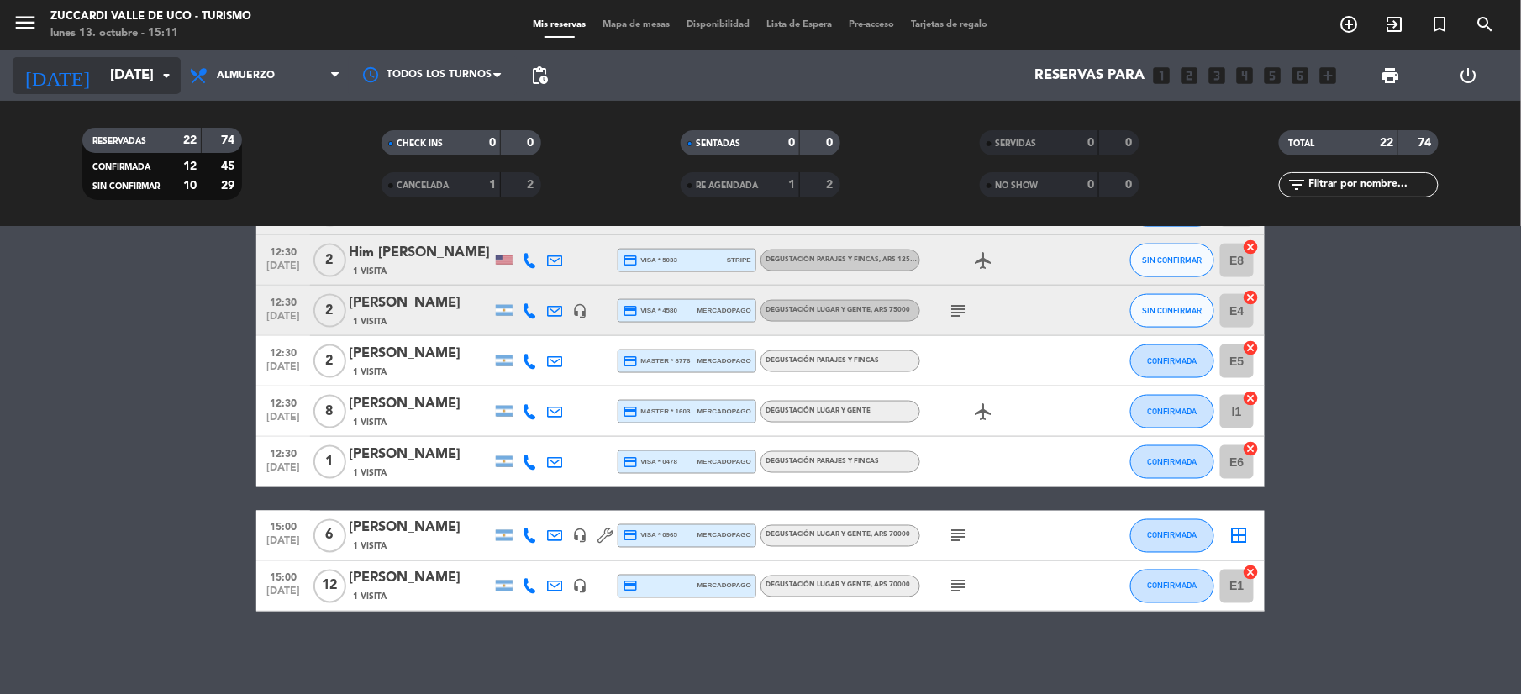
click at [142, 78] on input "[DATE]" at bounding box center [192, 76] width 181 height 33
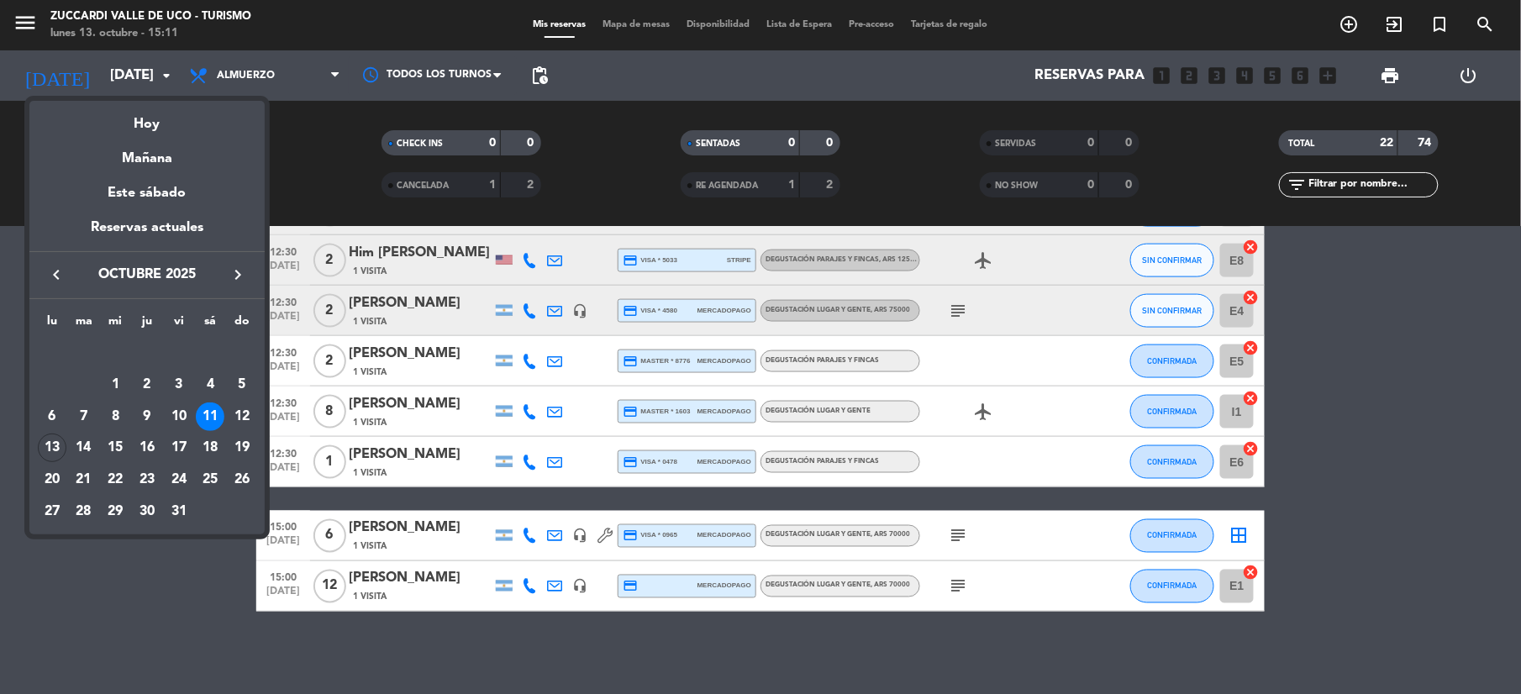
click at [131, 78] on div at bounding box center [760, 347] width 1521 height 694
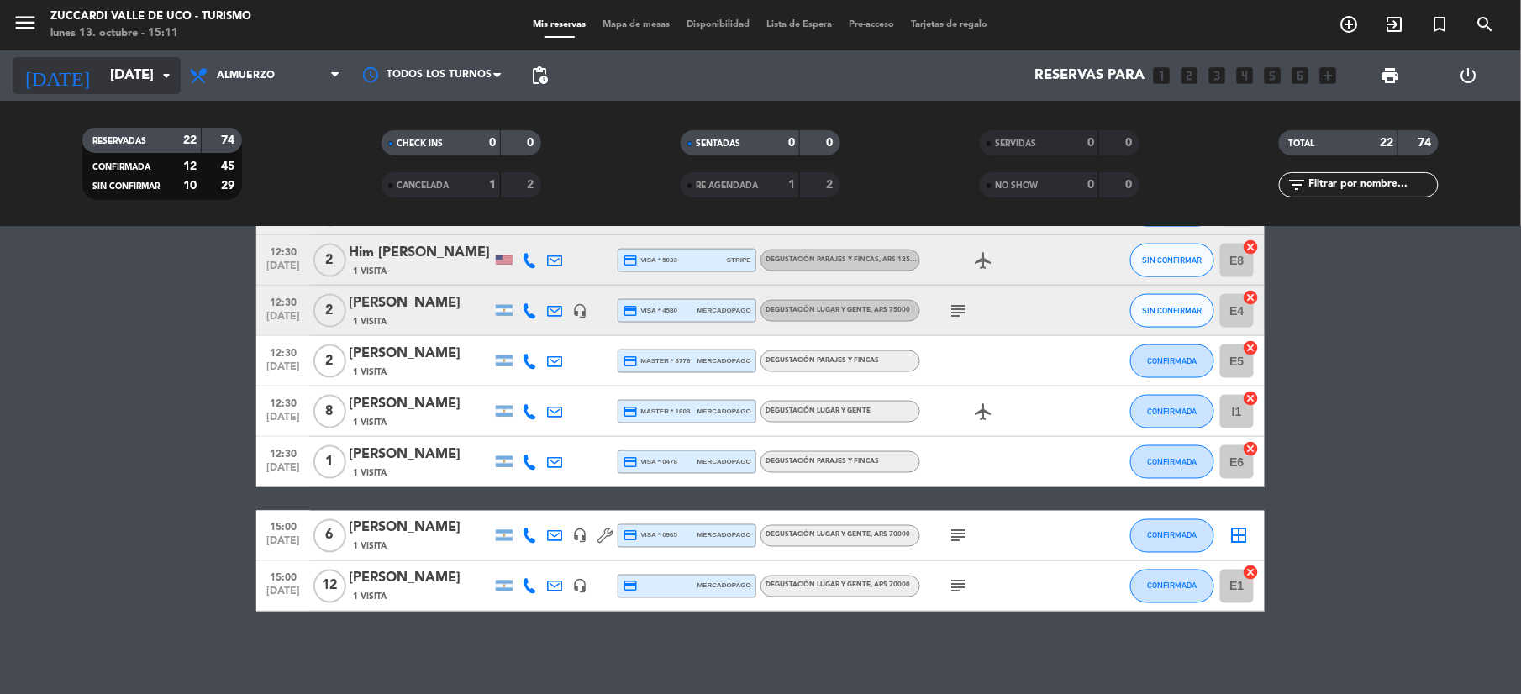
click at [128, 78] on input "[DATE]" at bounding box center [192, 76] width 181 height 33
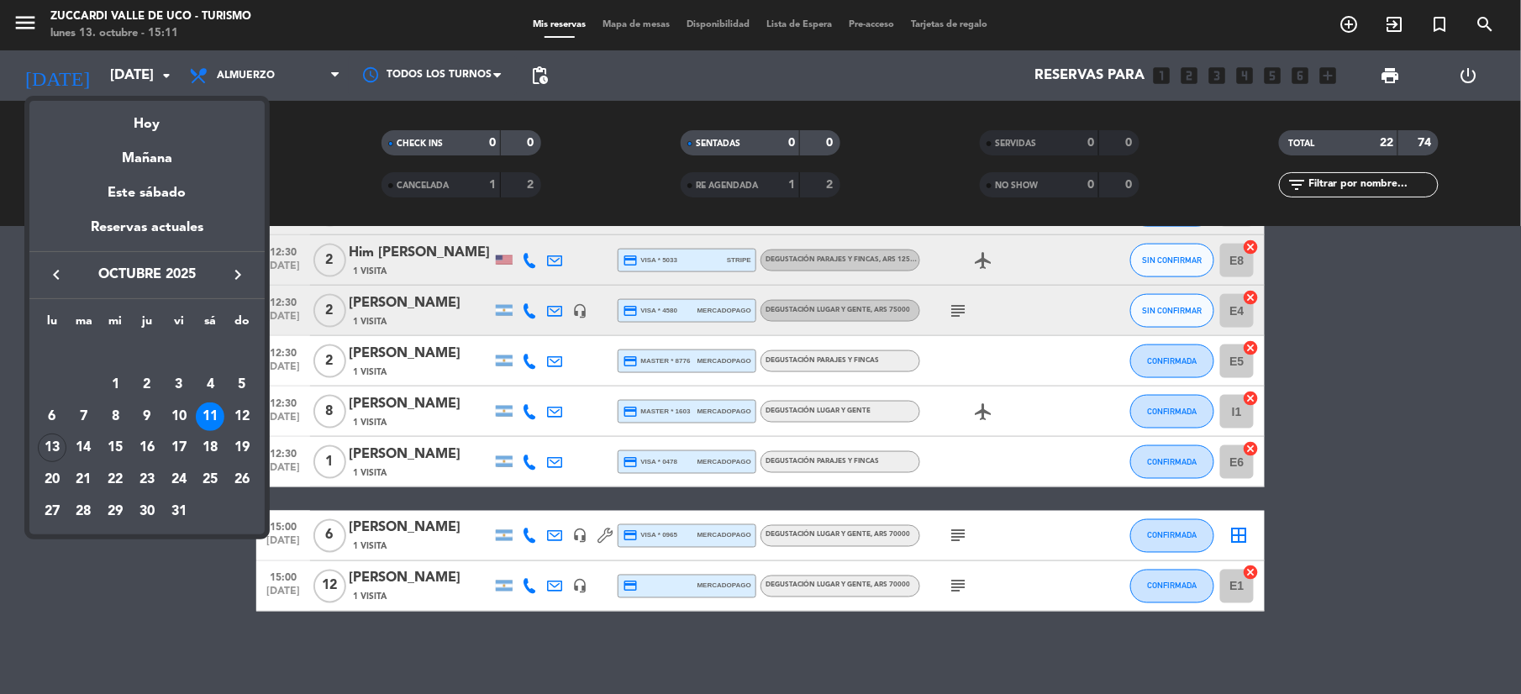
click at [82, 449] on div "14" at bounding box center [84, 448] width 29 height 29
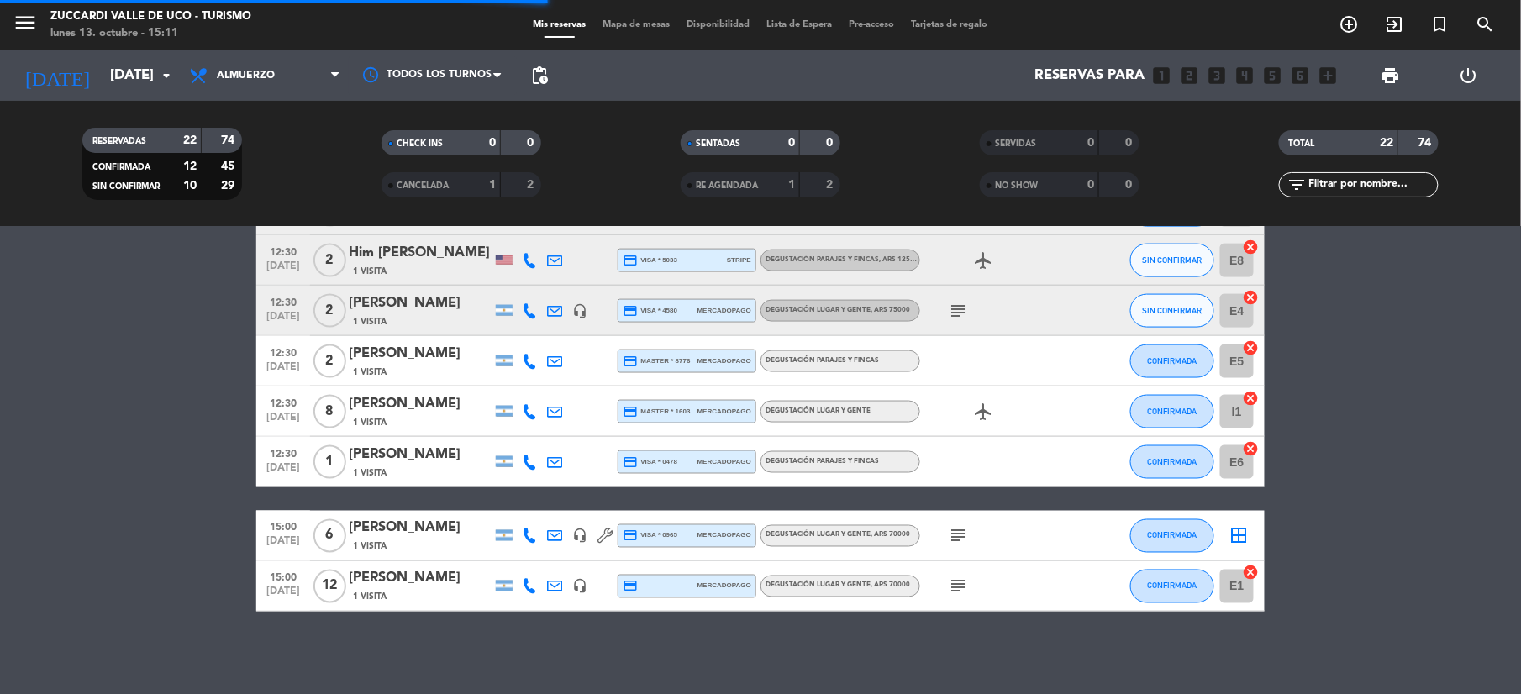
scroll to position [368, 0]
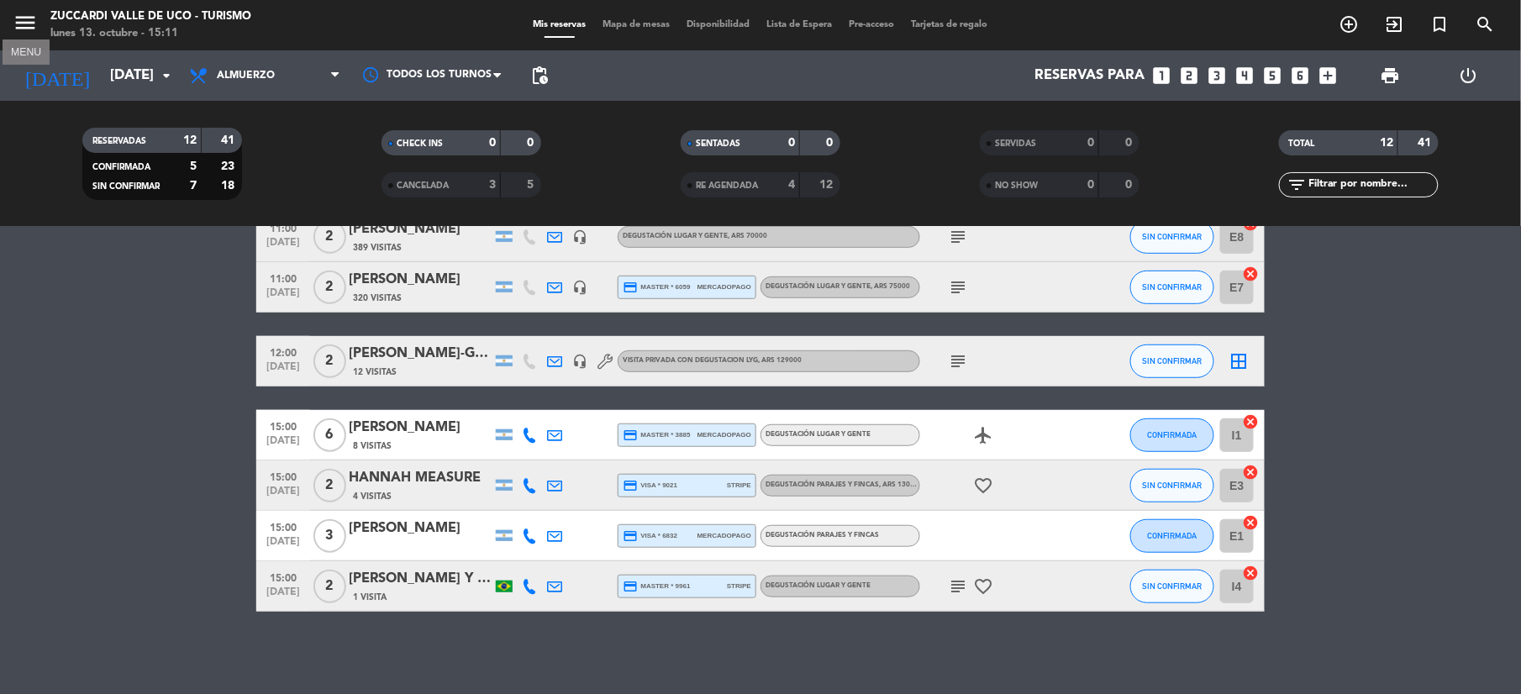
click at [32, 18] on icon "menu" at bounding box center [25, 22] width 25 height 25
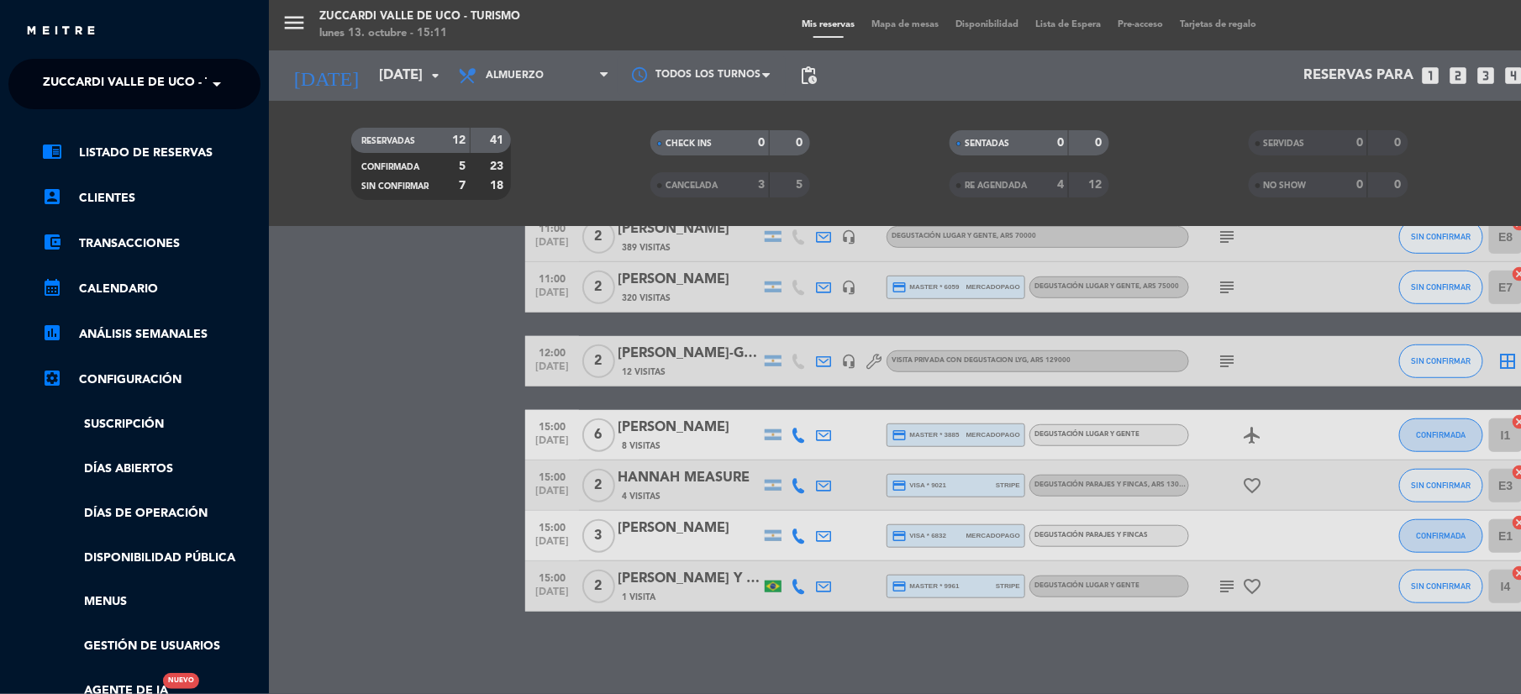
click at [87, 71] on span "Zuccardi Valle de Uco - Turismo" at bounding box center [151, 83] width 216 height 35
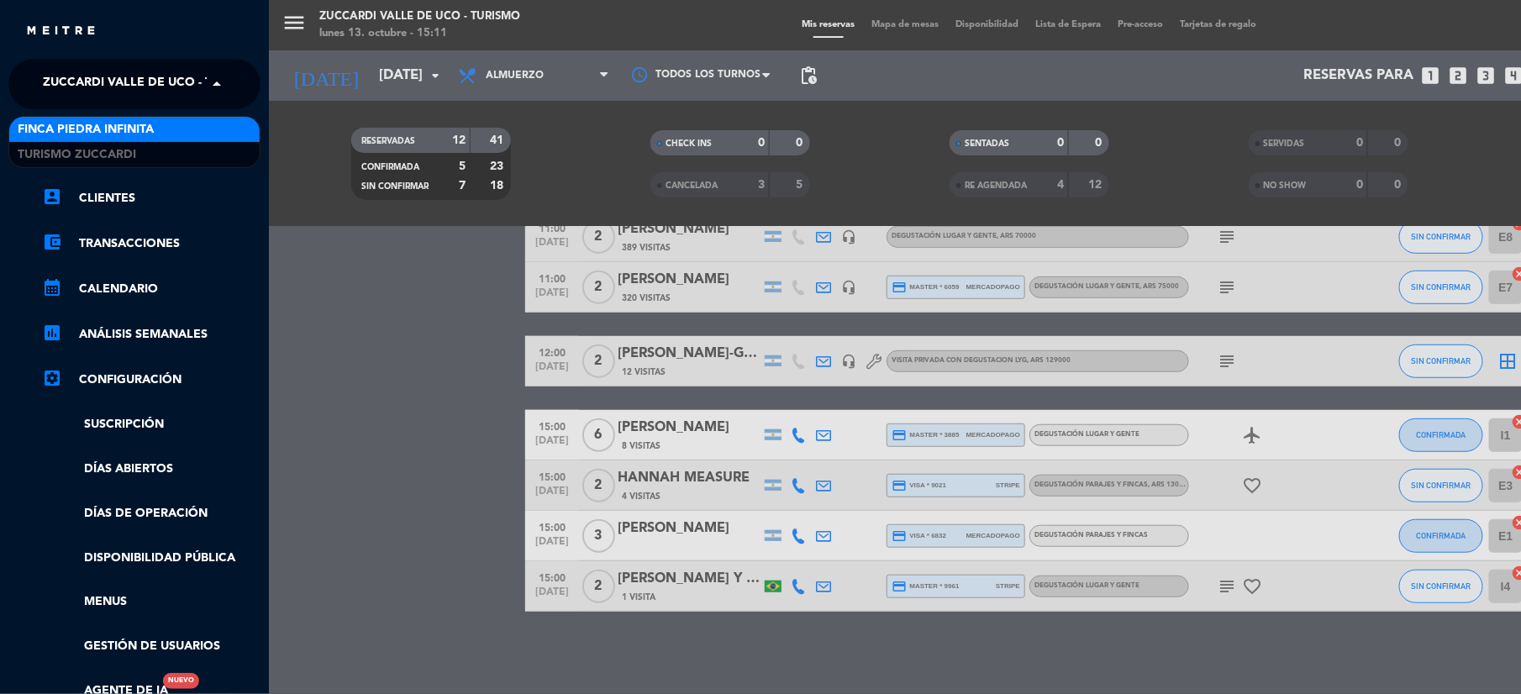
click at [76, 128] on span "Finca Piedra Infinita" at bounding box center [86, 129] width 136 height 19
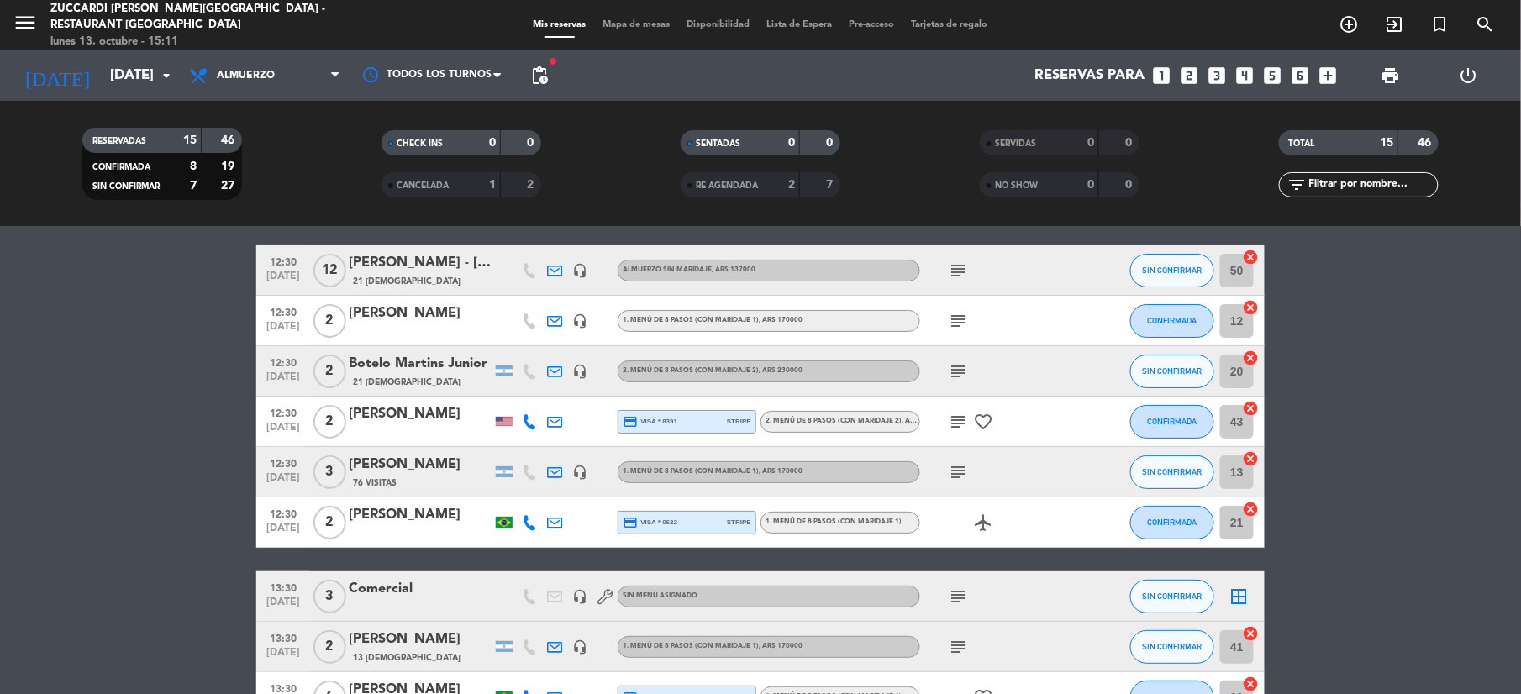
scroll to position [24, 0]
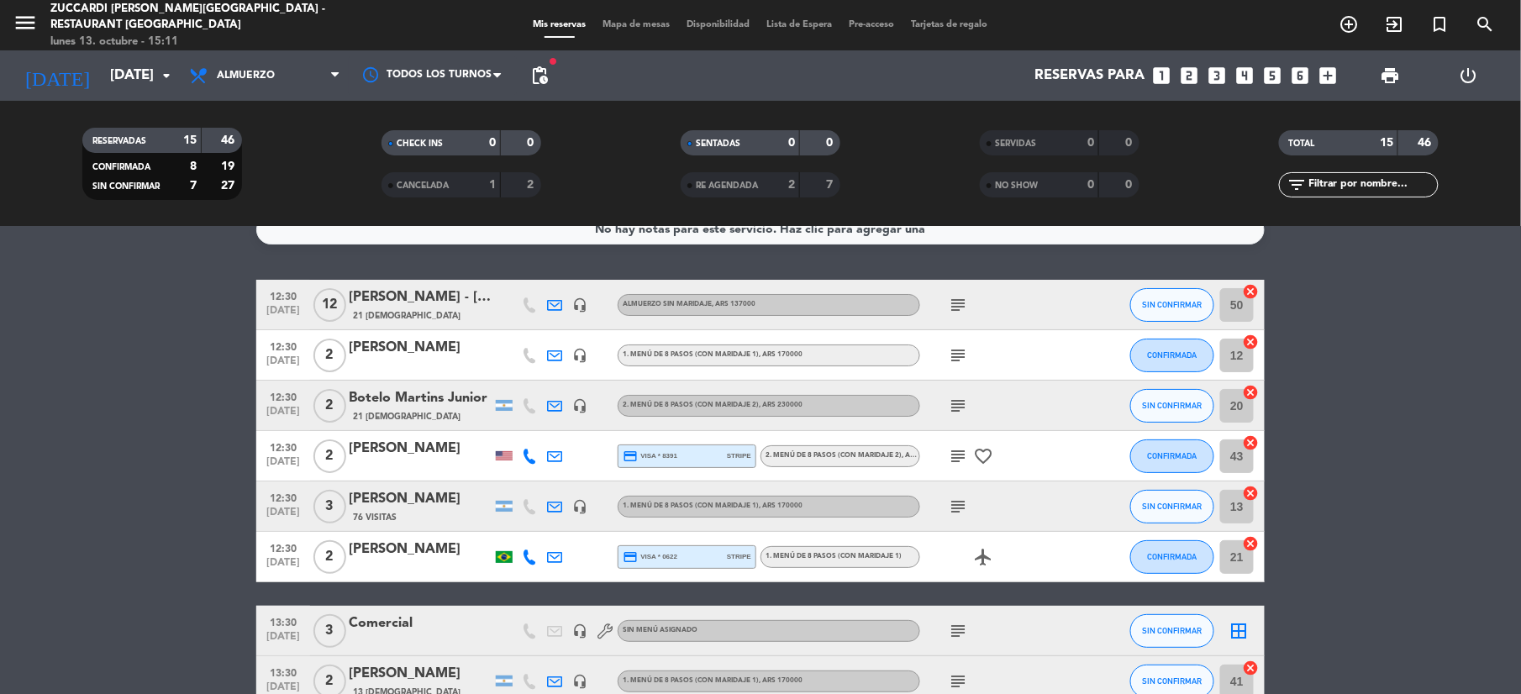
drag, startPoint x: 973, startPoint y: 336, endPoint x: 971, endPoint y: 358, distance: 21.9
click at [972, 350] on div "subject" at bounding box center [995, 355] width 151 height 50
click at [968, 360] on icon "subject" at bounding box center [958, 355] width 20 height 20
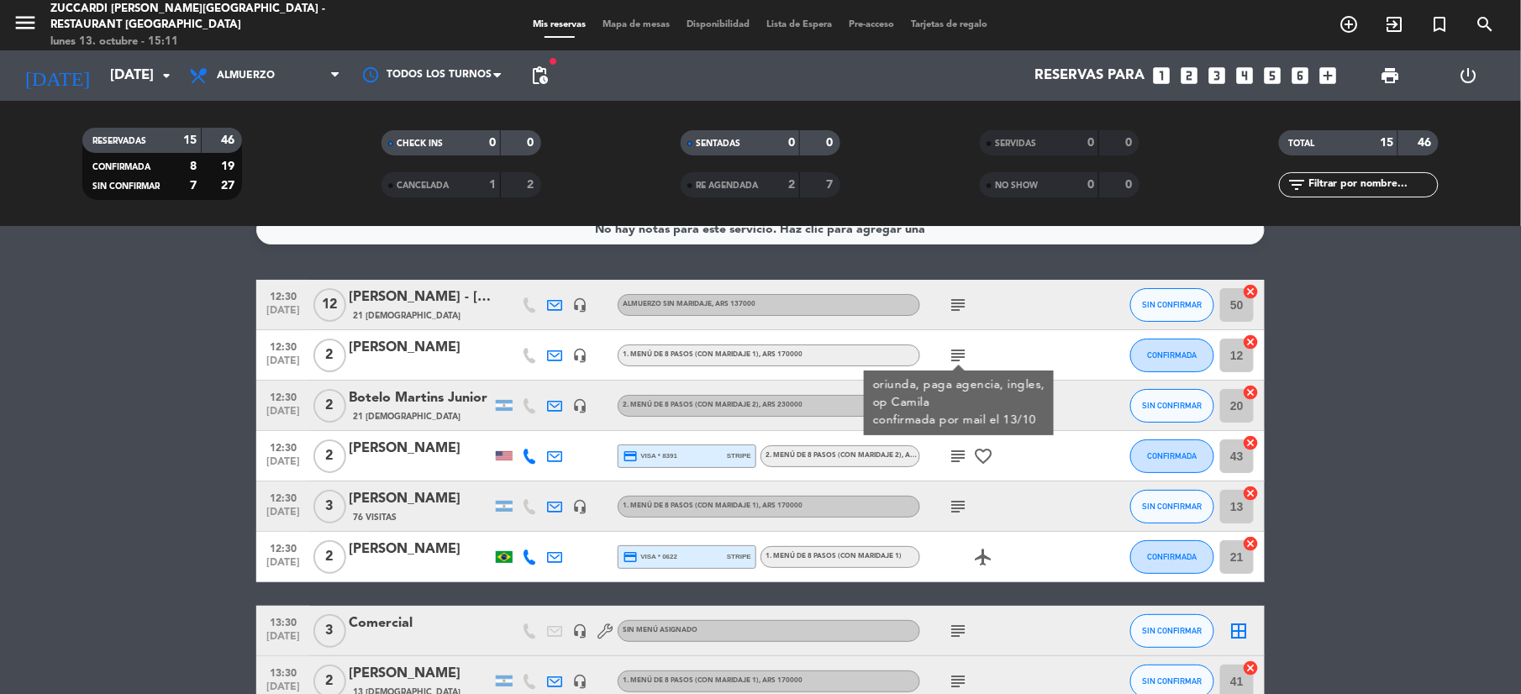
drag, startPoint x: 101, startPoint y: 400, endPoint x: 119, endPoint y: 398, distance: 18.6
click at [103, 400] on bookings-row "12:30 [DATE] [PERSON_NAME] - [PERSON_NAME] 21 Visitas headset_mic Almuerzo sin …" at bounding box center [760, 670] width 1521 height 780
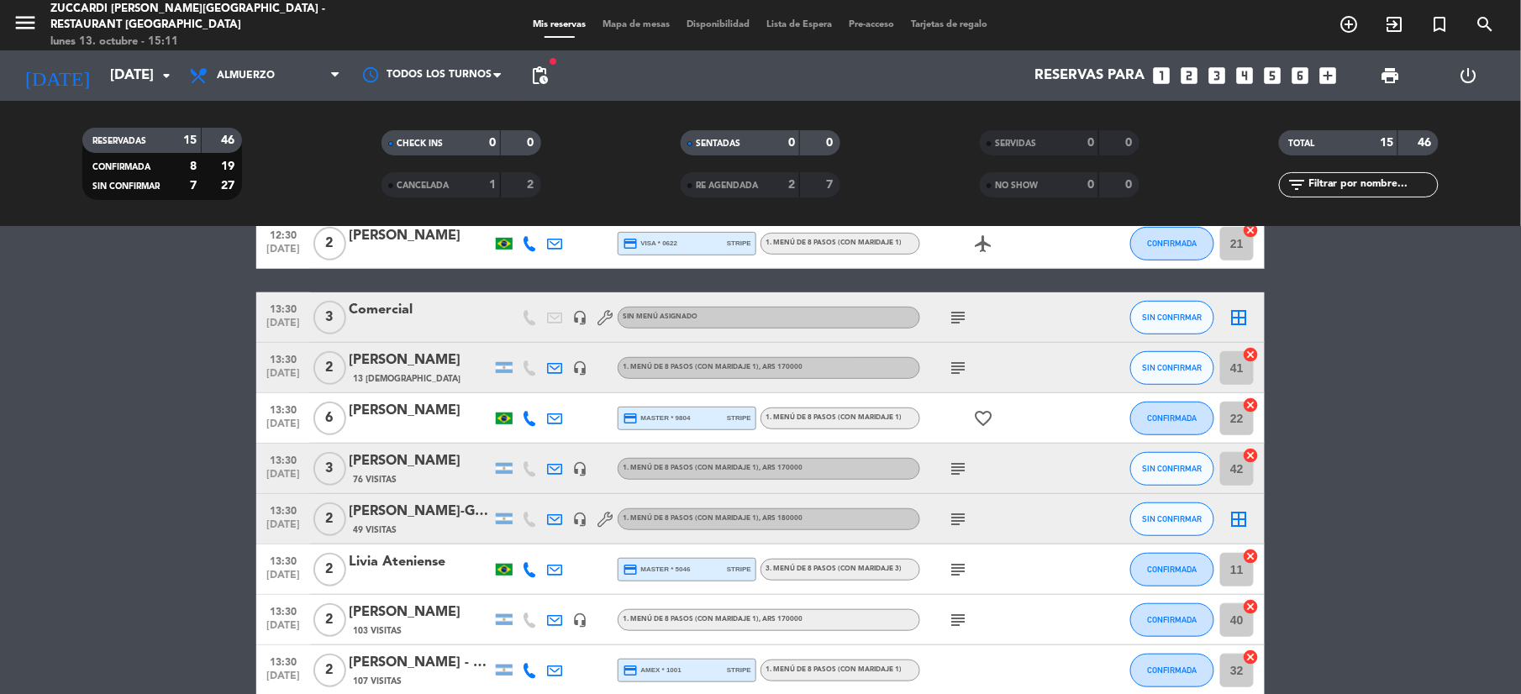
scroll to position [360, 0]
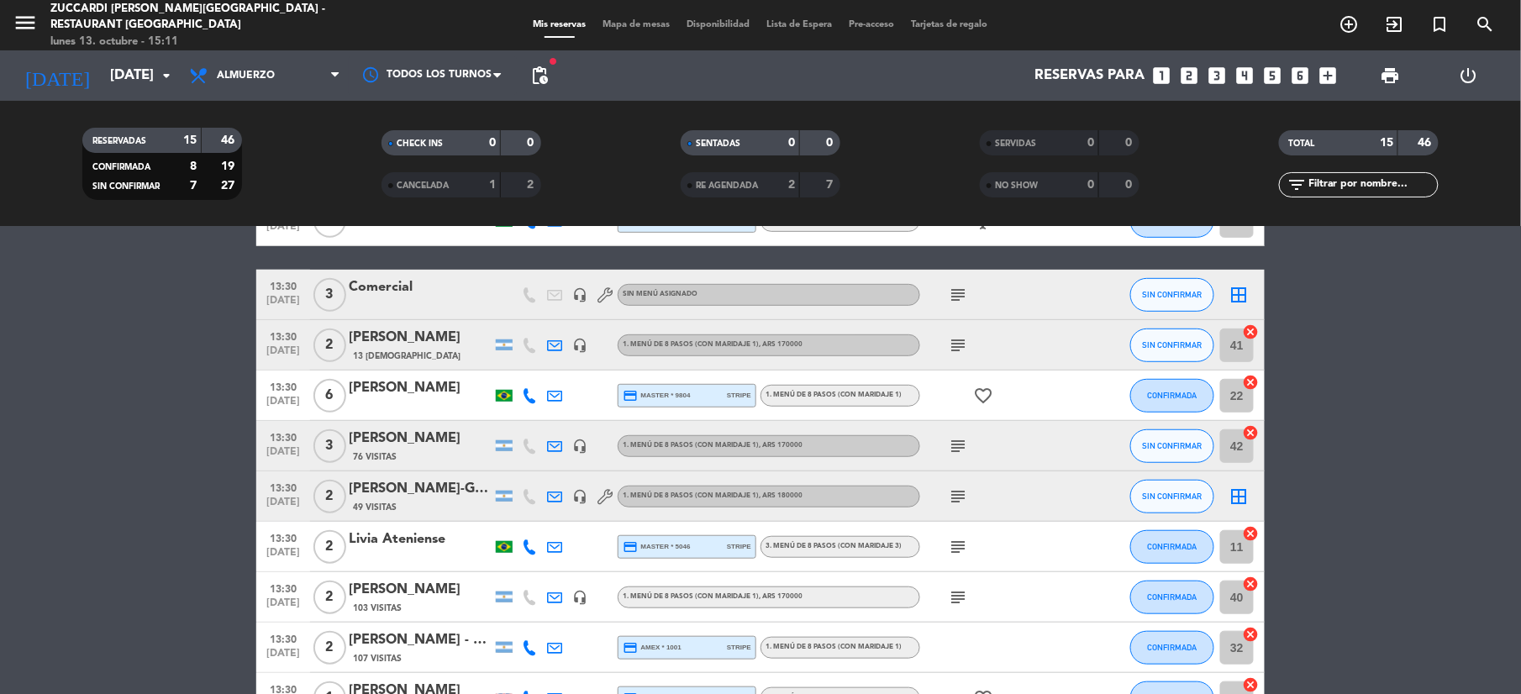
click at [955, 598] on icon "subject" at bounding box center [958, 597] width 20 height 20
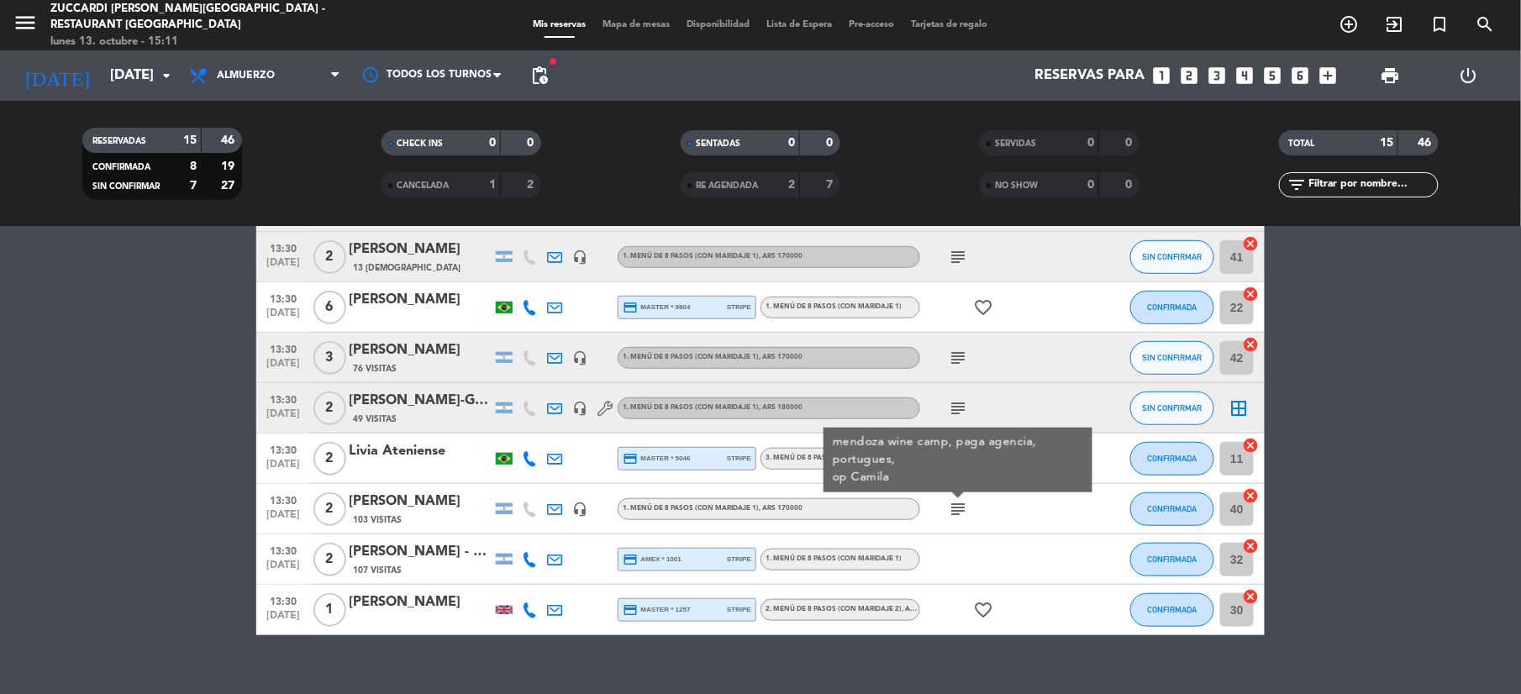
scroll to position [472, 0]
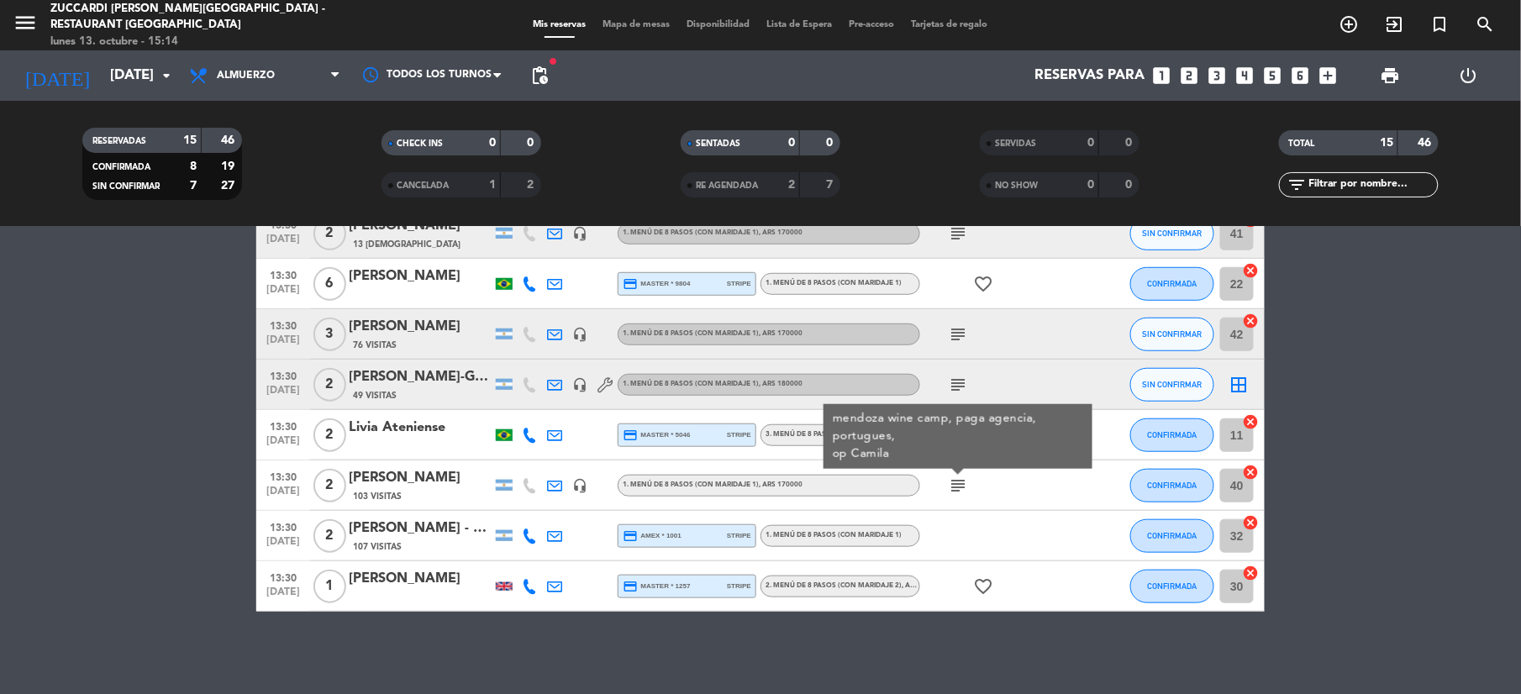
click at [955, 385] on icon "subject" at bounding box center [958, 385] width 20 height 20
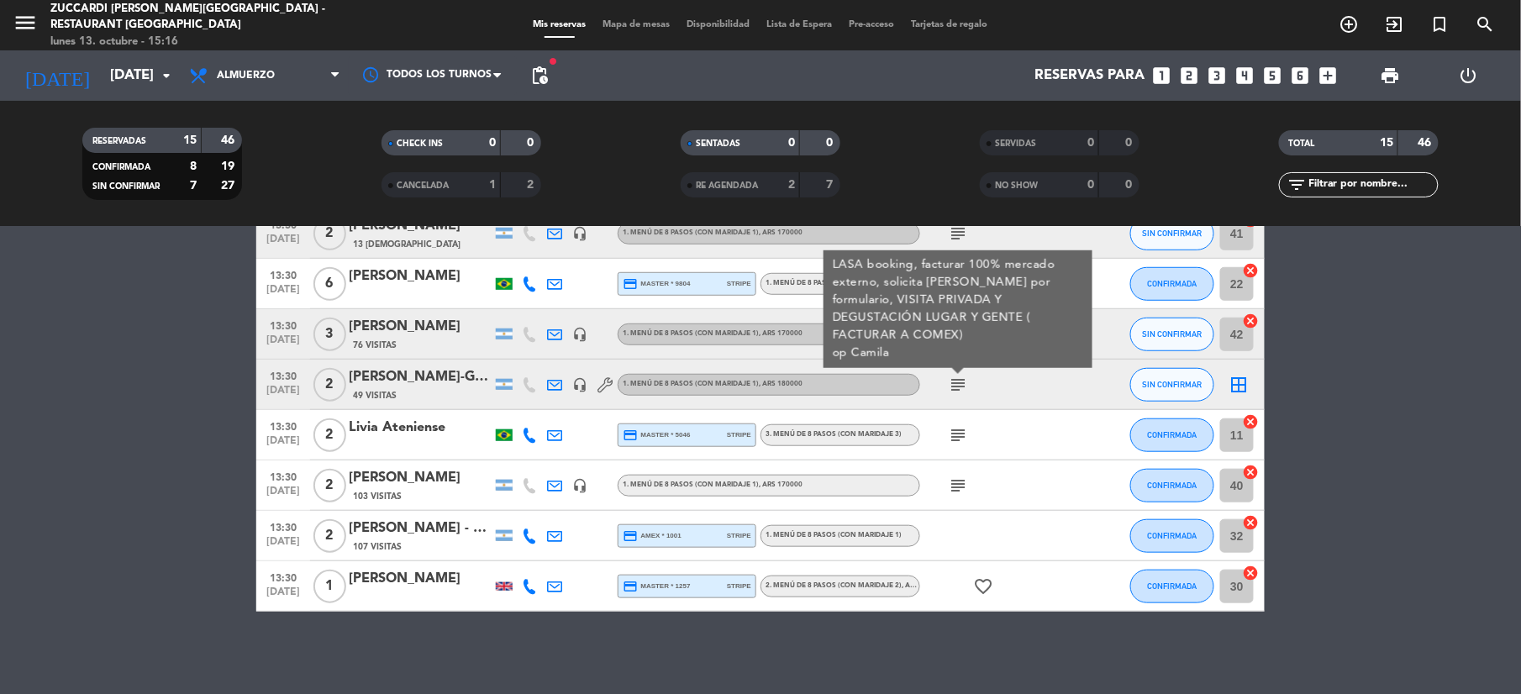
click at [445, 378] on div "[PERSON_NAME]-GRUPO [PERSON_NAME] ( [GEOGRAPHIC_DATA])" at bounding box center [420, 377] width 143 height 22
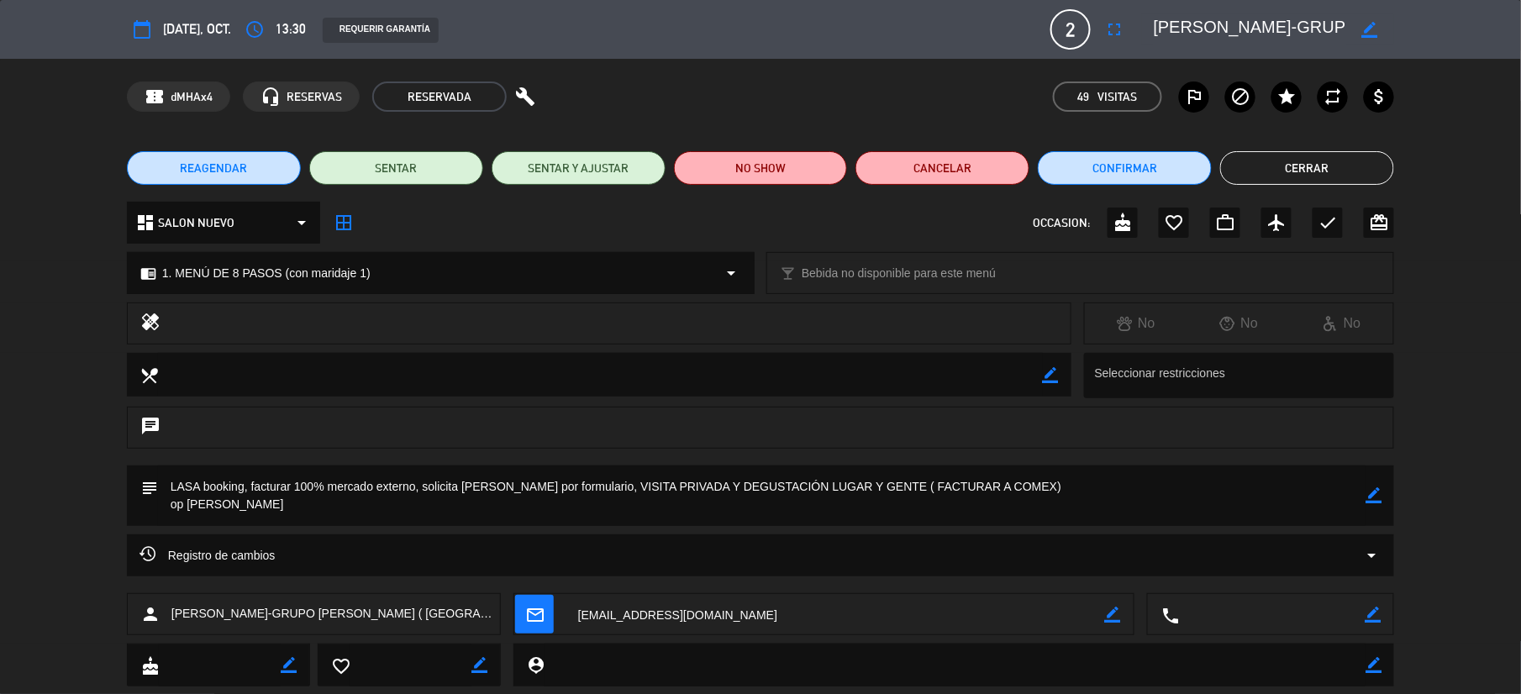
scroll to position [92, 0]
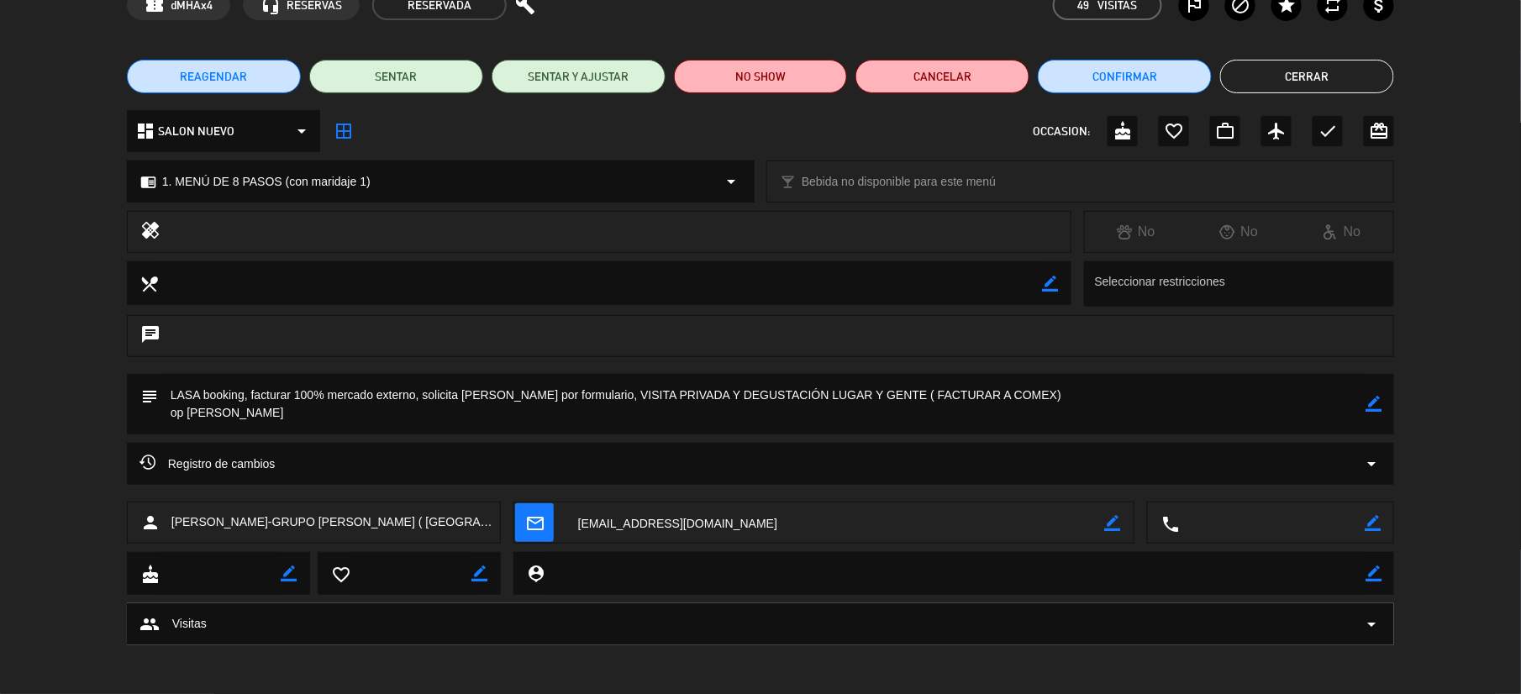
click at [1371, 87] on button "Cerrar" at bounding box center [1307, 77] width 174 height 34
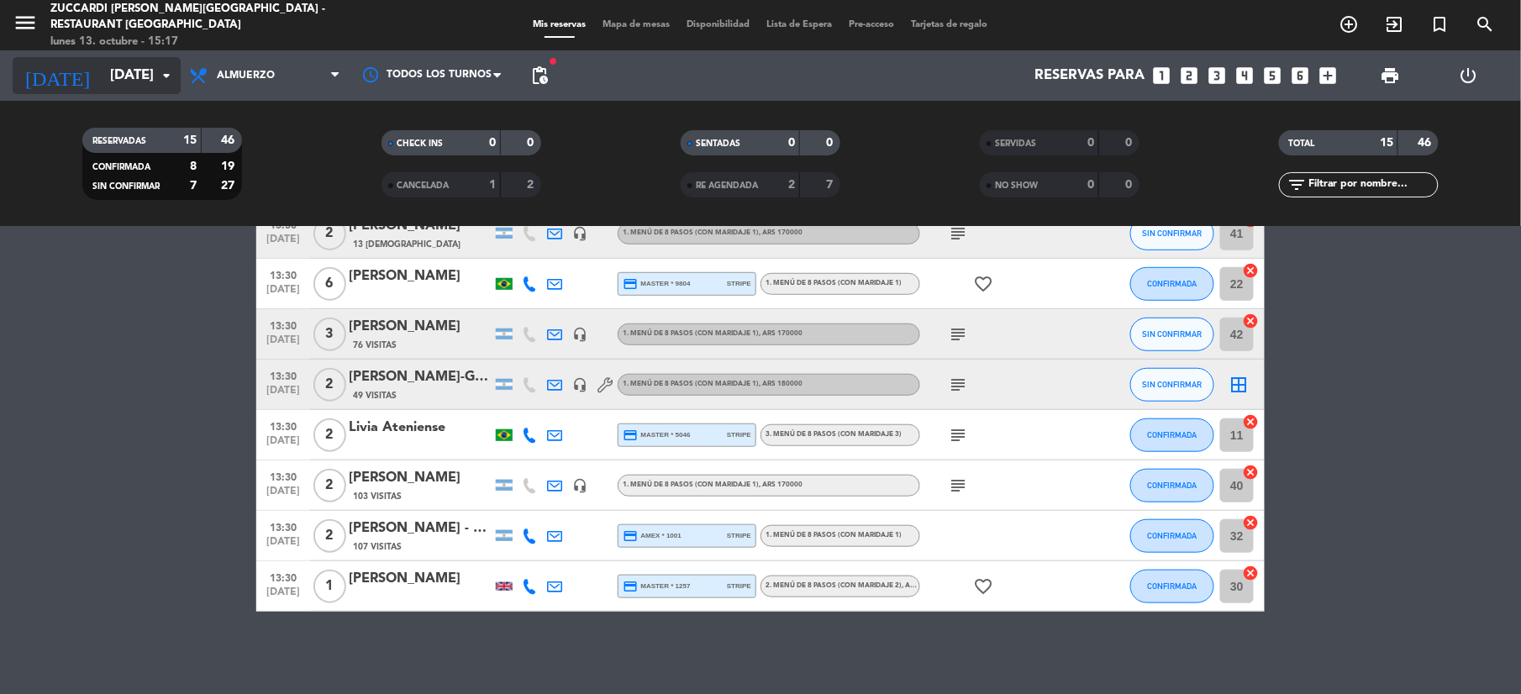
click at [116, 62] on input "[DATE]" at bounding box center [192, 76] width 181 height 33
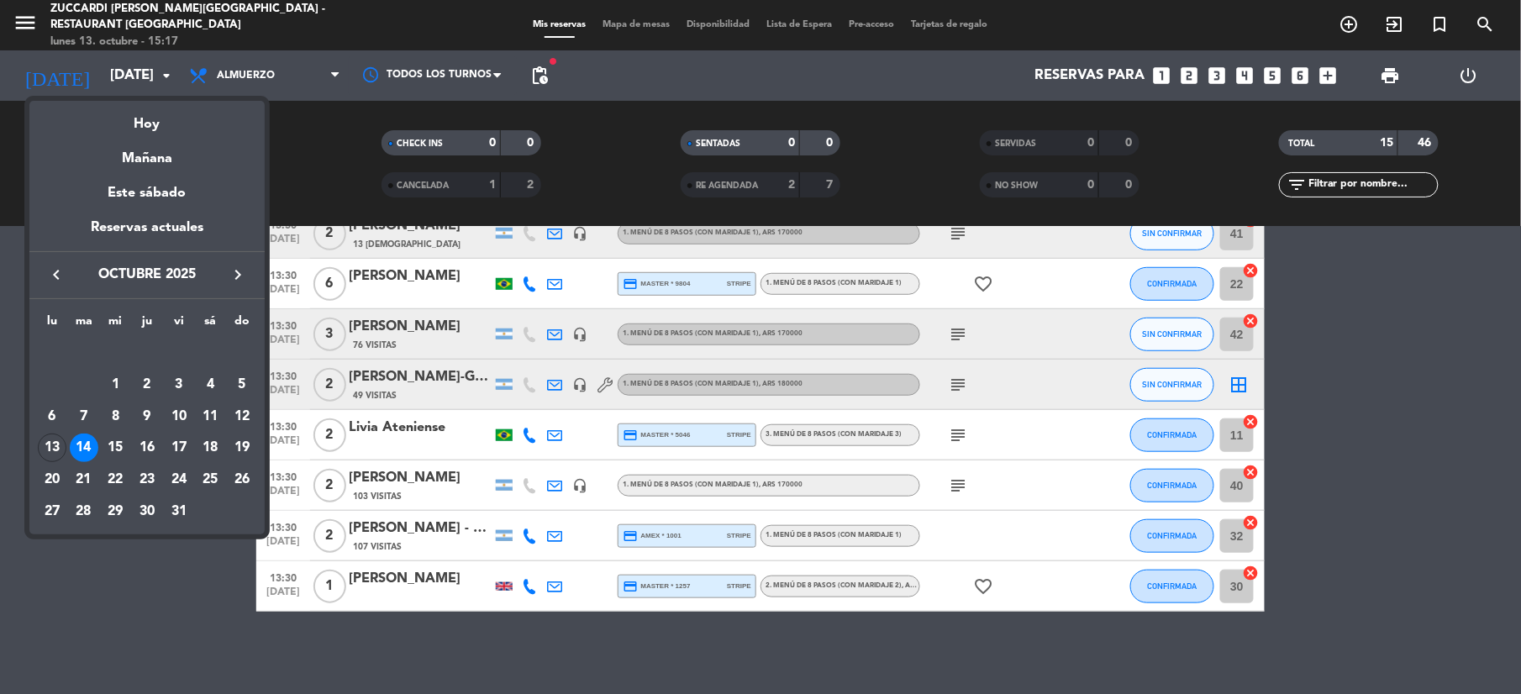
click at [28, 24] on div at bounding box center [760, 347] width 1521 height 694
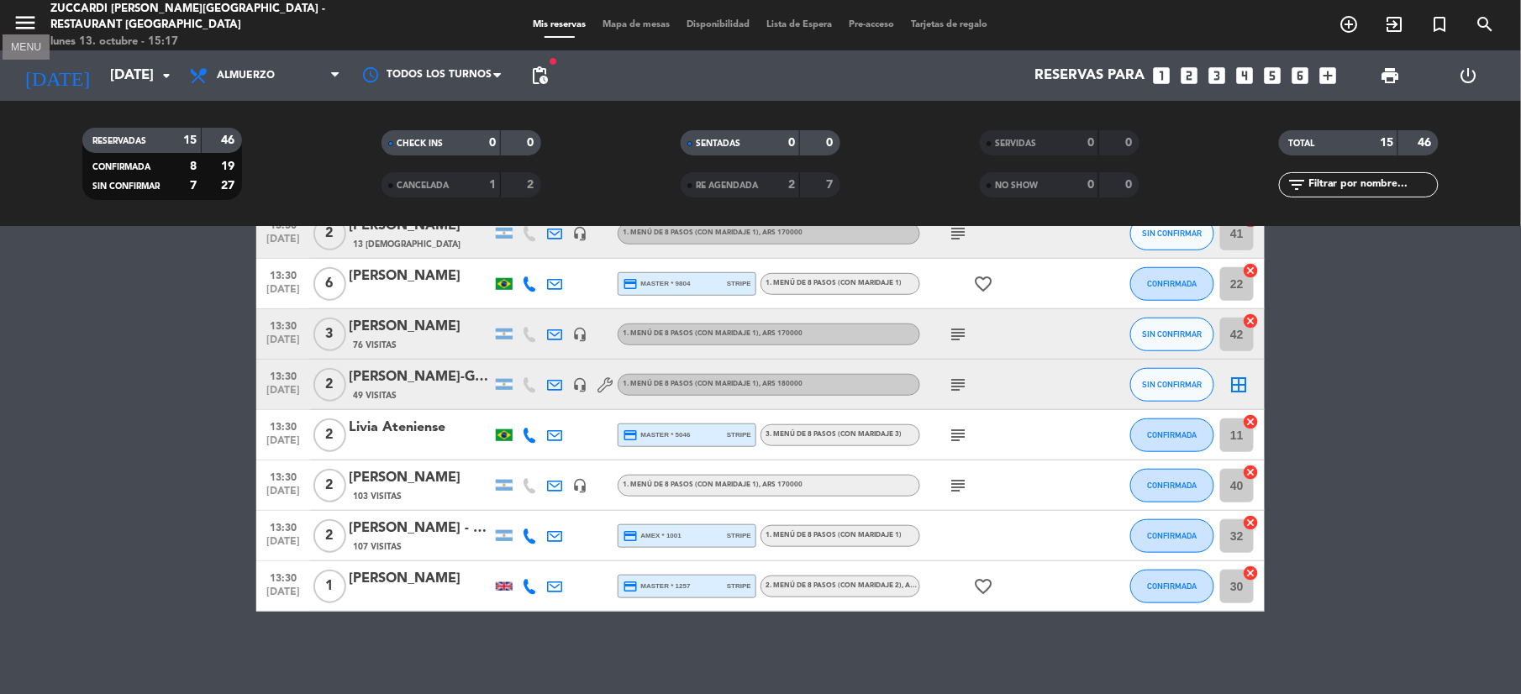
click at [28, 24] on icon "menu" at bounding box center [25, 22] width 25 height 25
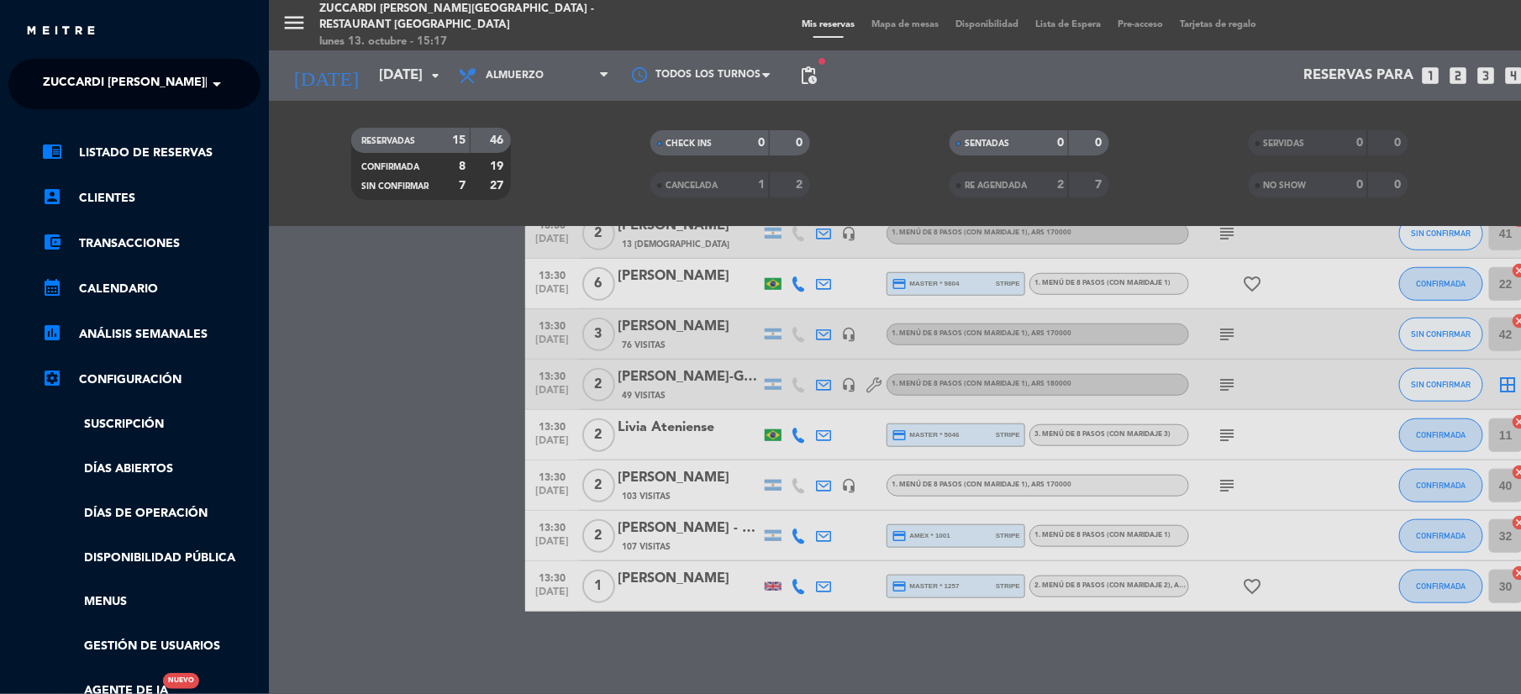
click at [61, 55] on div "close × Zuccardi [PERSON_NAME] de Uco - Restaurant Piedra Infinita × chrome_rea…" at bounding box center [134, 347] width 269 height 694
click at [72, 82] on span "Zuccardi [PERSON_NAME][GEOGRAPHIC_DATA] - Restaurant [GEOGRAPHIC_DATA]" at bounding box center [293, 83] width 501 height 35
click at [50, 159] on span "Turismo Zuccardi" at bounding box center [77, 154] width 118 height 19
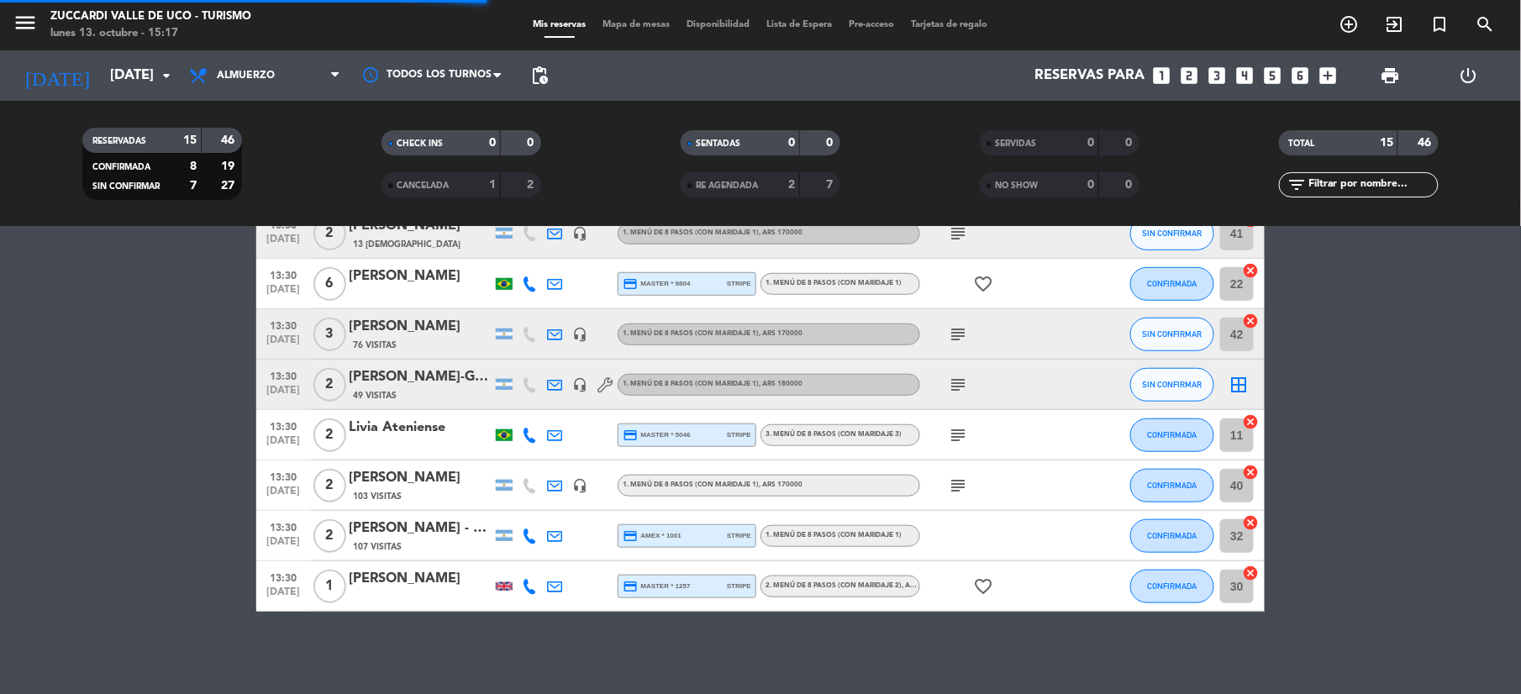
scroll to position [368, 0]
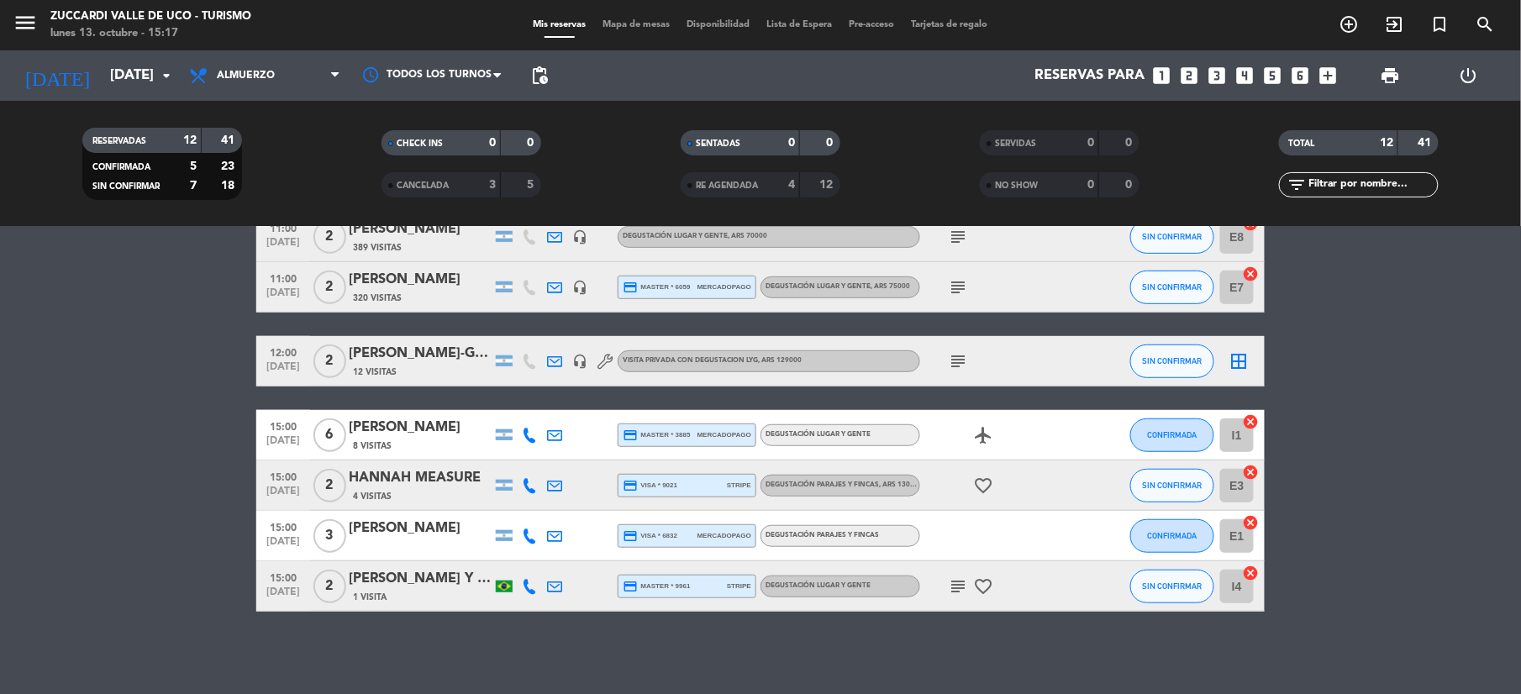
click at [946, 360] on span "subject" at bounding box center [957, 361] width 25 height 20
click at [963, 364] on icon "subject" at bounding box center [958, 361] width 20 height 20
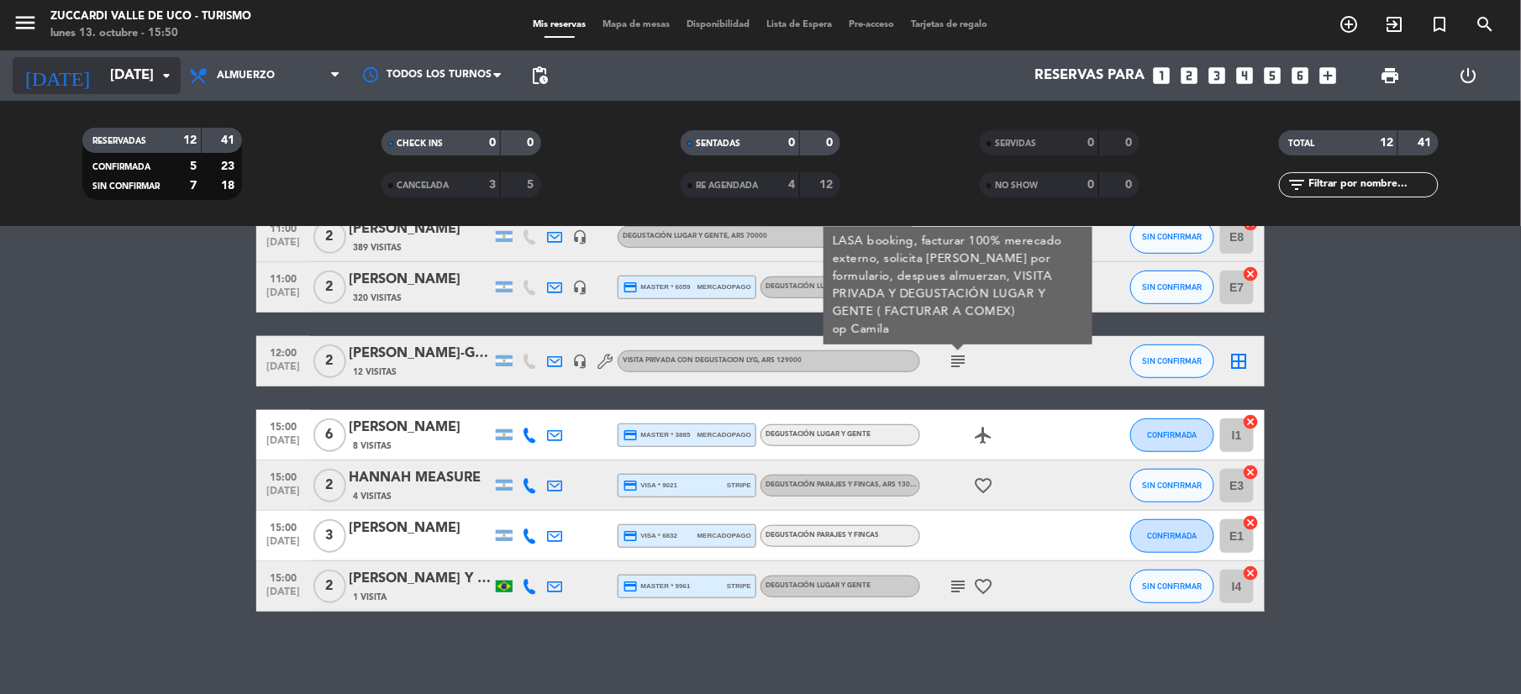
click at [163, 84] on icon "arrow_drop_down" at bounding box center [166, 76] width 20 height 20
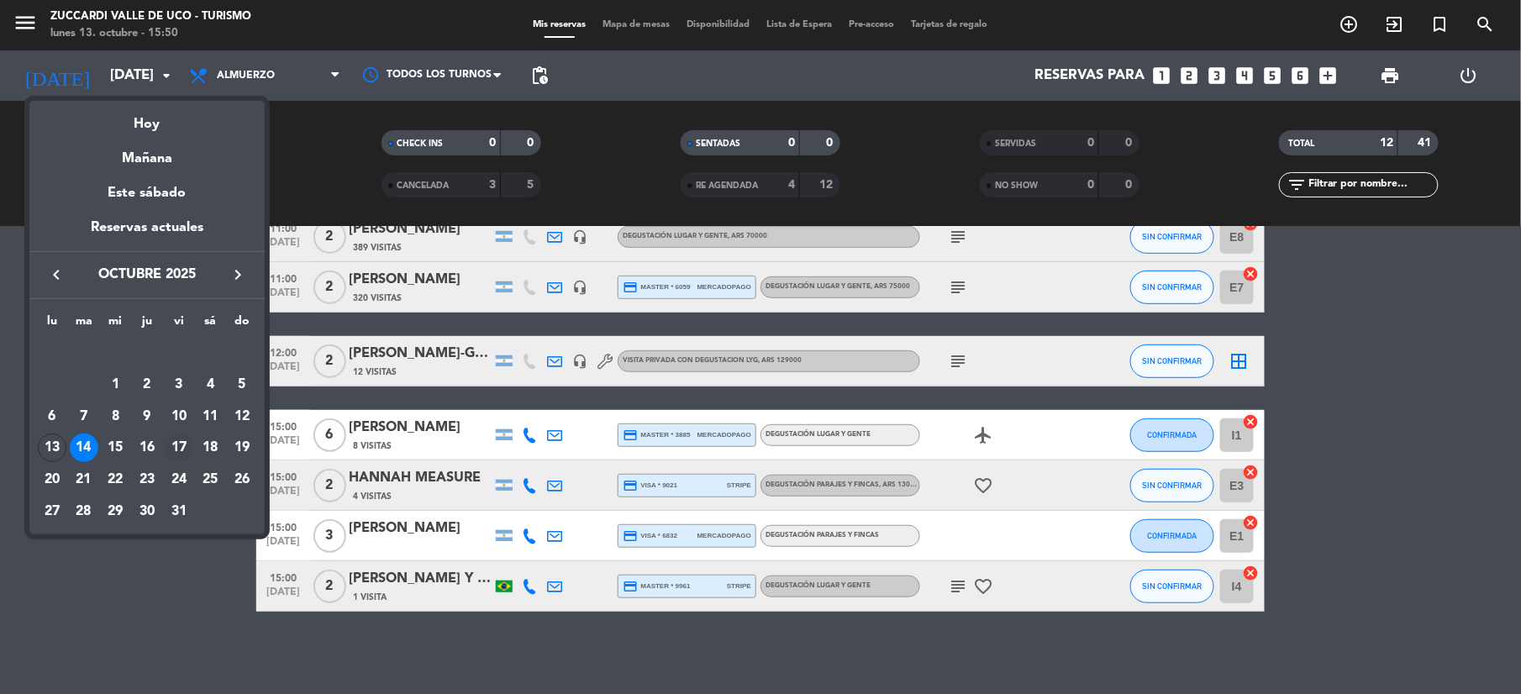
click at [178, 447] on div "17" at bounding box center [179, 448] width 29 height 29
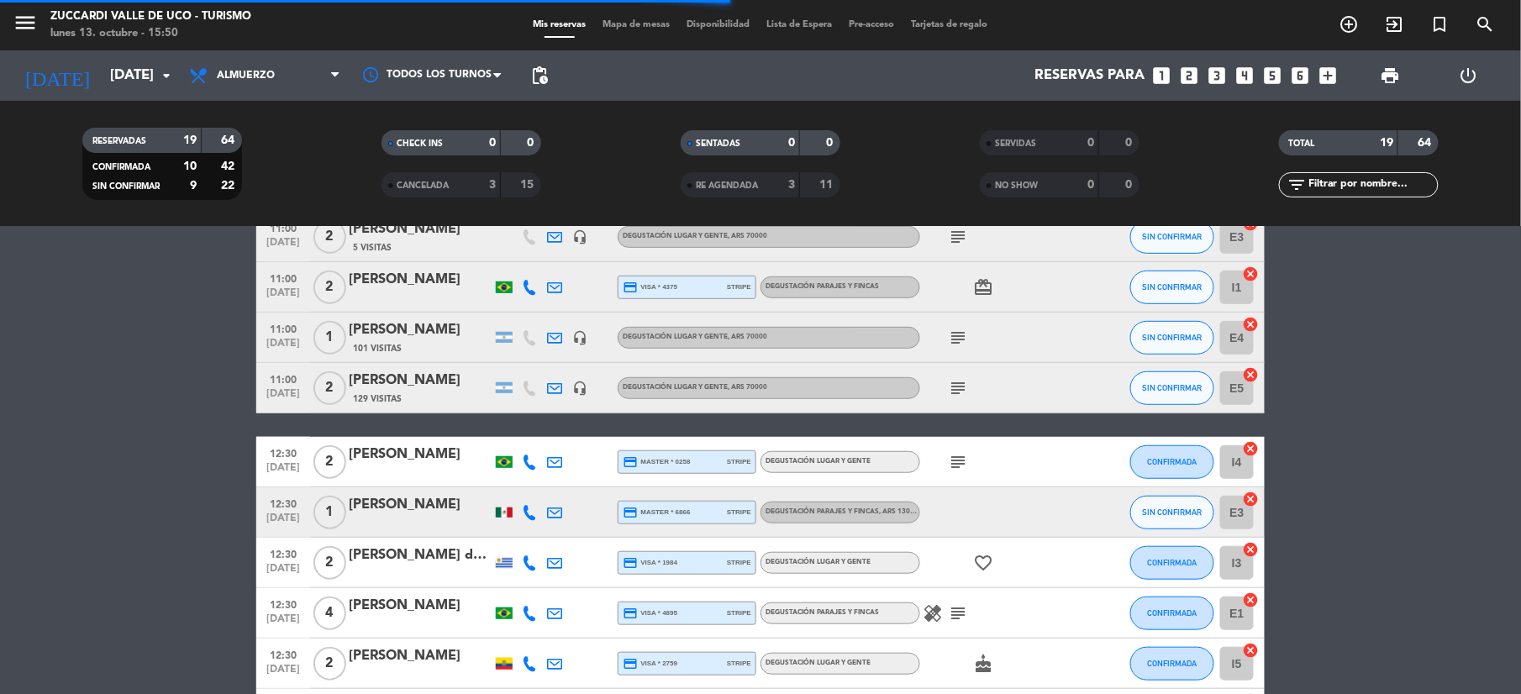
scroll to position [472, 0]
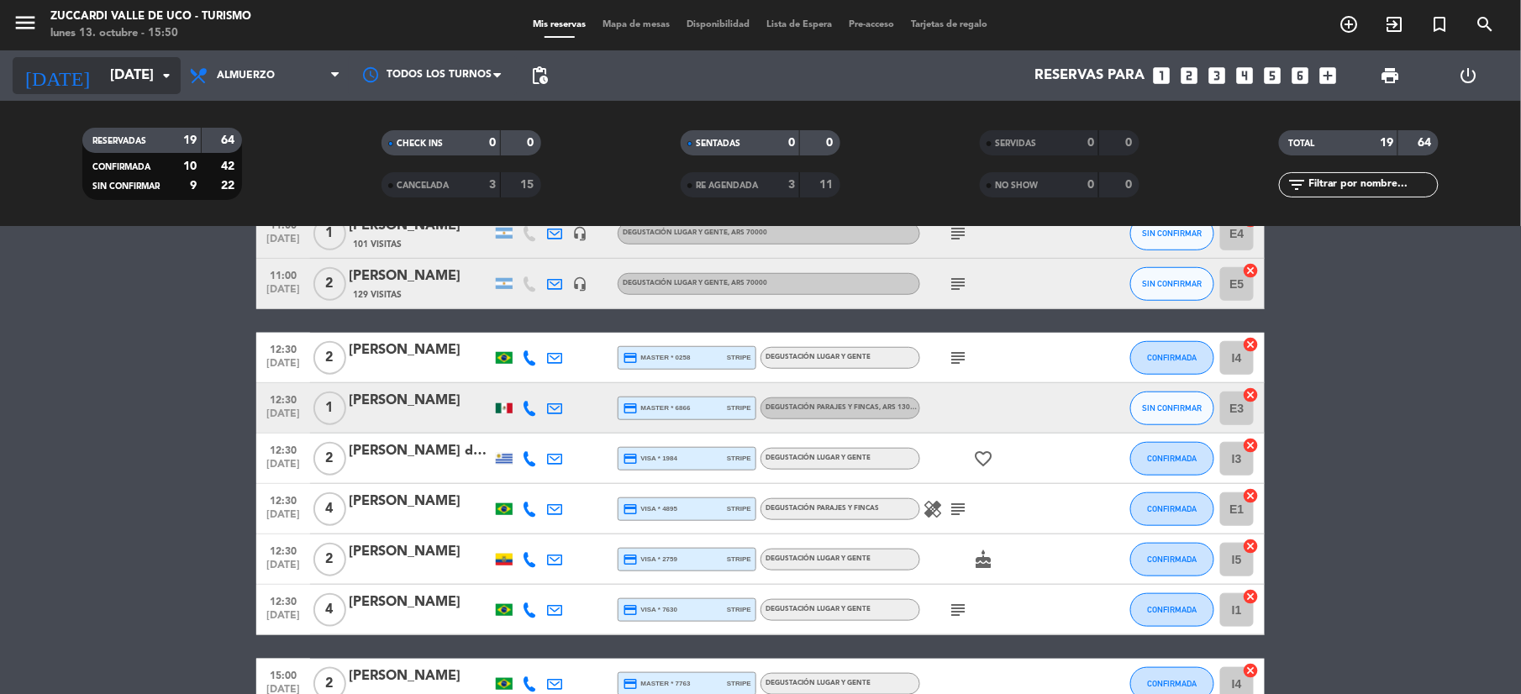
click at [106, 82] on input "[DATE]" at bounding box center [192, 76] width 181 height 33
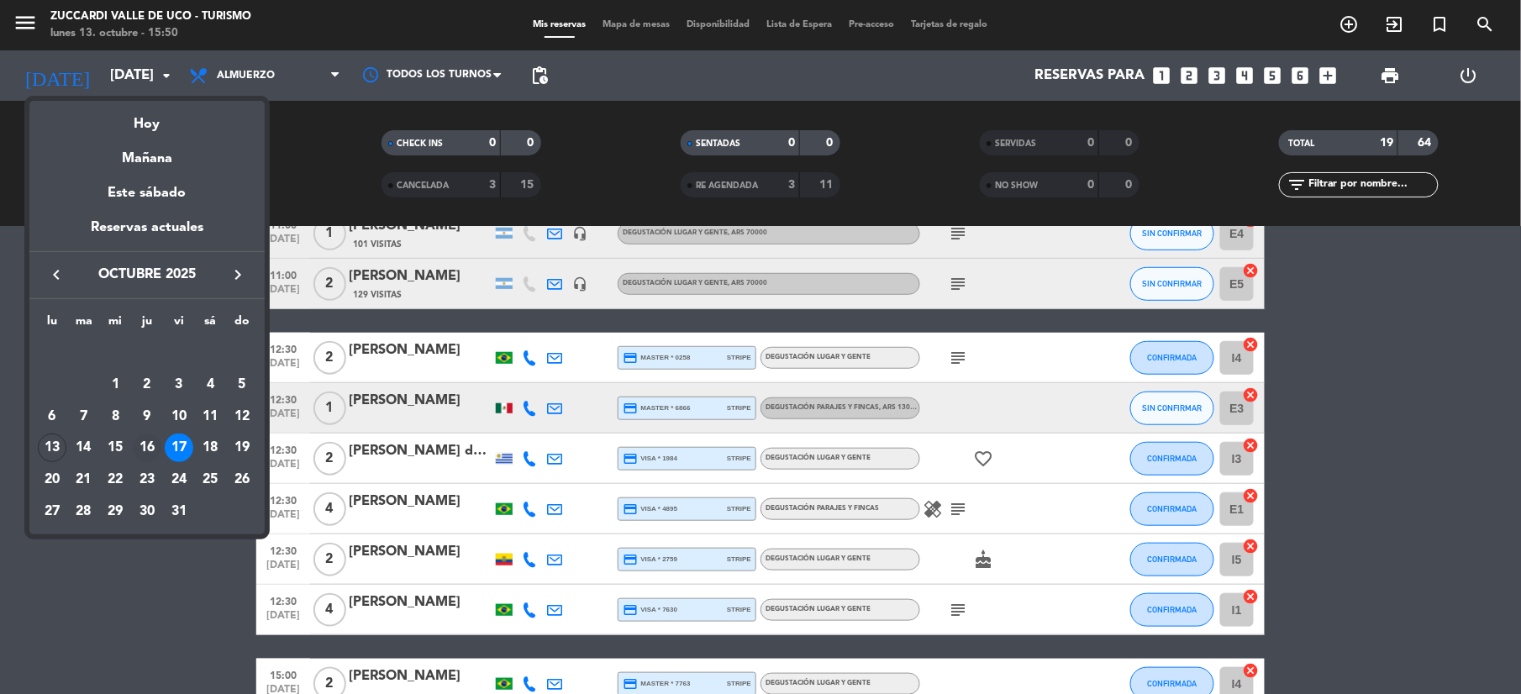
click at [143, 451] on div "16" at bounding box center [147, 448] width 29 height 29
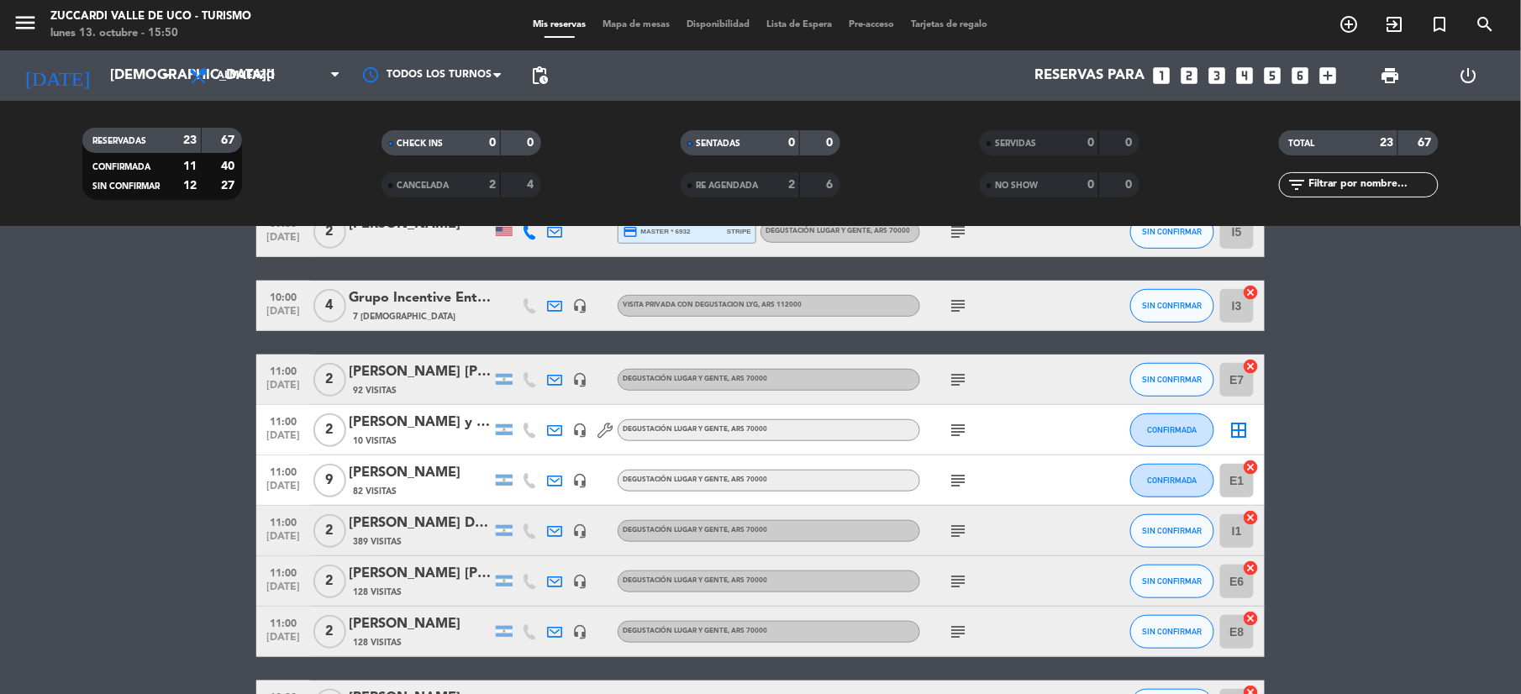
scroll to position [360, 0]
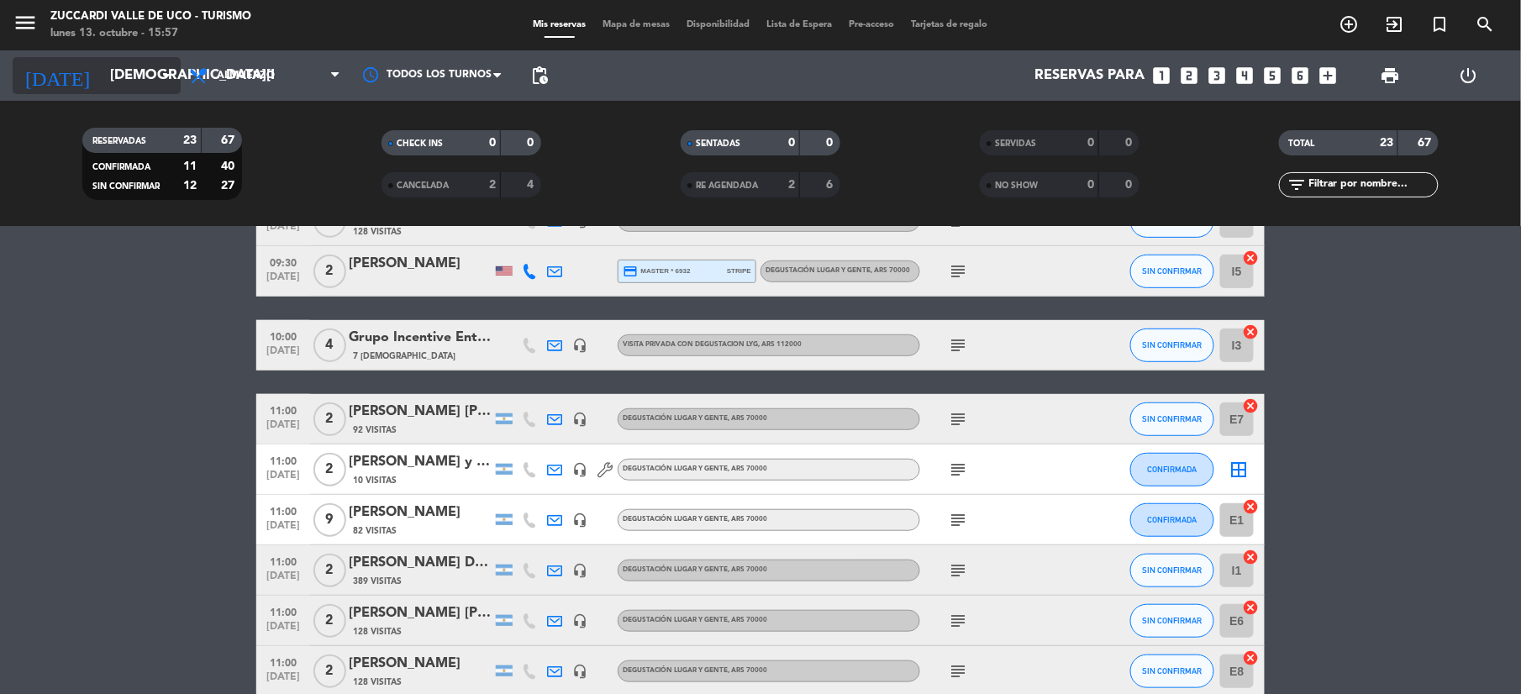
click at [118, 77] on input "[DEMOGRAPHIC_DATA][DATE]" at bounding box center [192, 76] width 181 height 33
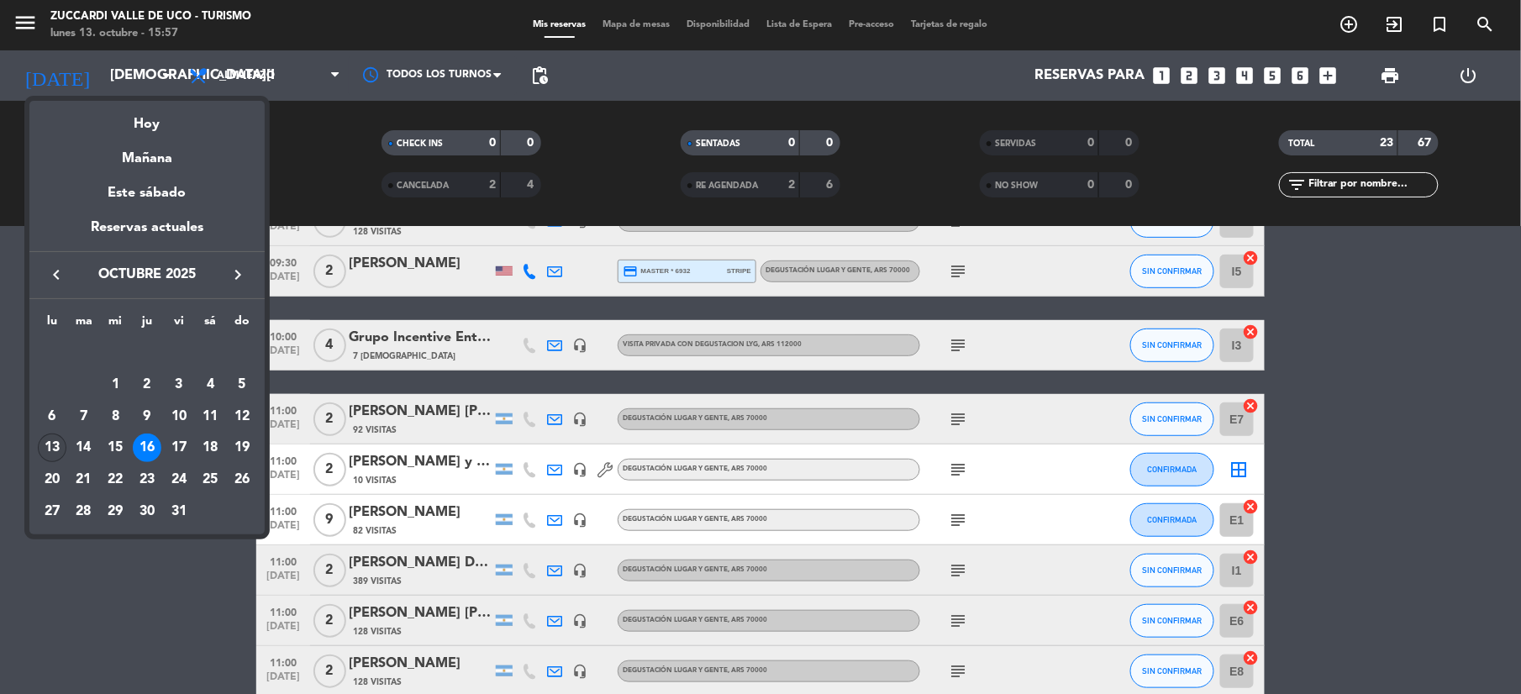
click at [45, 450] on div "13" at bounding box center [52, 448] width 29 height 29
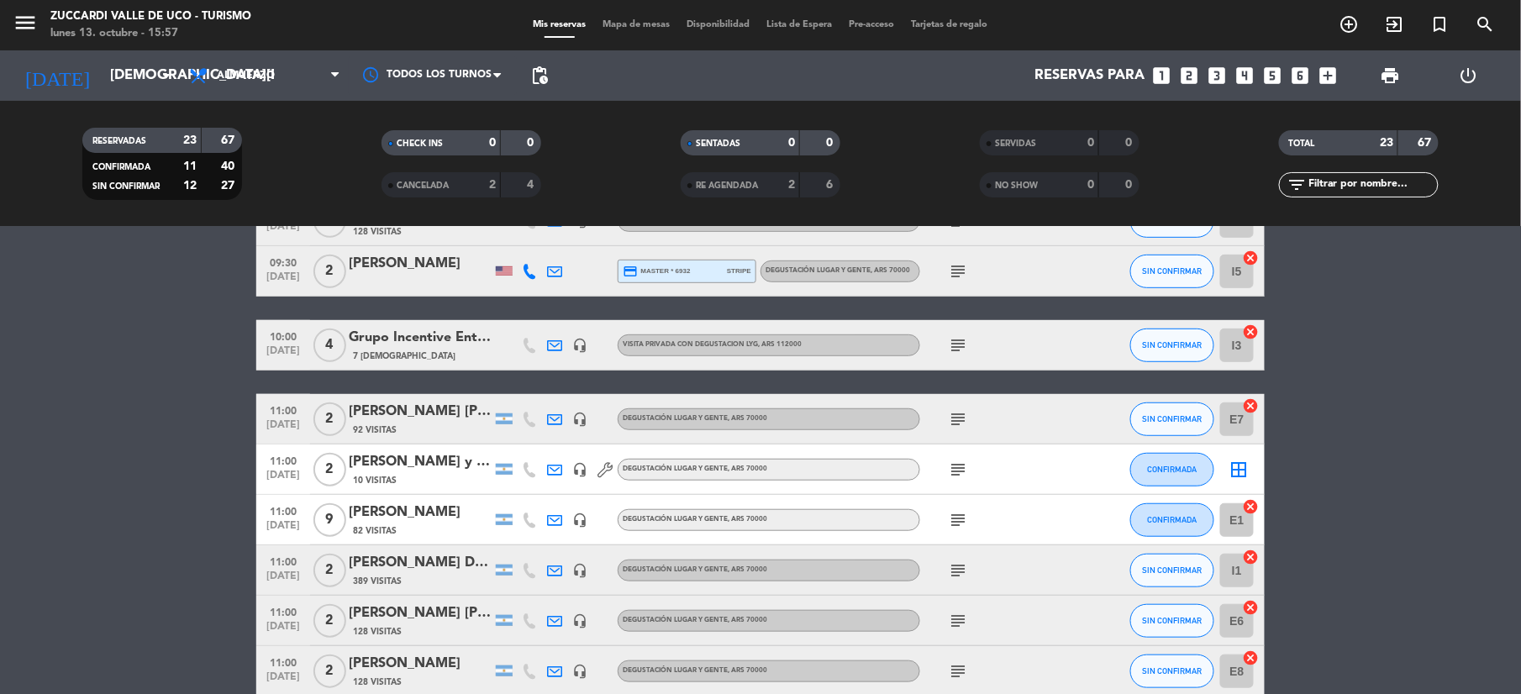
type input "[DATE]"
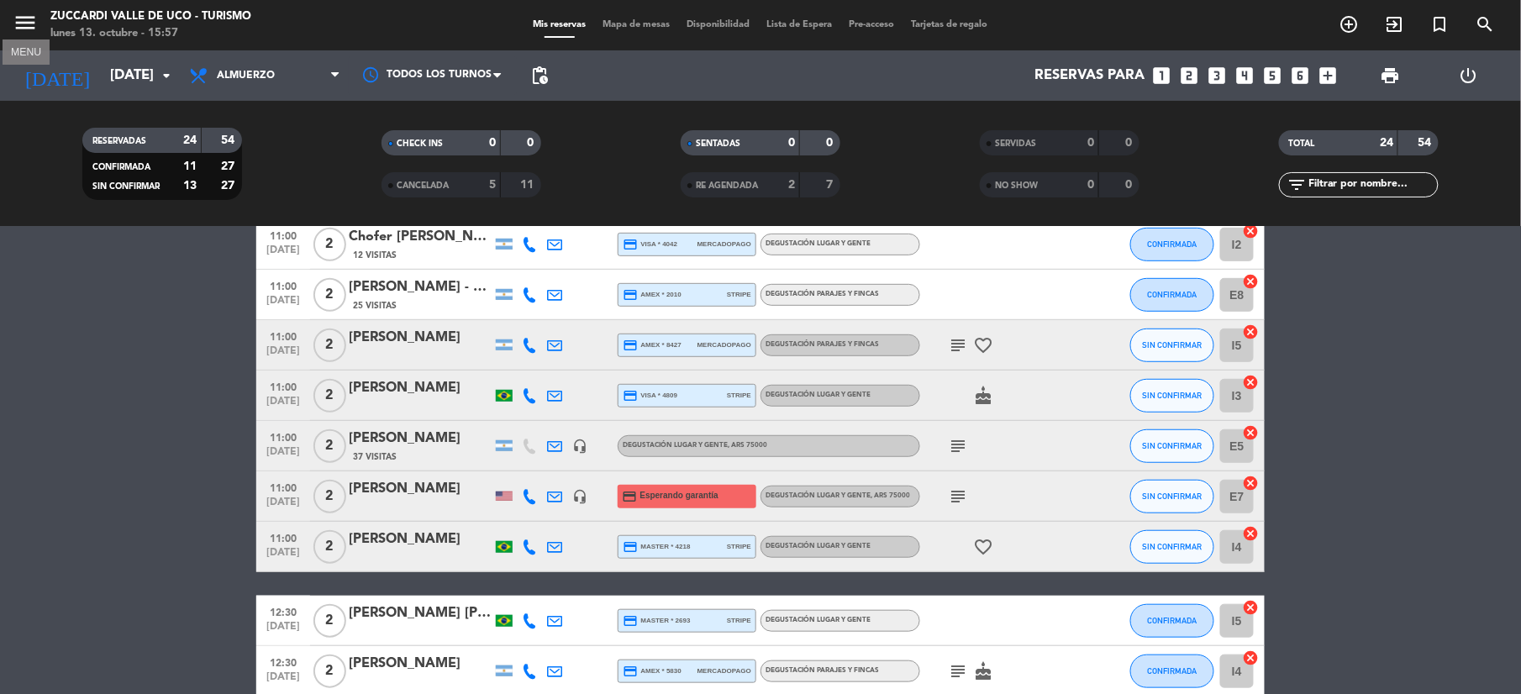
click at [22, 25] on icon "menu" at bounding box center [25, 22] width 25 height 25
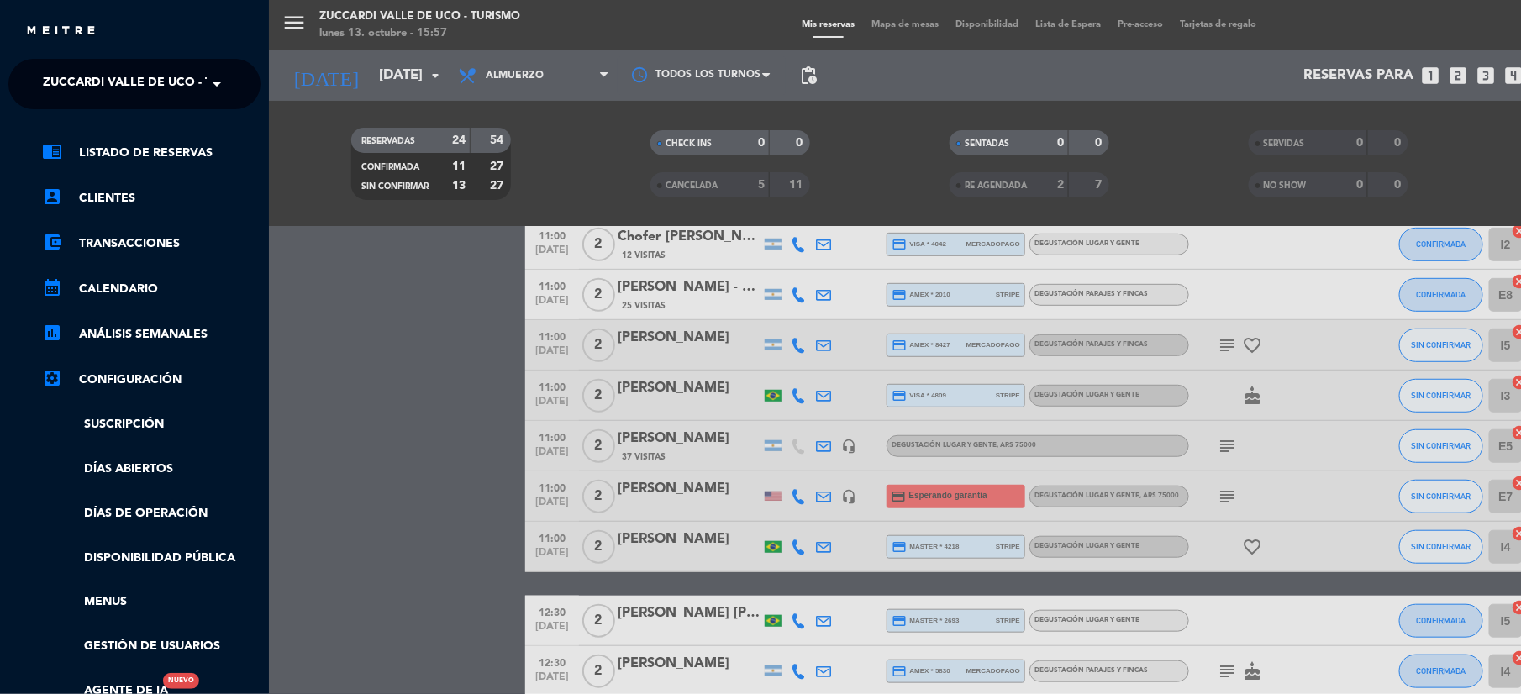
click at [101, 101] on span "Zuccardi Valle de Uco - Turismo" at bounding box center [151, 83] width 216 height 35
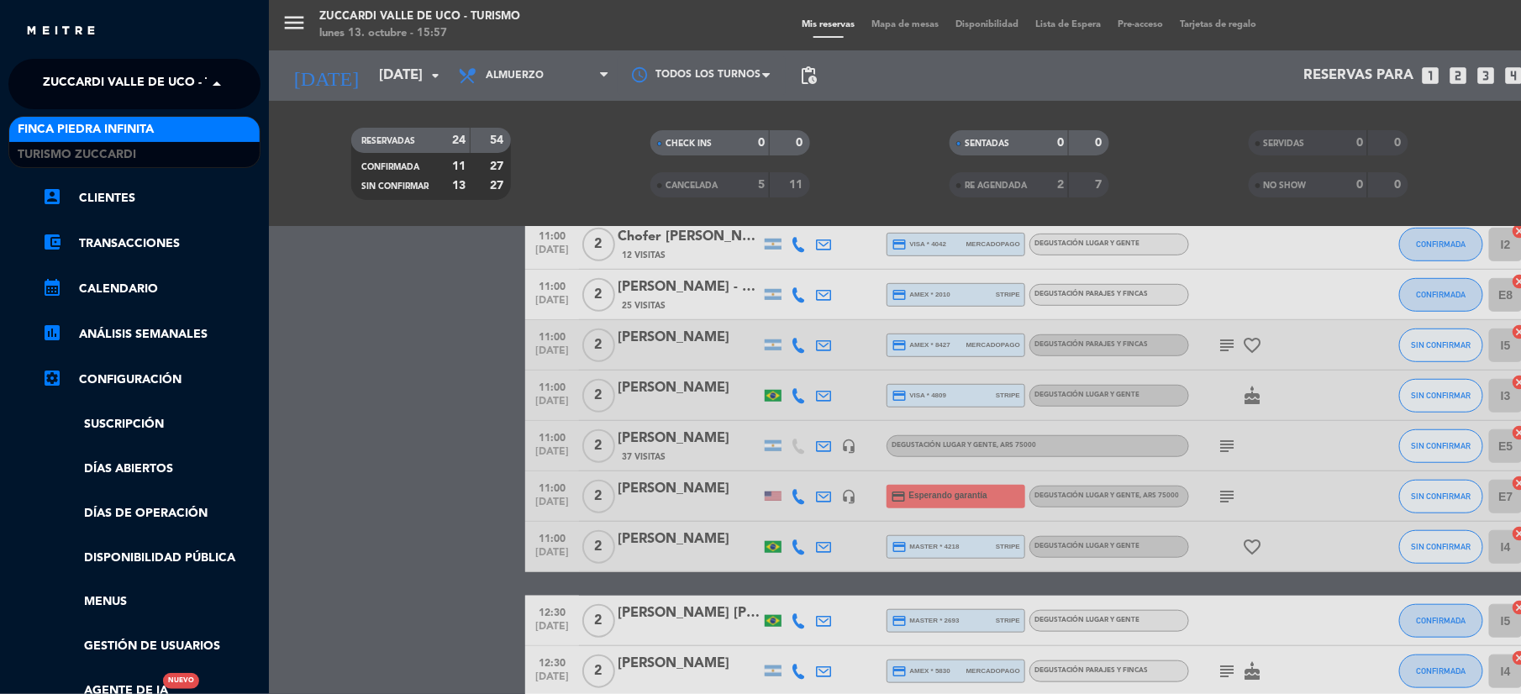
click at [103, 120] on span "Finca Piedra Infinita" at bounding box center [86, 129] width 136 height 19
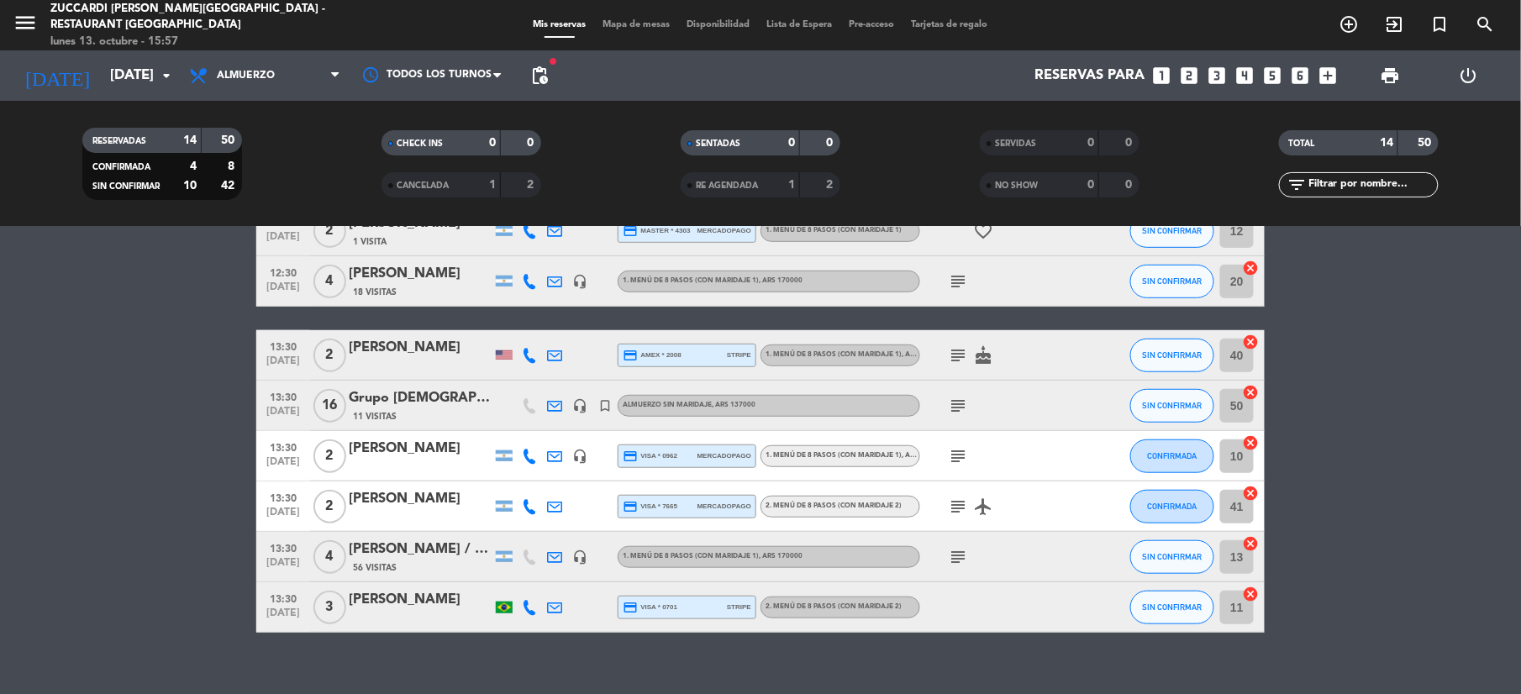
scroll to position [422, 0]
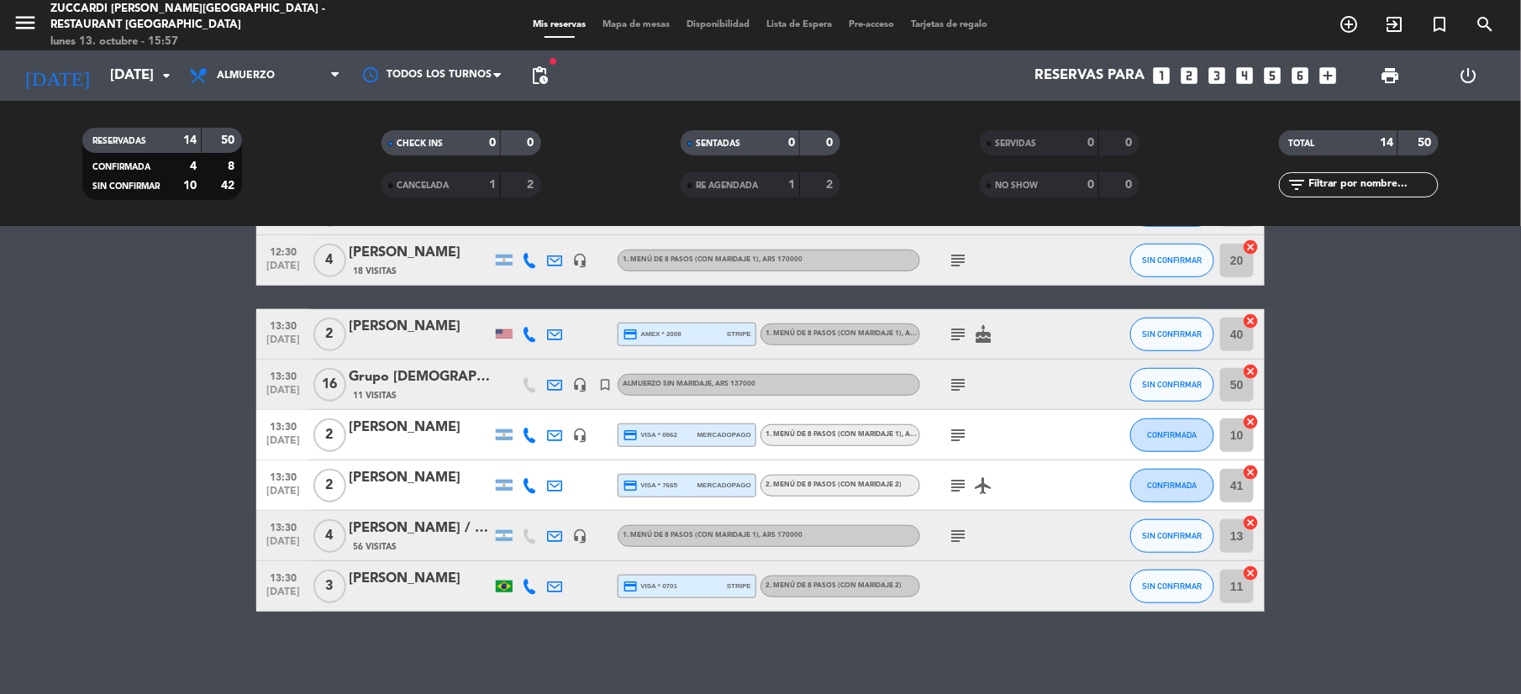
click at [958, 488] on icon "subject" at bounding box center [958, 486] width 20 height 20
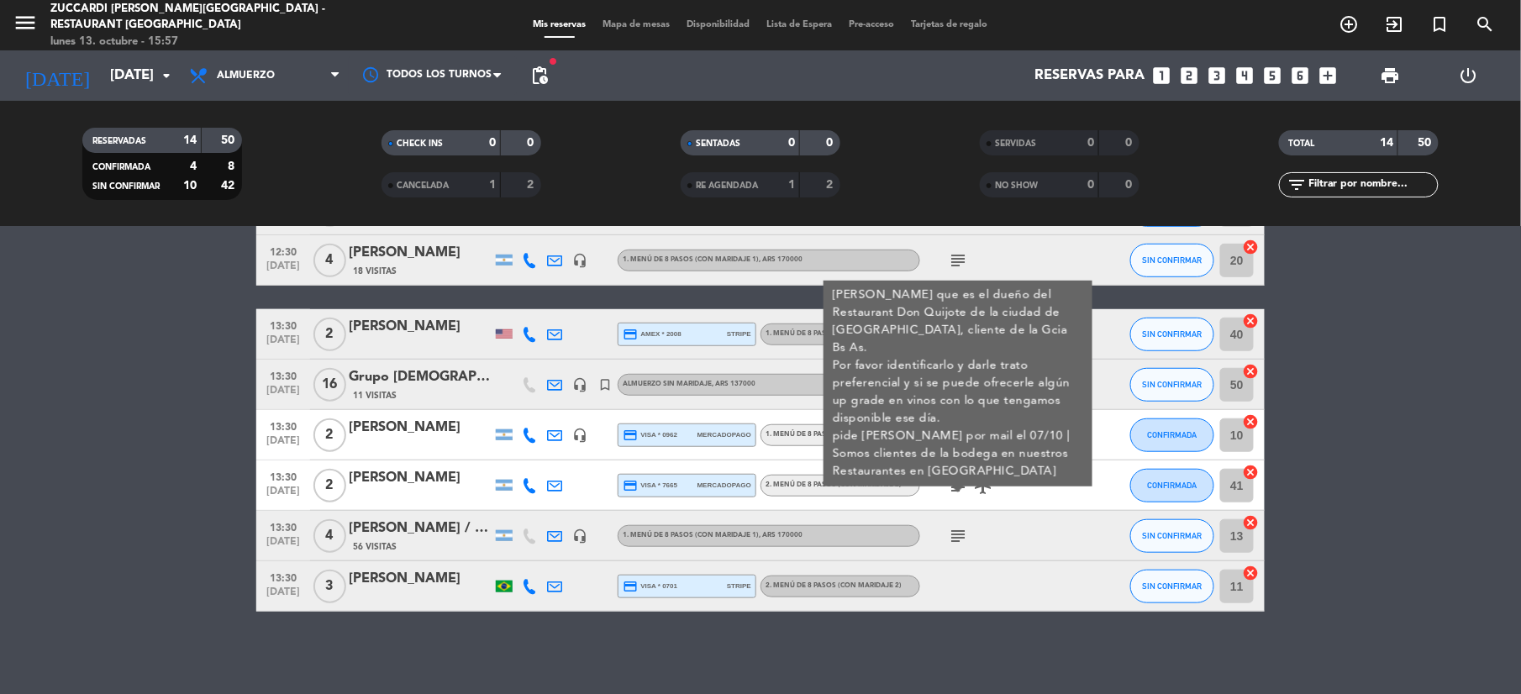
click at [958, 488] on icon "subject" at bounding box center [958, 486] width 20 height 20
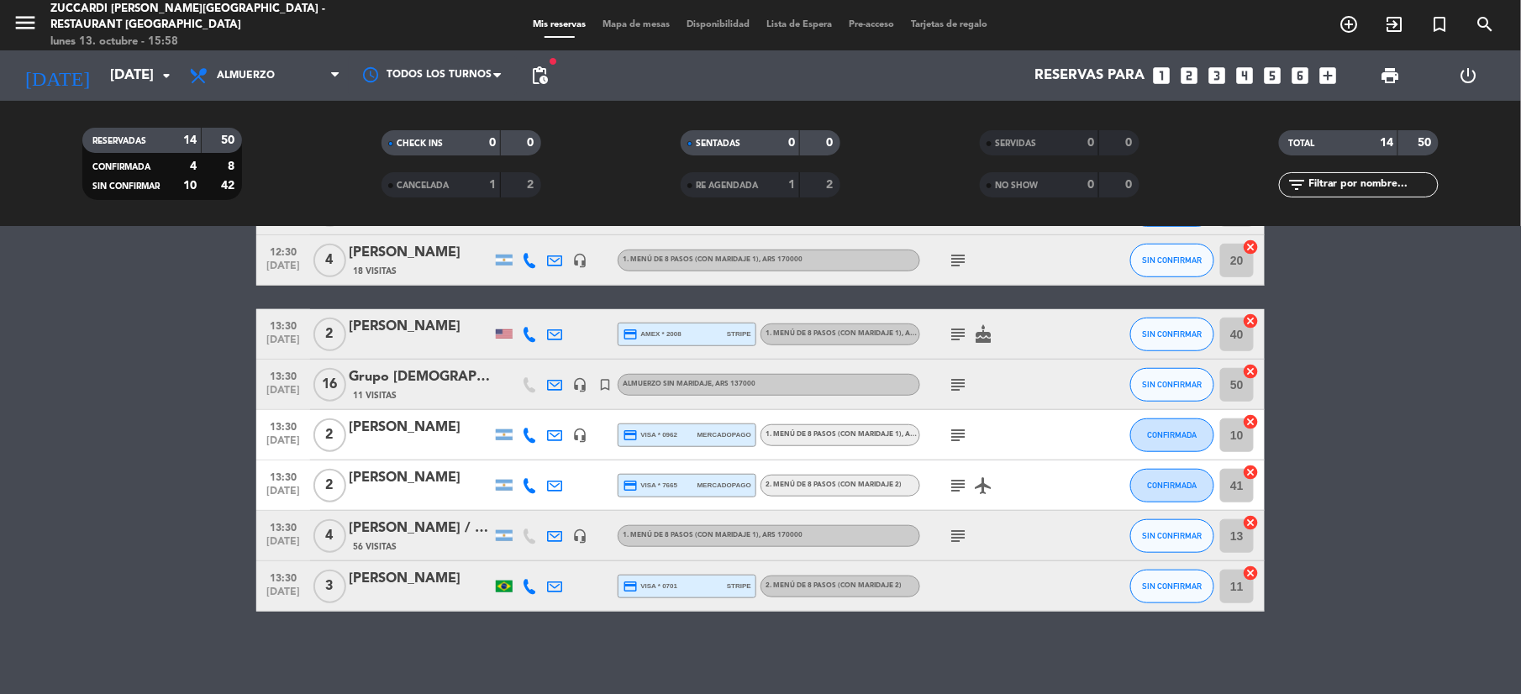
click at [956, 485] on icon "subject" at bounding box center [958, 486] width 20 height 20
